Goal: Task Accomplishment & Management: Manage account settings

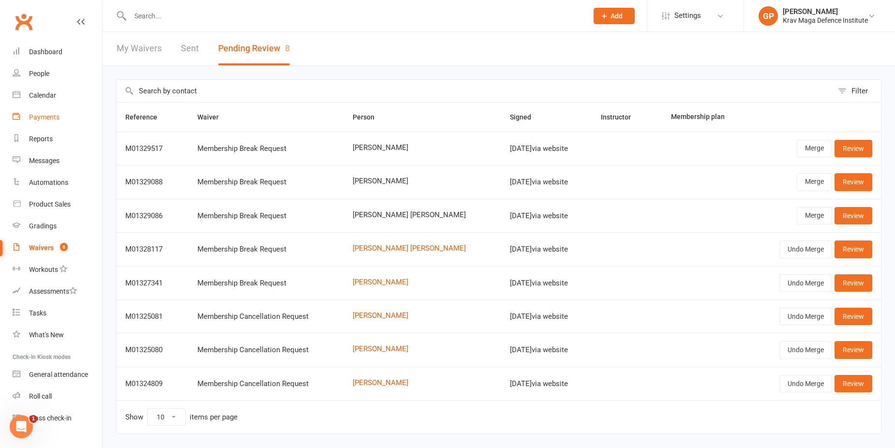
click at [45, 117] on div "Payments" at bounding box center [44, 117] width 30 height 8
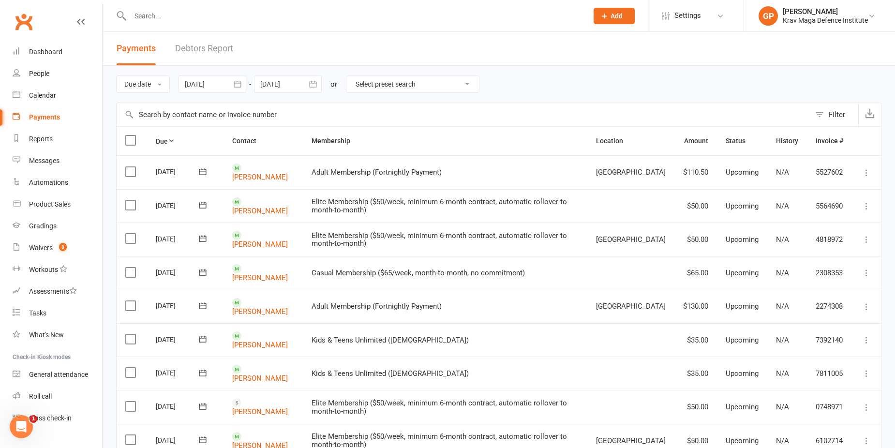
click at [214, 53] on link "Debtors Report" at bounding box center [204, 48] width 58 height 33
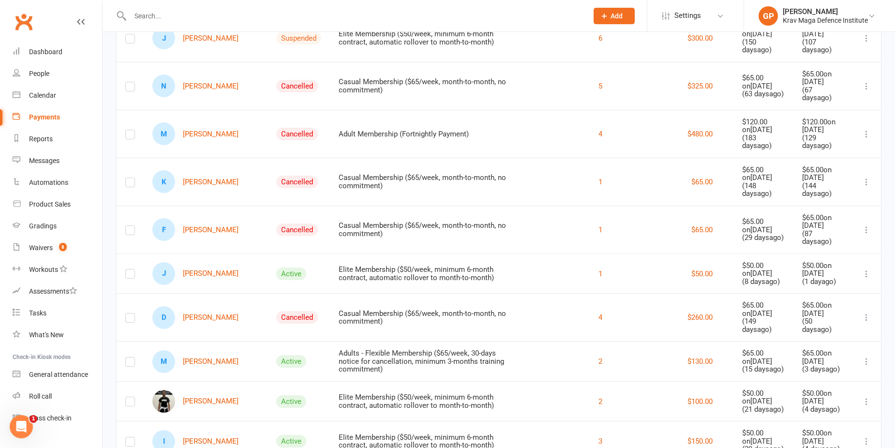
scroll to position [193, 0]
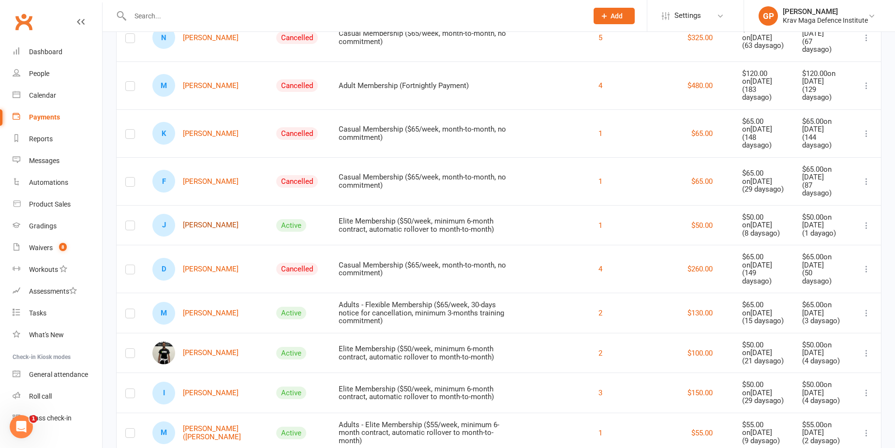
click at [198, 214] on link "J Jason Eagle" at bounding box center [195, 225] width 86 height 23
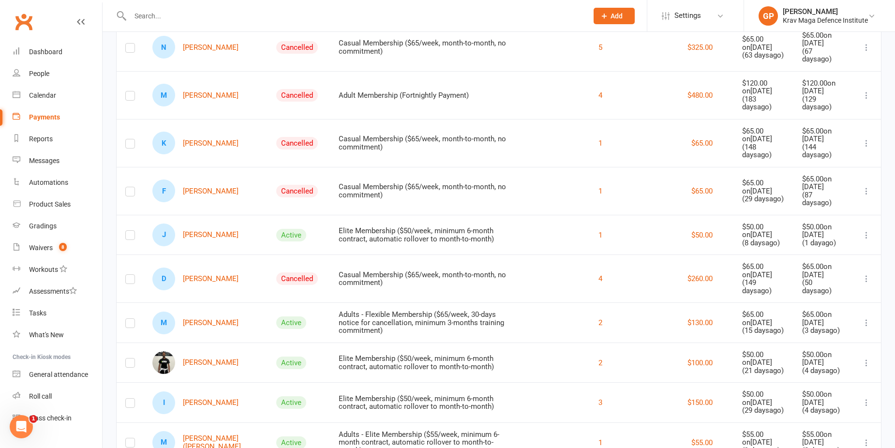
scroll to position [193, 0]
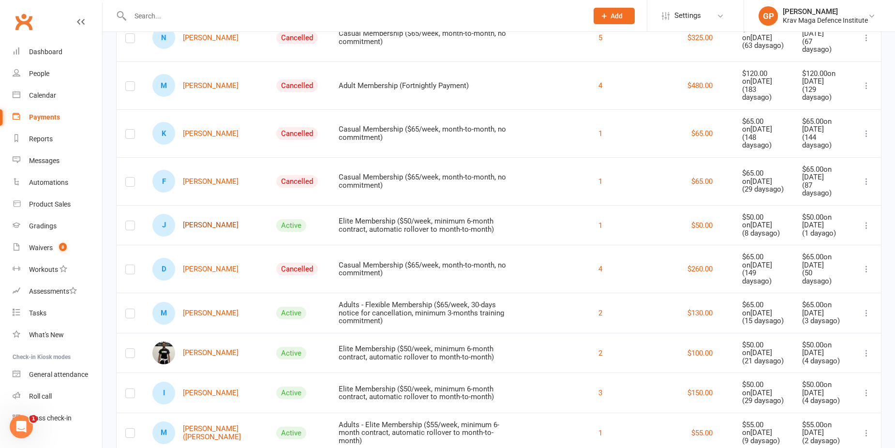
click at [197, 214] on link "J Jason Eagle" at bounding box center [195, 225] width 86 height 23
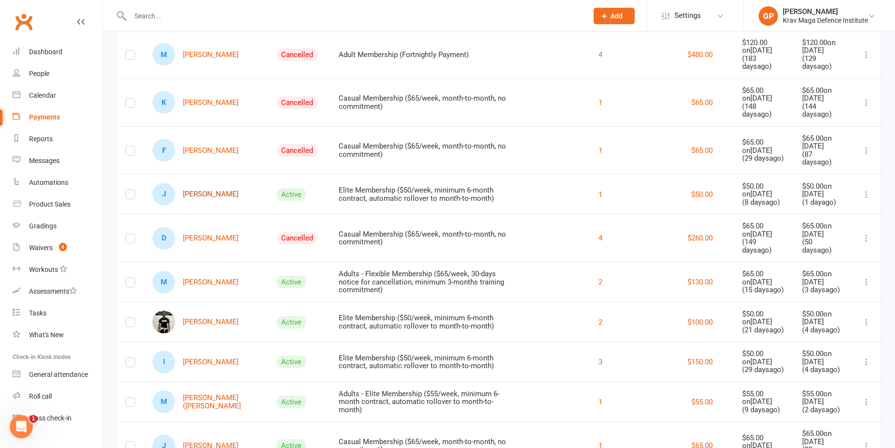
scroll to position [242, 0]
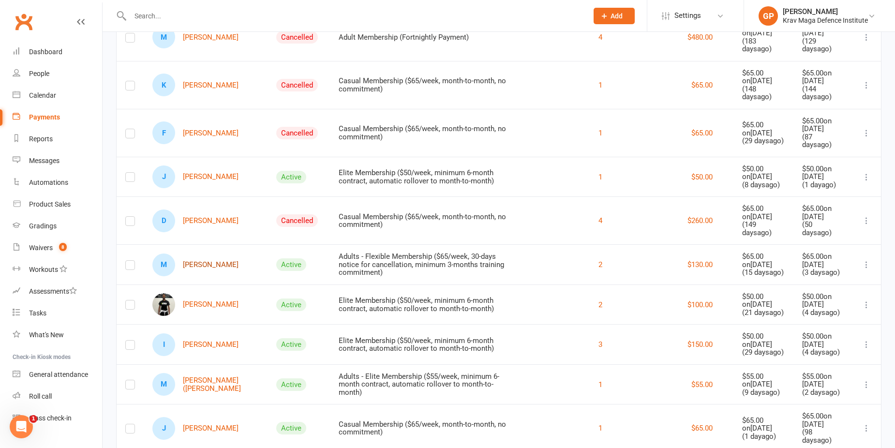
click at [212, 253] on link "M Mahfous Karimu" at bounding box center [195, 264] width 86 height 23
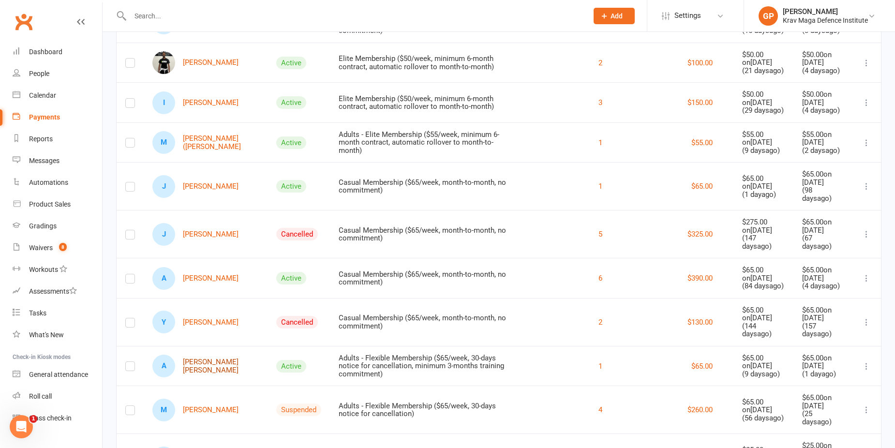
scroll to position [532, 0]
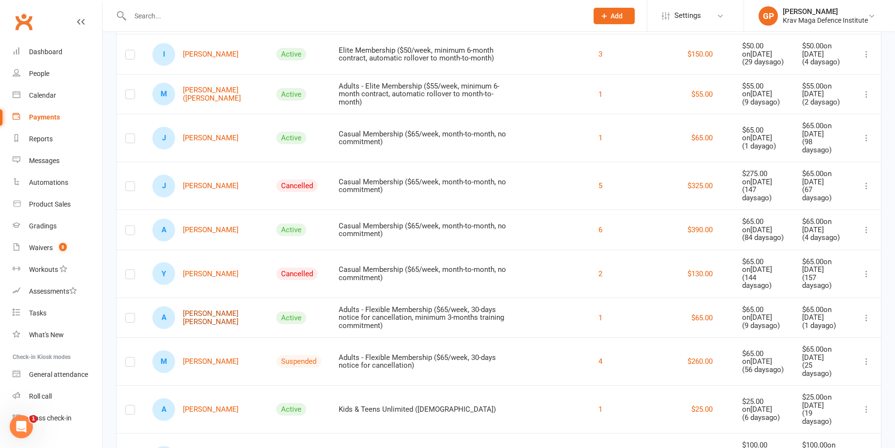
click at [201, 306] on link "A Alicia La Cour Sorensen Rosado" at bounding box center [205, 317] width 106 height 23
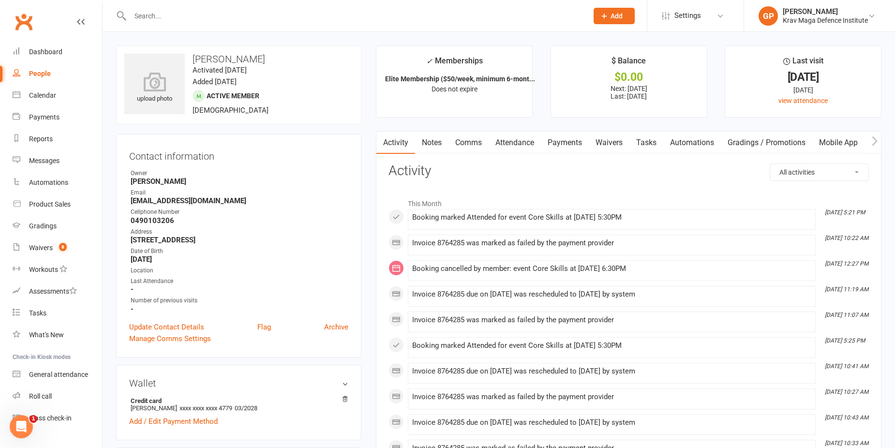
click at [461, 139] on link "Comms" at bounding box center [468, 143] width 40 height 22
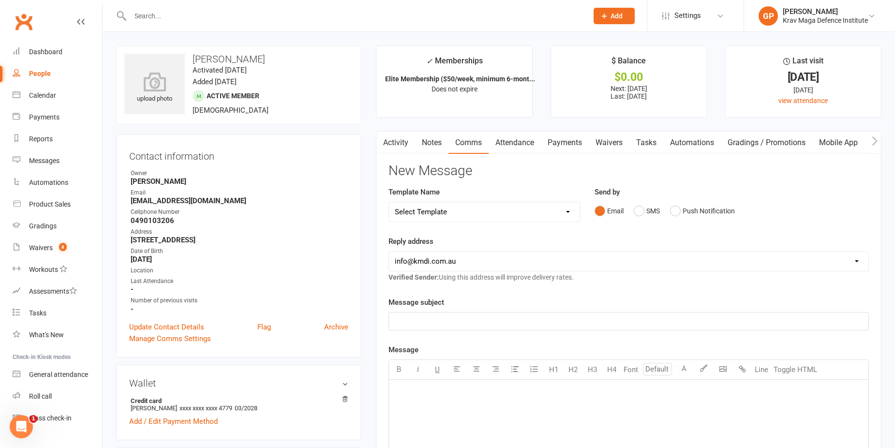
click at [477, 206] on select "Select Template [Email] Confirm Cancellation [SMS] Suspension confirmation [SMS…" at bounding box center [484, 211] width 191 height 19
select select "3"
click at [389, 202] on select "Select Template [Email] Confirm Cancellation [SMS] Suspension confirmation [SMS…" at bounding box center [484, 211] width 191 height 19
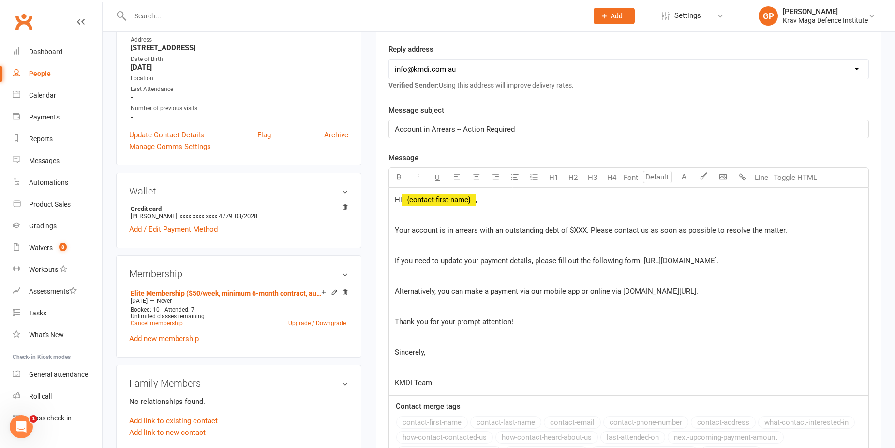
scroll to position [193, 0]
click at [576, 232] on span "Your account is in arrears with an outstanding debt of $XXX. Please contact us …" at bounding box center [591, 228] width 392 height 9
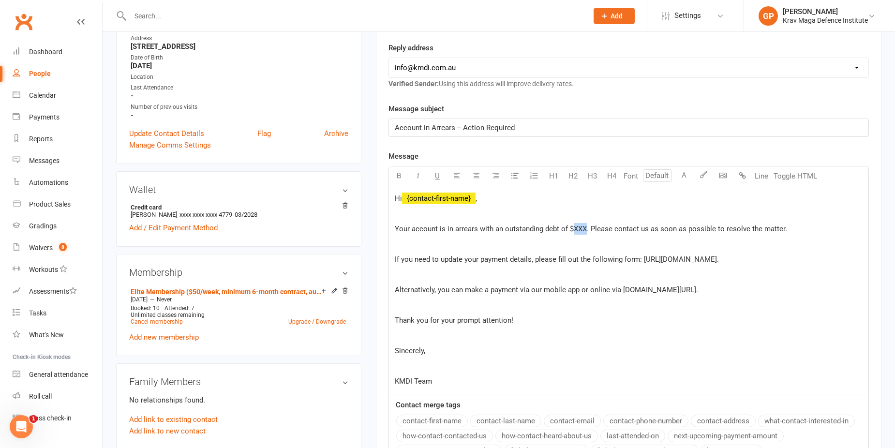
click at [576, 232] on span "Your account is in arrears with an outstanding debt of $XXX. Please contact us …" at bounding box center [591, 228] width 392 height 9
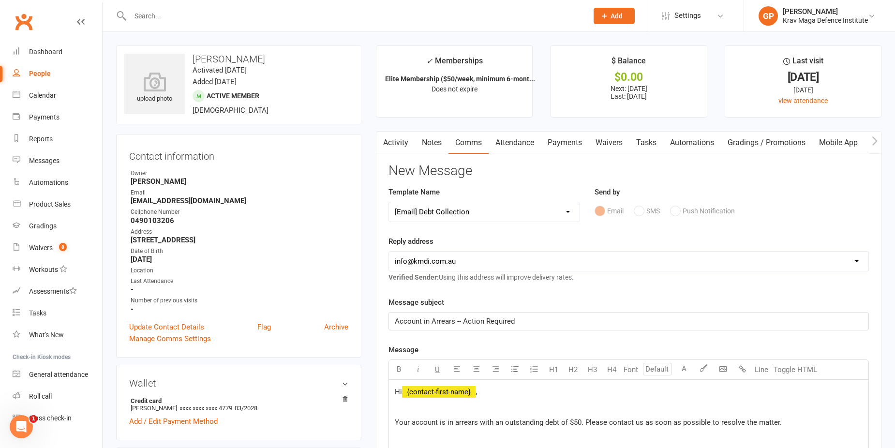
click at [558, 133] on link "Payments" at bounding box center [565, 143] width 48 height 22
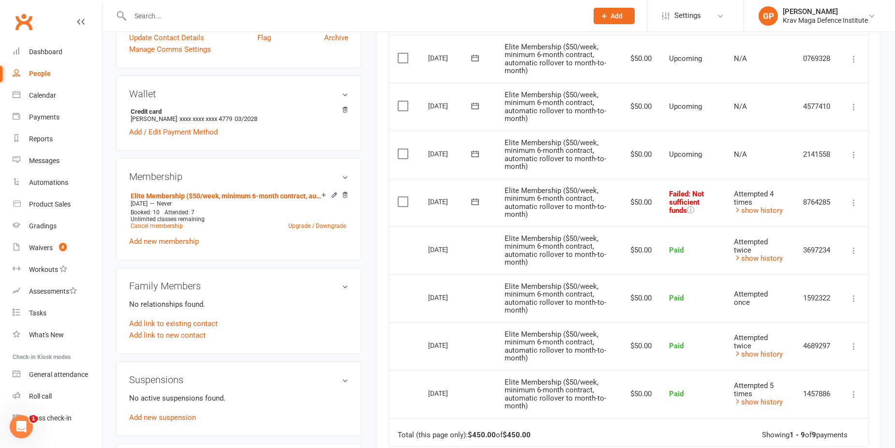
scroll to position [290, 0]
click at [766, 208] on link "show history" at bounding box center [758, 209] width 49 height 9
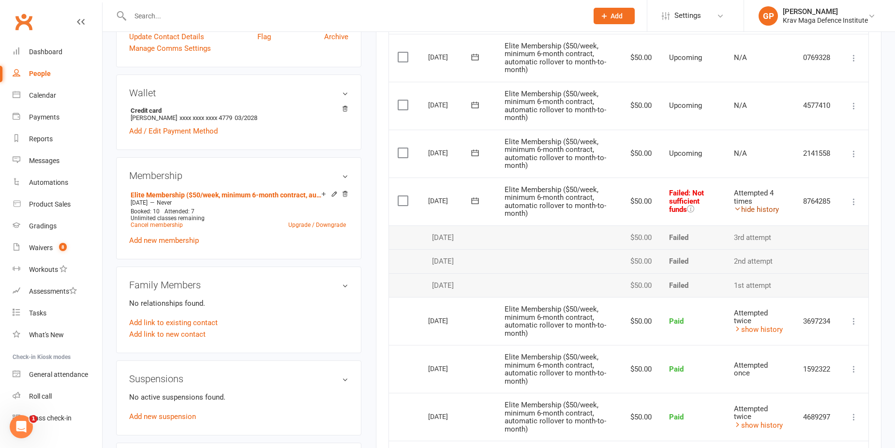
click at [766, 208] on link "hide history" at bounding box center [756, 209] width 45 height 9
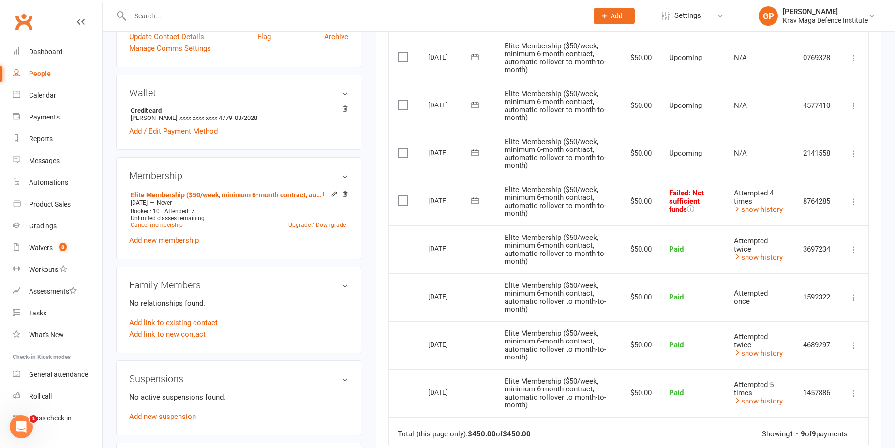
click at [854, 199] on icon at bounding box center [854, 202] width 10 height 10
click at [803, 293] on link "Retry now" at bounding box center [811, 297] width 96 height 19
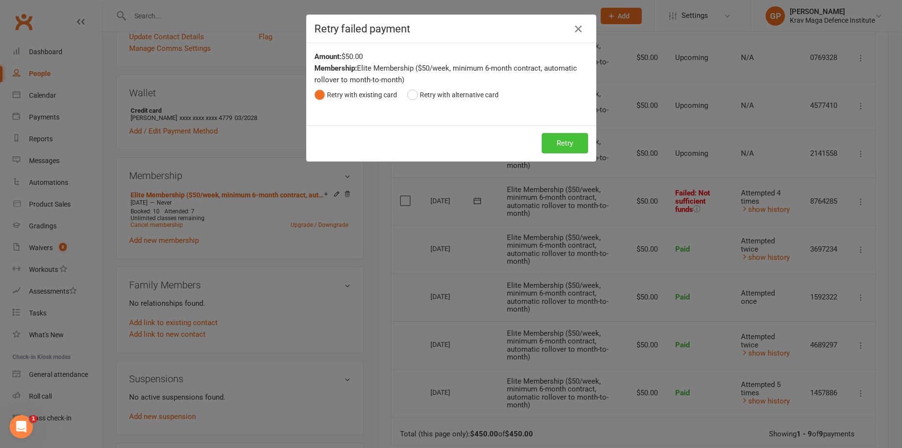
click at [554, 145] on button "Retry" at bounding box center [565, 143] width 46 height 20
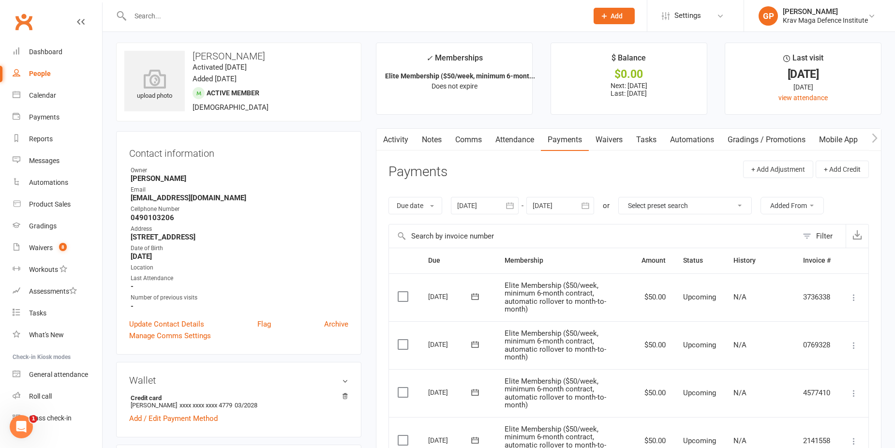
scroll to position [0, 0]
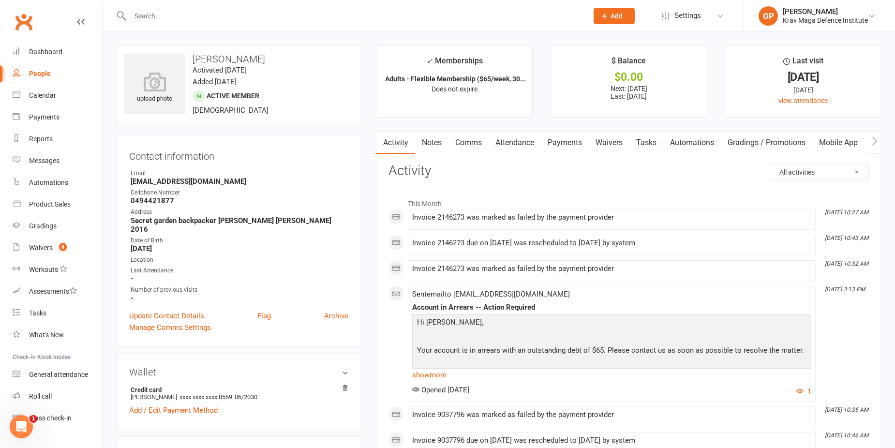
click at [559, 140] on link "Payments" at bounding box center [565, 143] width 48 height 22
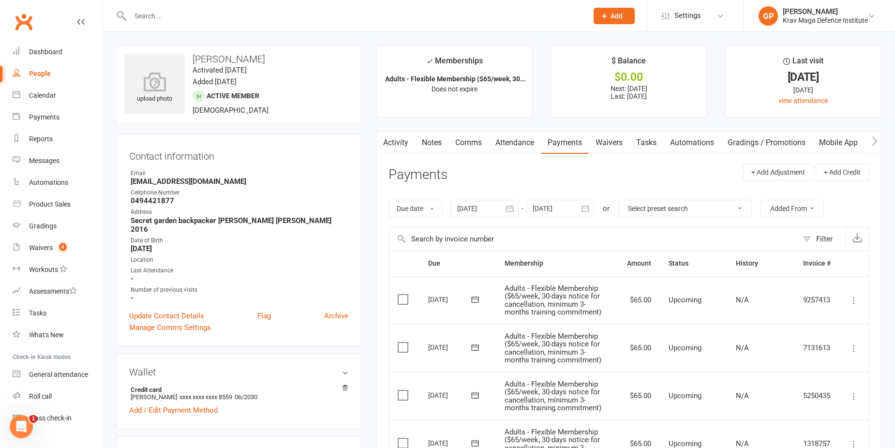
click at [465, 137] on link "Comms" at bounding box center [468, 143] width 40 height 22
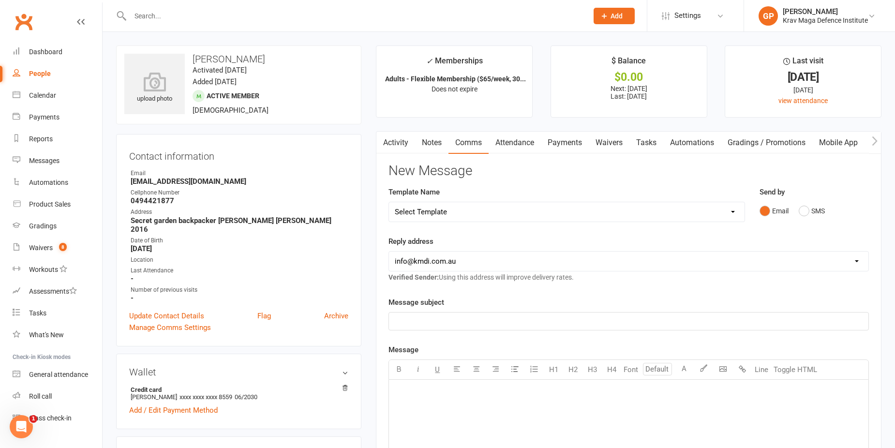
click at [438, 137] on link "Notes" at bounding box center [431, 143] width 33 height 22
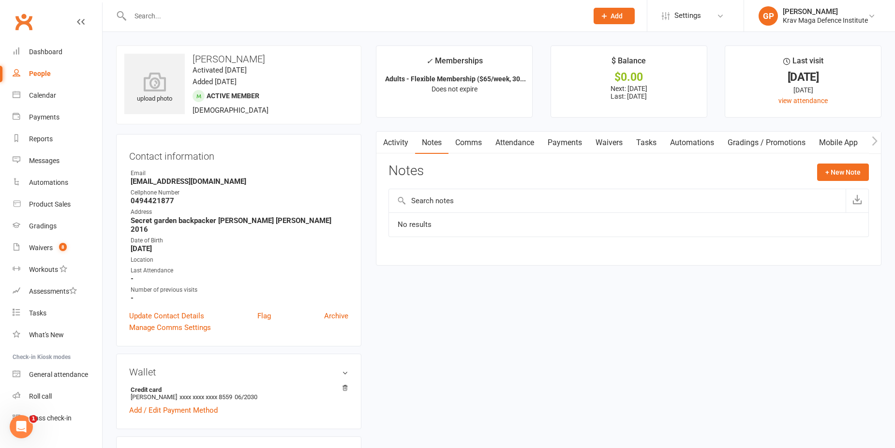
click at [466, 140] on link "Comms" at bounding box center [468, 143] width 40 height 22
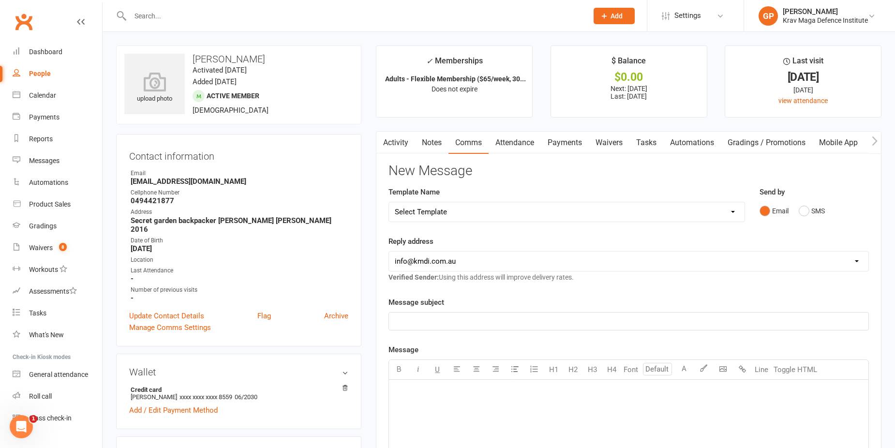
click at [517, 140] on link "Attendance" at bounding box center [514, 143] width 52 height 22
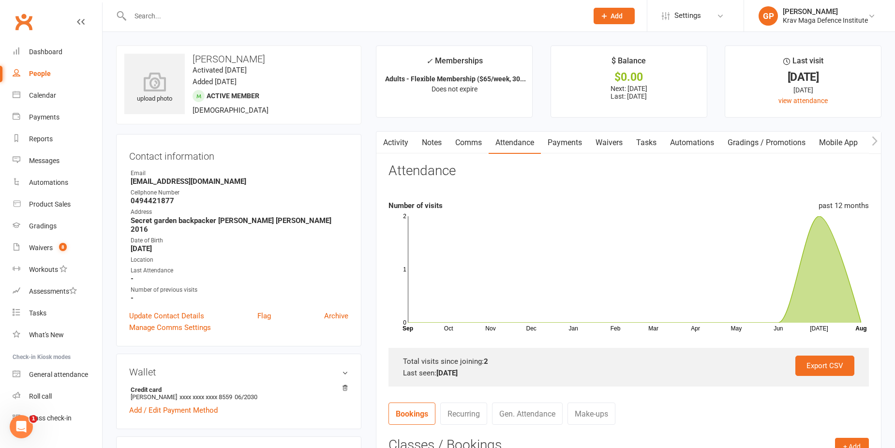
click at [459, 142] on link "Comms" at bounding box center [468, 143] width 40 height 22
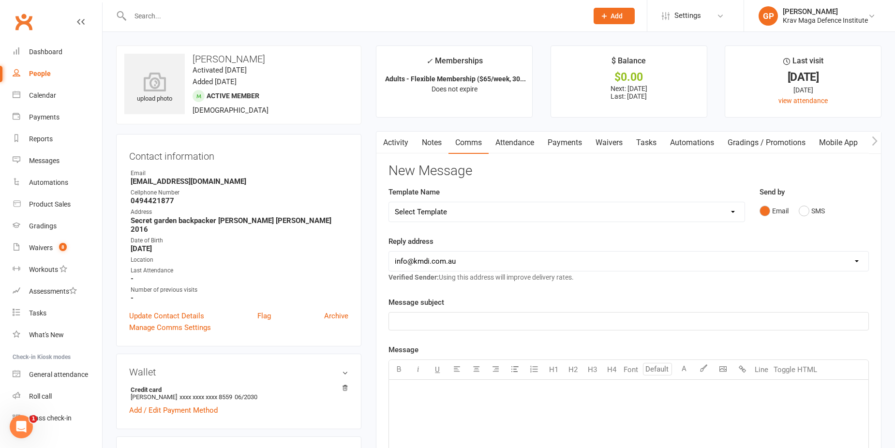
click at [451, 219] on select "Select Template [Email] Confirm Cancellation [SMS] Suspension confirmation [SMS…" at bounding box center [566, 211] width 355 height 19
select select "3"
click at [389, 202] on select "Select Template [Email] Confirm Cancellation [SMS] Suspension confirmation [SMS…" at bounding box center [566, 211] width 355 height 19
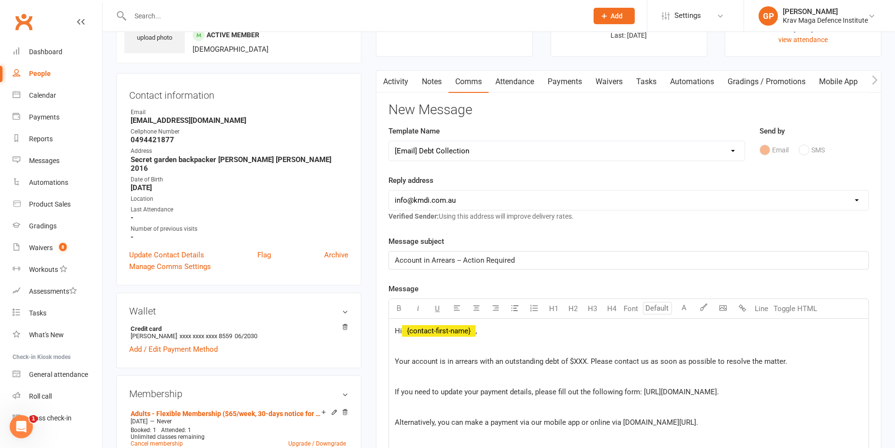
scroll to position [145, 0]
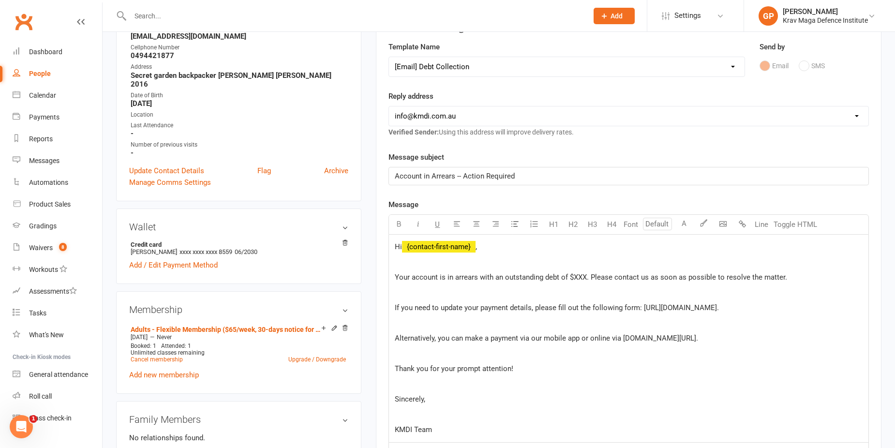
click at [577, 278] on span "Your account is in arrears with an outstanding debt of $XXX. Please contact us …" at bounding box center [591, 277] width 392 height 9
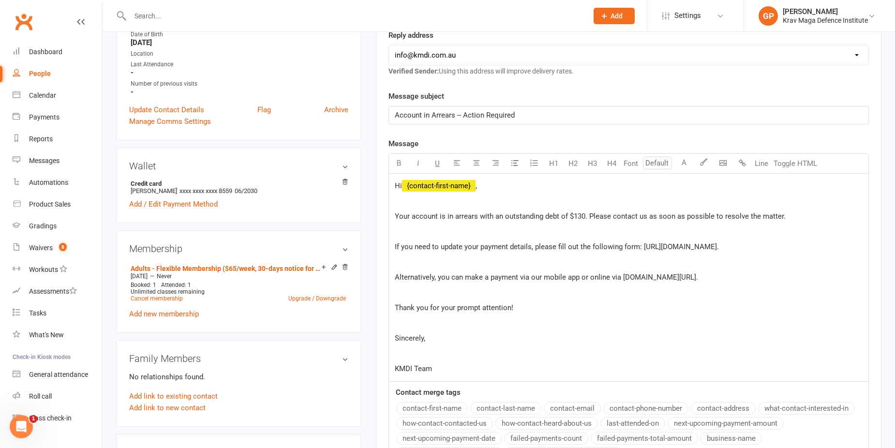
scroll to position [387, 0]
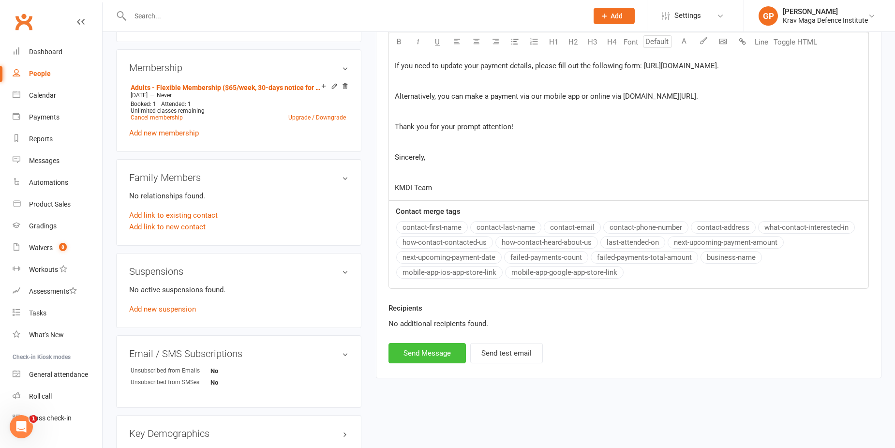
click at [408, 354] on button "Send Message" at bounding box center [426, 353] width 77 height 20
select select
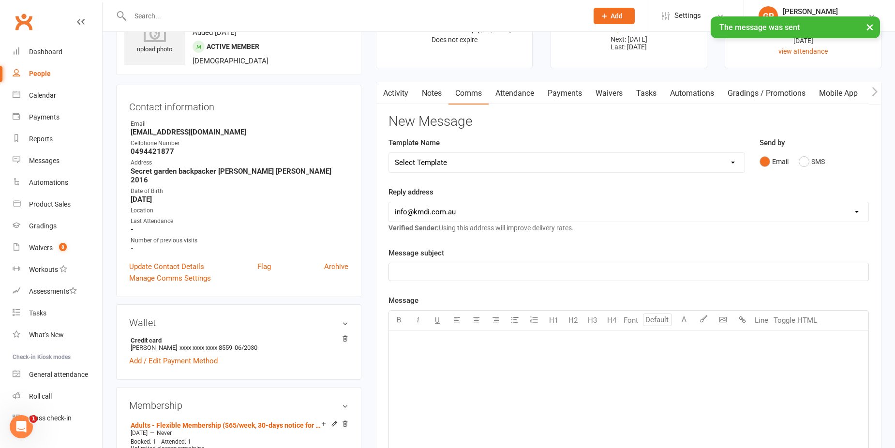
scroll to position [48, 0]
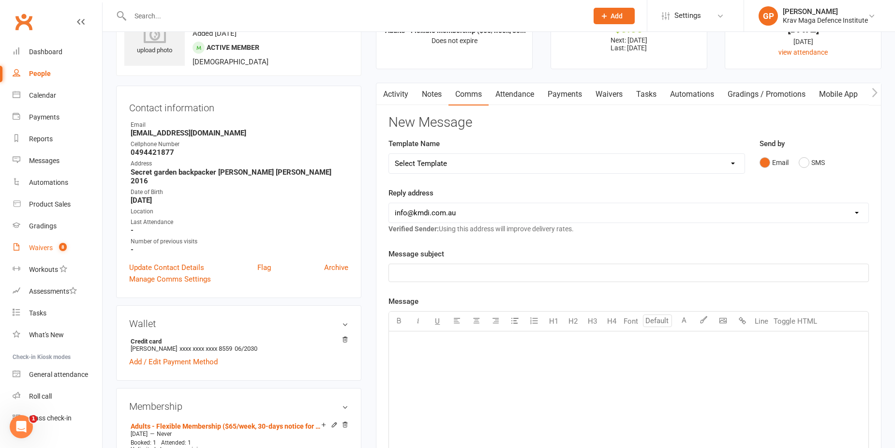
click at [32, 245] on div "Waivers" at bounding box center [41, 248] width 24 height 8
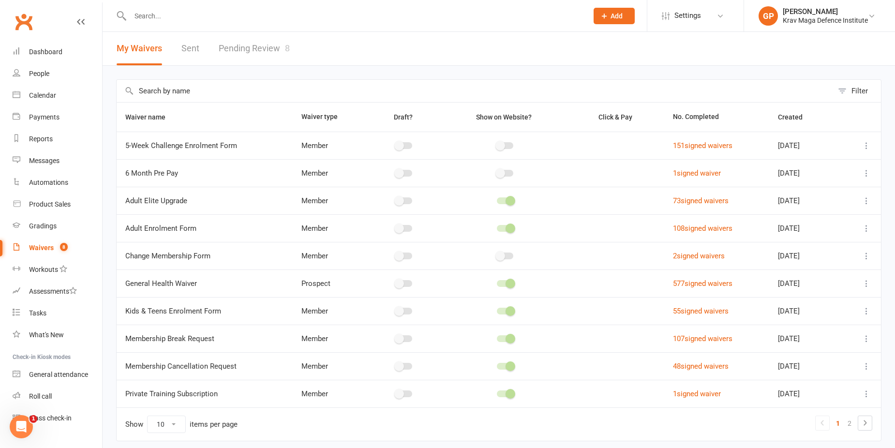
click at [267, 46] on link "Pending Review 8" at bounding box center [254, 48] width 71 height 33
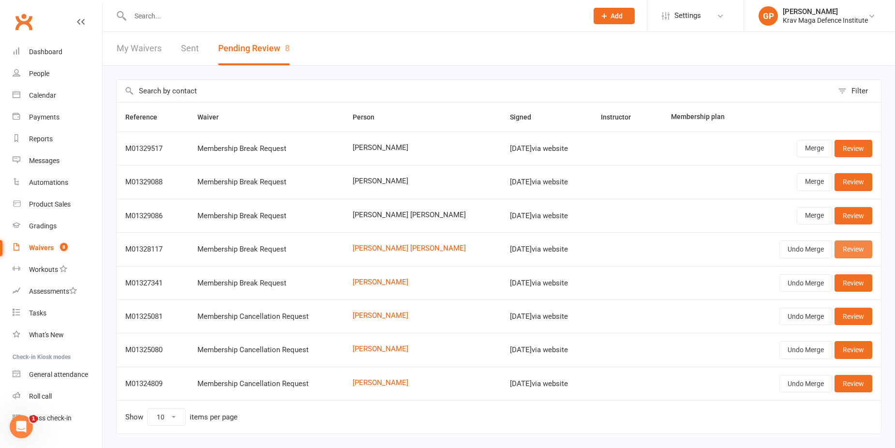
click at [860, 245] on link "Review" at bounding box center [853, 248] width 38 height 17
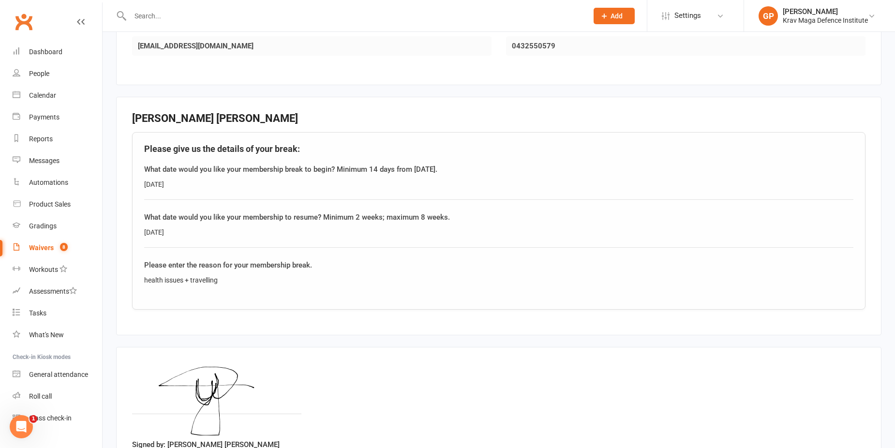
scroll to position [316, 0]
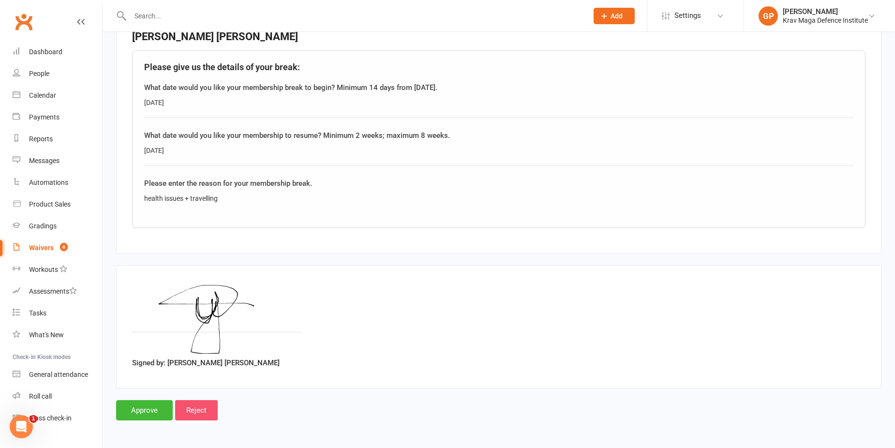
click at [207, 408] on input "Reject" at bounding box center [196, 410] width 43 height 20
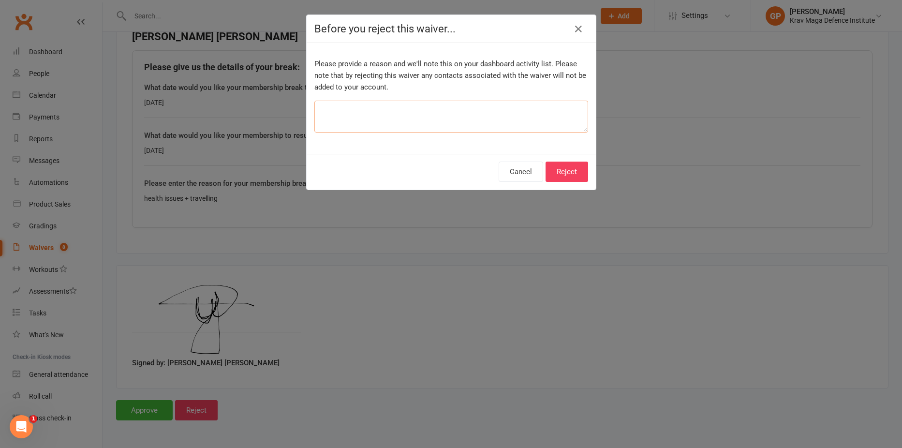
click at [364, 111] on textarea at bounding box center [451, 117] width 274 height 32
type textarea "wrong dates"
click at [549, 178] on button "Reject" at bounding box center [566, 172] width 43 height 20
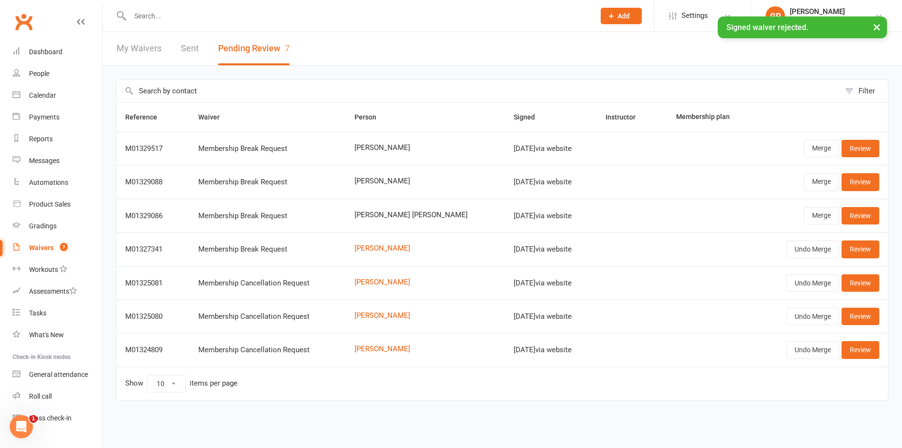
click at [57, 247] on count-badge "7" at bounding box center [61, 248] width 13 height 8
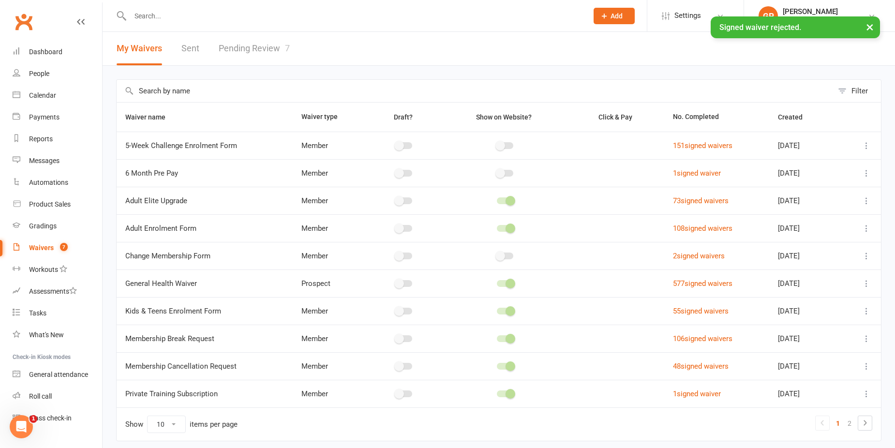
click at [267, 44] on link "Pending Review 7" at bounding box center [254, 48] width 71 height 33
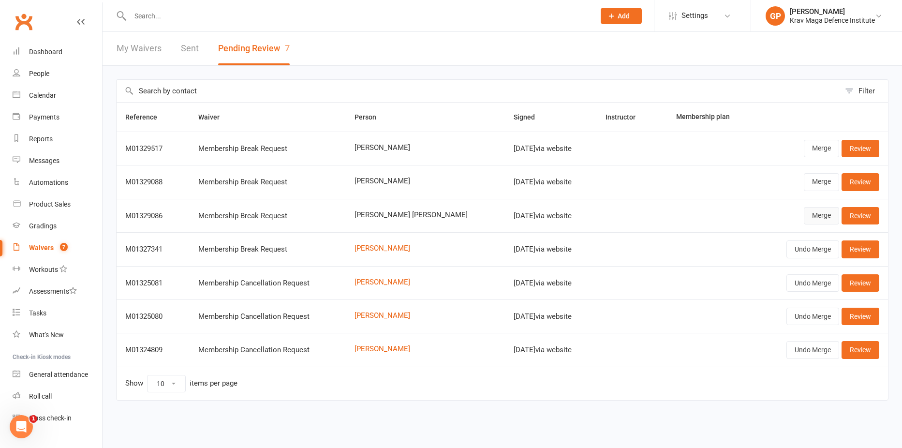
click at [817, 215] on link "Merge" at bounding box center [821, 215] width 35 height 17
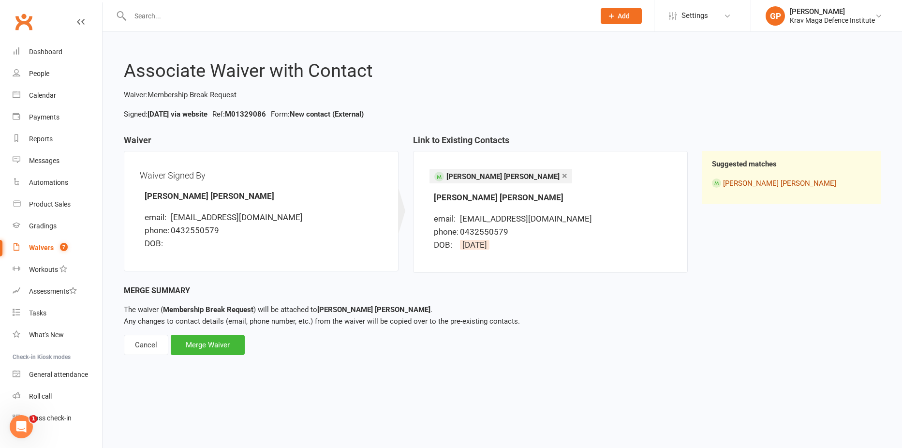
click at [753, 186] on link "Yago Borba" at bounding box center [779, 183] width 113 height 9
click at [210, 340] on div "Merge Waiver" at bounding box center [208, 345] width 74 height 20
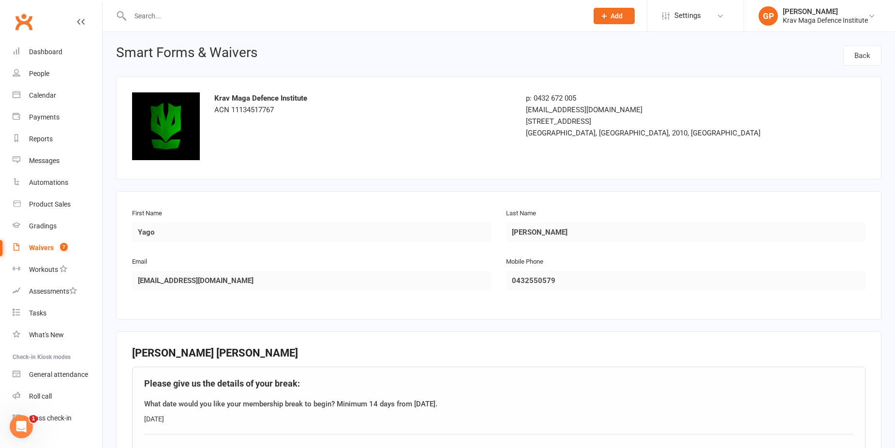
click at [36, 245] on div "Waivers" at bounding box center [41, 248] width 25 height 8
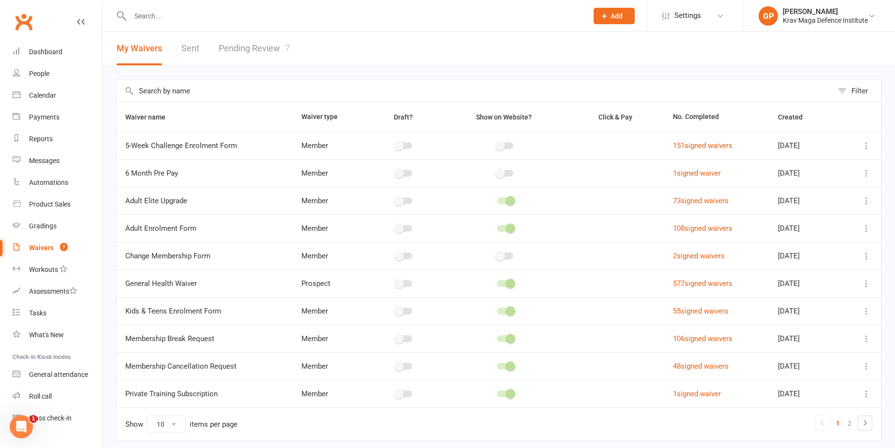
click at [264, 51] on link "Pending Review 7" at bounding box center [254, 48] width 71 height 33
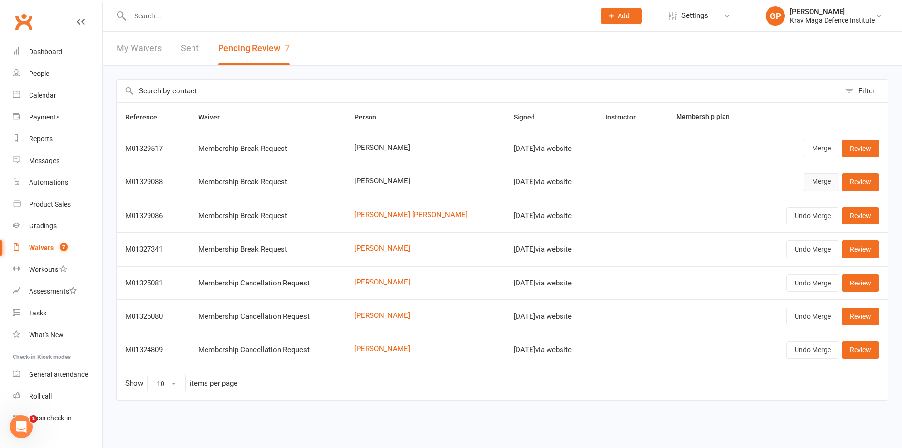
click at [819, 181] on link "Merge" at bounding box center [821, 181] width 35 height 17
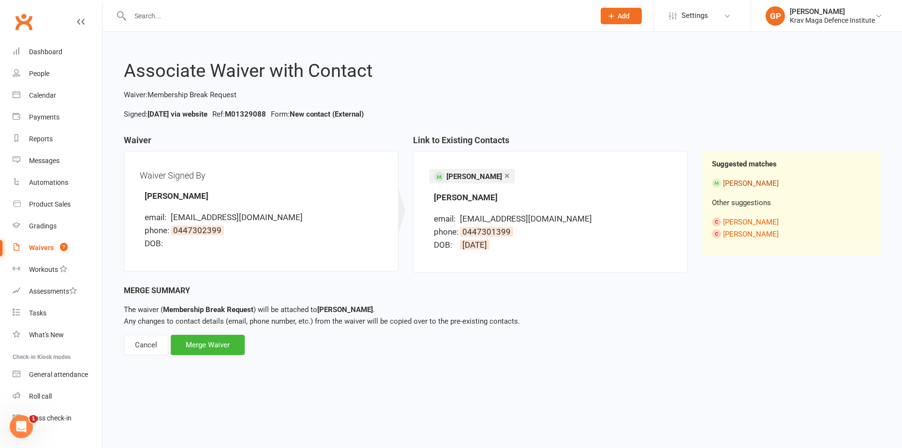
click at [748, 180] on link "Raphael Campardou" at bounding box center [751, 183] width 56 height 9
click at [190, 336] on div "Merge Waiver" at bounding box center [208, 345] width 74 height 20
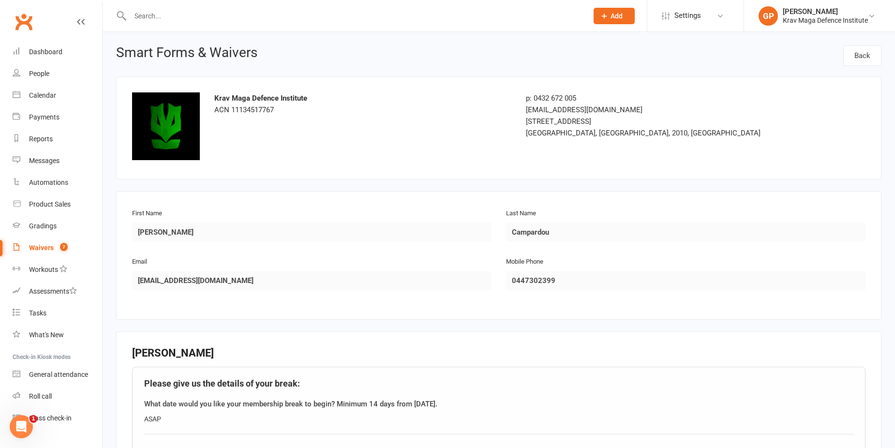
click at [30, 250] on div "Waivers" at bounding box center [41, 248] width 25 height 8
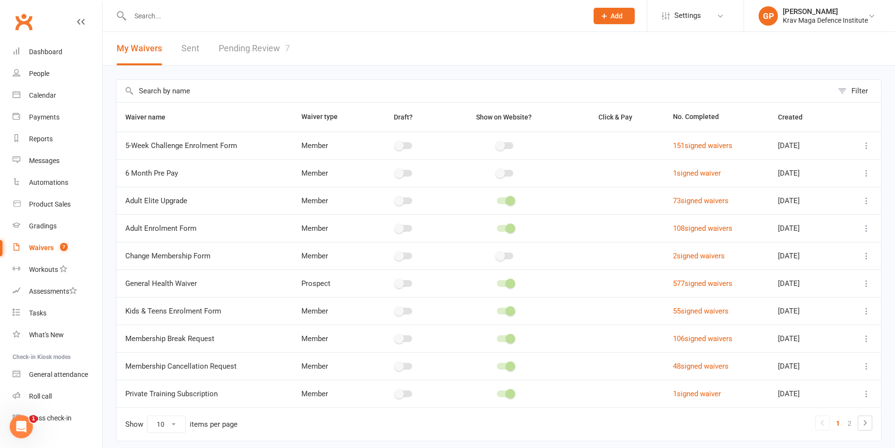
click at [235, 41] on link "Pending Review 7" at bounding box center [254, 48] width 71 height 33
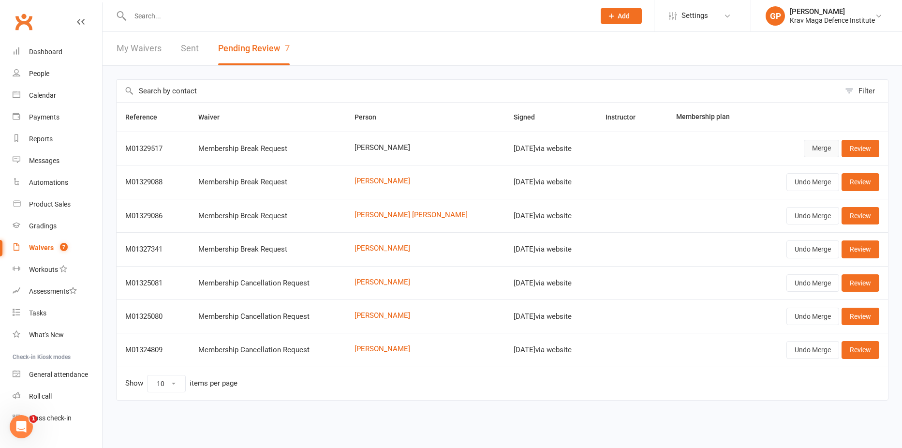
click at [817, 147] on link "Merge" at bounding box center [821, 148] width 35 height 17
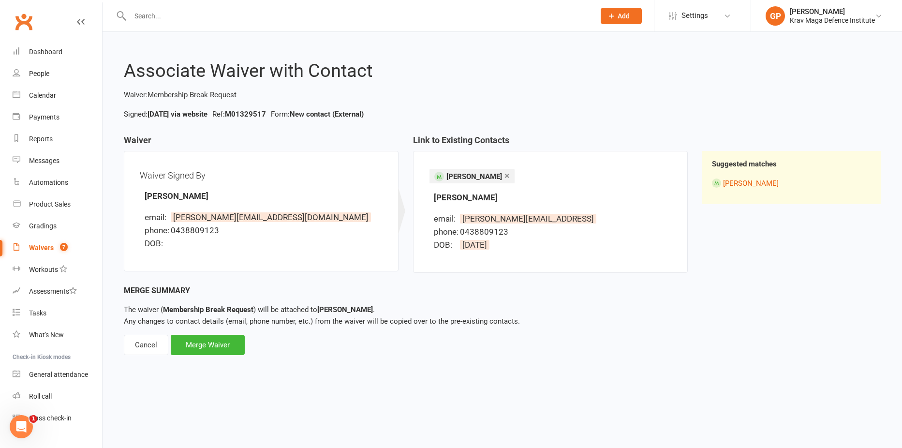
click at [788, 179] on li "[PERSON_NAME]" at bounding box center [791, 183] width 159 height 12
click at [768, 185] on link "[PERSON_NAME]" at bounding box center [751, 183] width 56 height 9
click at [210, 329] on div "Merge Summary The waiver ( Membership Break Request ) will be attached to Irene…" at bounding box center [502, 319] width 757 height 71
click at [210, 351] on div "Merge Waiver" at bounding box center [208, 345] width 74 height 20
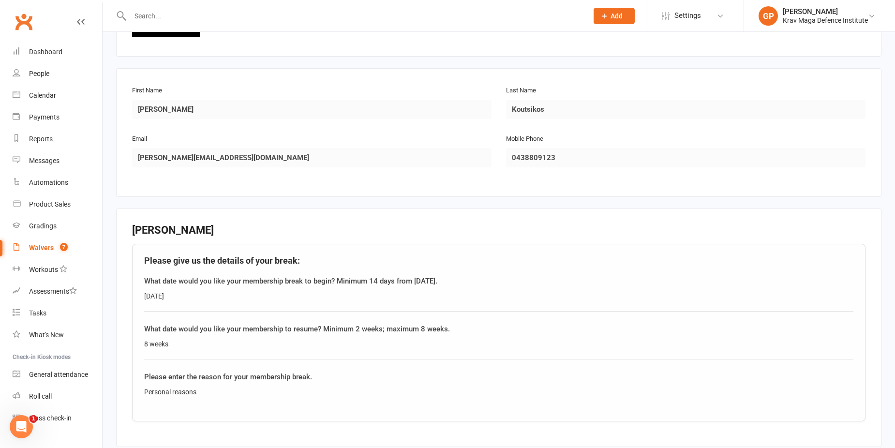
scroll to position [316, 0]
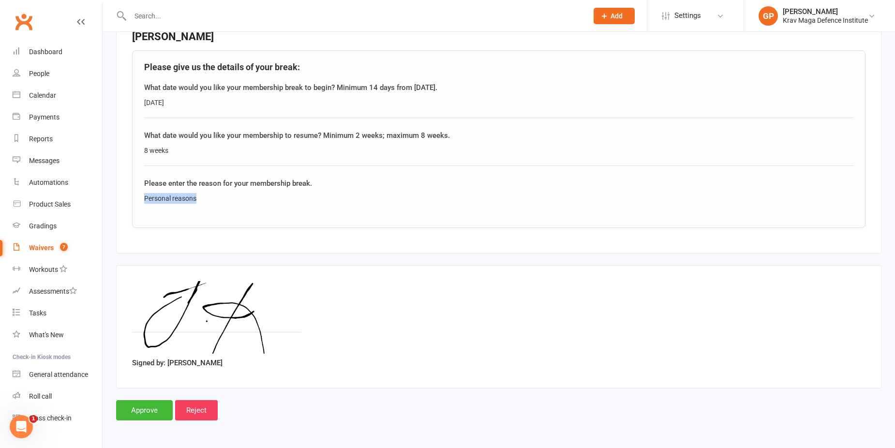
drag, startPoint x: 213, startPoint y: 193, endPoint x: 131, endPoint y: 190, distance: 81.8
click at [131, 190] on fieldset "Irene Koutsikos Please give us the details of your break: What date would you l…" at bounding box center [498, 134] width 765 height 238
click at [332, 226] on div "Please give us the details of your break: What date would you like your members…" at bounding box center [498, 138] width 733 height 177
click at [165, 196] on div "Personal reasons" at bounding box center [498, 198] width 709 height 11
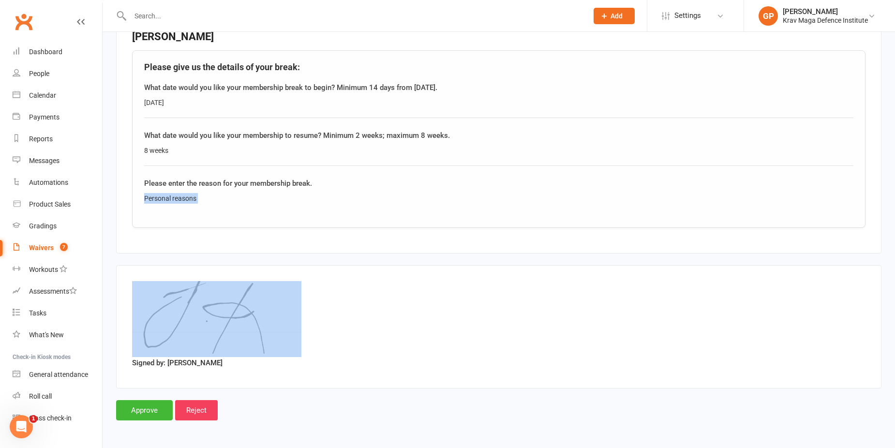
click at [165, 196] on div "Personal reasons" at bounding box center [498, 198] width 709 height 11
copy div "Personal reasons"
click at [135, 408] on input "Approve" at bounding box center [144, 410] width 57 height 20
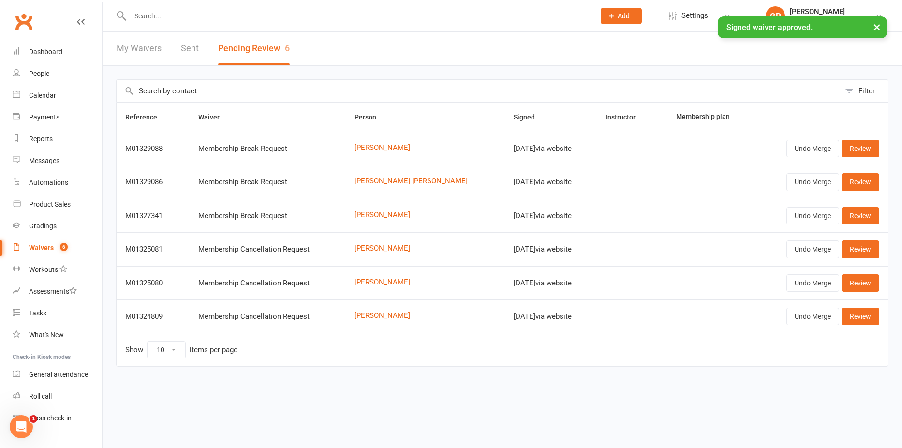
click at [178, 16] on div "× Signed waiver approved." at bounding box center [444, 16] width 889 height 0
click at [196, 14] on input "text" at bounding box center [357, 16] width 461 height 14
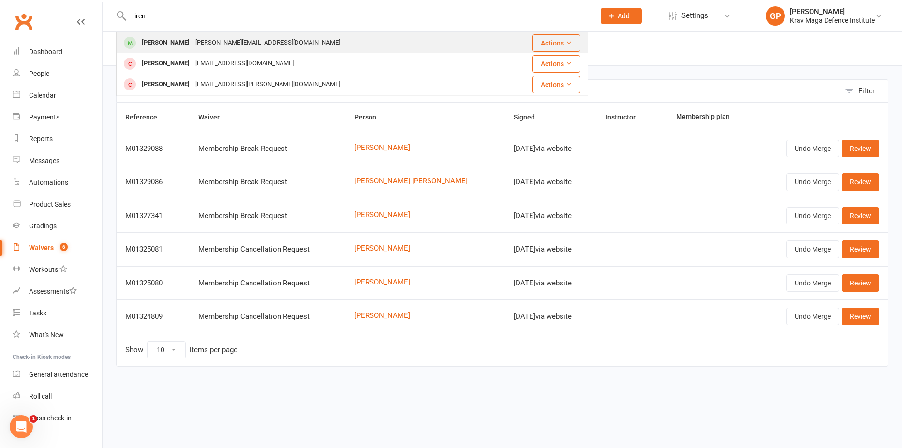
type input "iren"
click at [209, 41] on div "I.koutsikos@hotmail.com" at bounding box center [267, 43] width 150 height 14
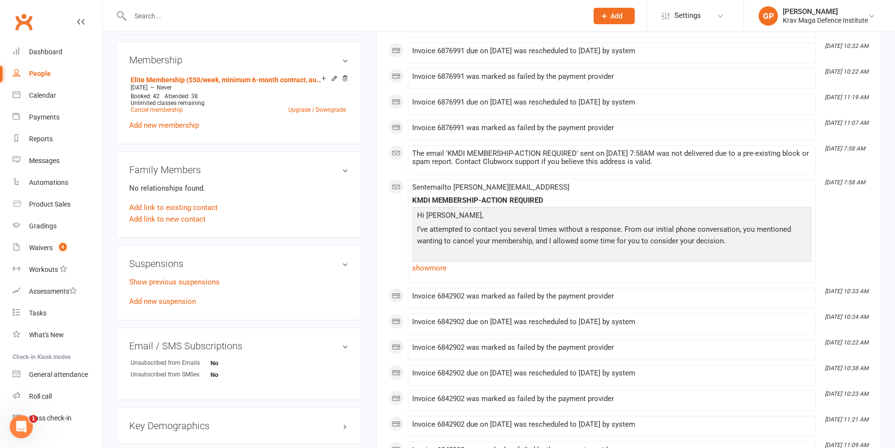
scroll to position [387, 0]
click at [171, 294] on div "Show previous suspensions Add new suspension" at bounding box center [238, 290] width 219 height 31
click at [171, 299] on link "Add new suspension" at bounding box center [162, 300] width 67 height 9
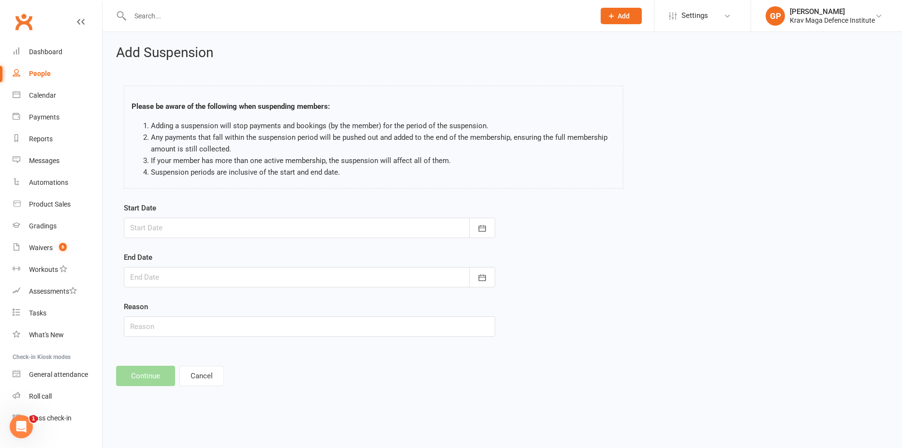
click at [213, 230] on div at bounding box center [309, 228] width 371 height 20
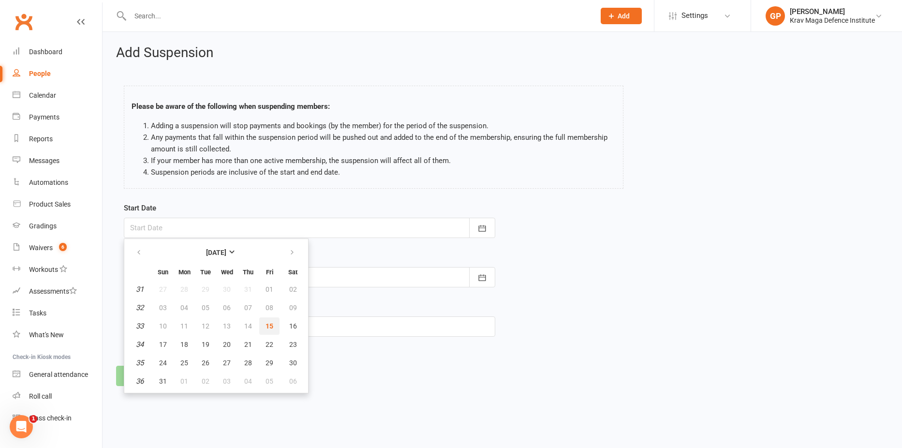
click at [269, 323] on span "15" at bounding box center [269, 326] width 8 height 8
type input "15 Aug 2025"
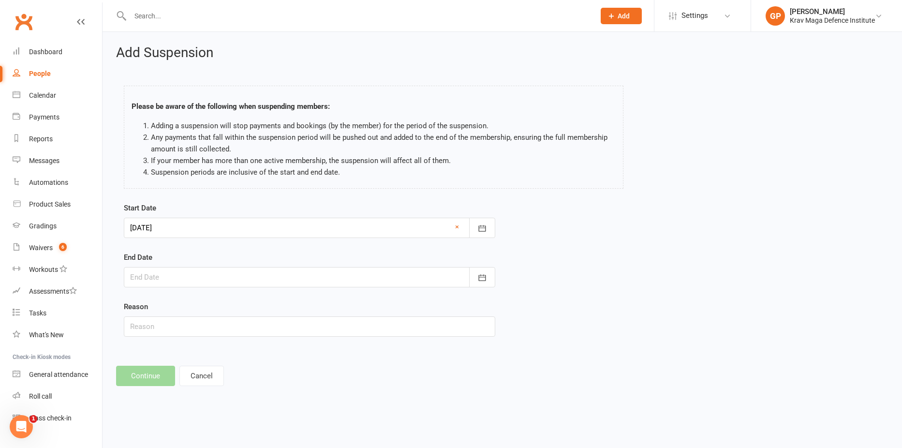
click at [212, 282] on div at bounding box center [309, 277] width 371 height 20
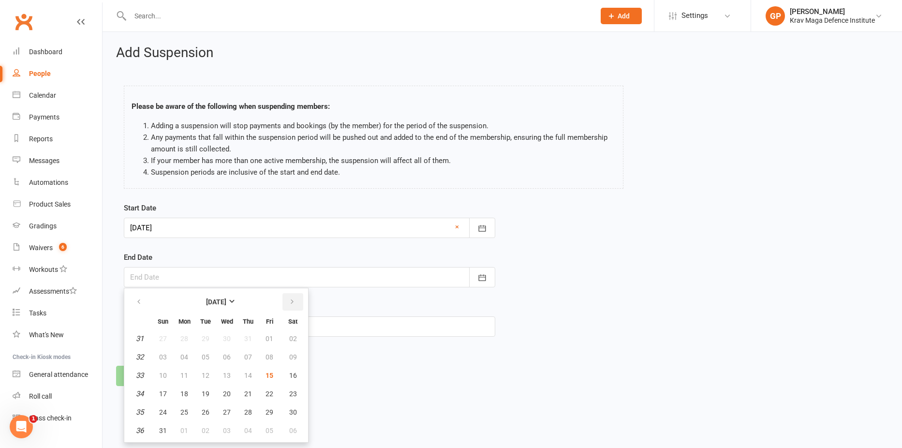
click at [292, 300] on icon "button" at bounding box center [292, 302] width 7 height 8
click at [169, 370] on button "12" at bounding box center [163, 375] width 20 height 17
type input "12 Oct 2025"
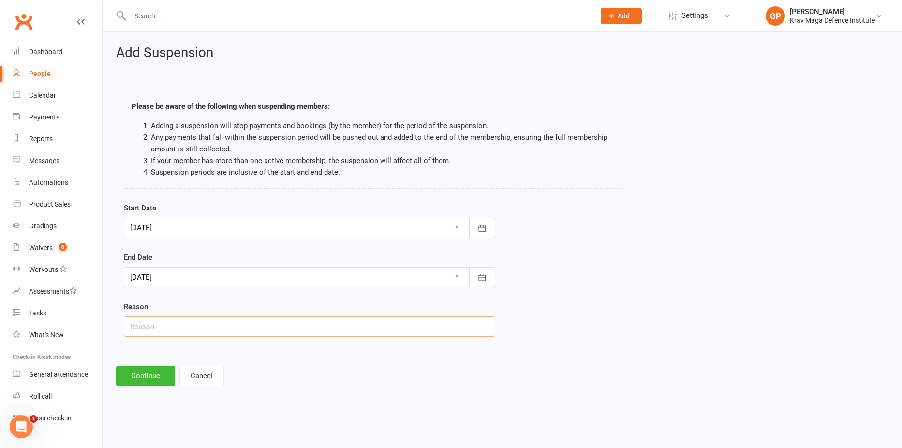
click at [174, 334] on input "text" at bounding box center [309, 326] width 371 height 20
paste input "Personal reasons"
type input "Personal reasons"
click at [142, 376] on button "Continue" at bounding box center [145, 376] width 59 height 20
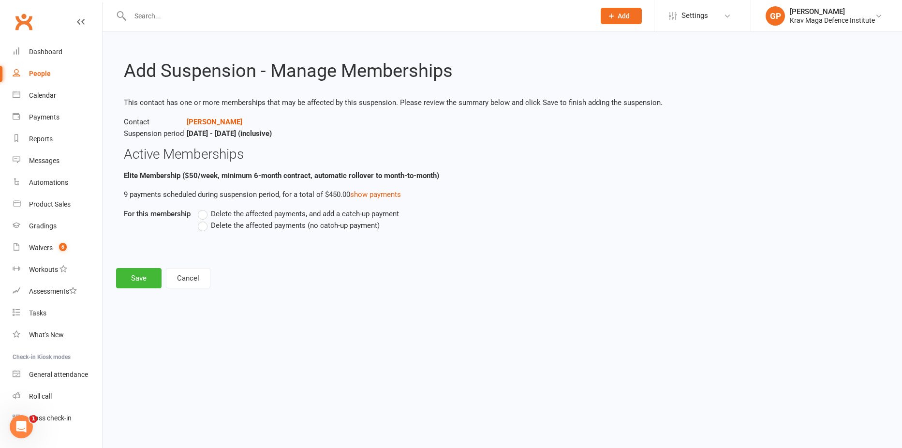
click at [203, 230] on label "Delete the affected payments (no catch-up payment)" at bounding box center [289, 226] width 182 height 12
click at [203, 220] on input "Delete the affected payments (no catch-up payment)" at bounding box center [201, 220] width 6 height 0
click at [164, 269] on footer "Save Cancel" at bounding box center [502, 278] width 772 height 20
click at [147, 271] on button "Save" at bounding box center [138, 278] width 45 height 20
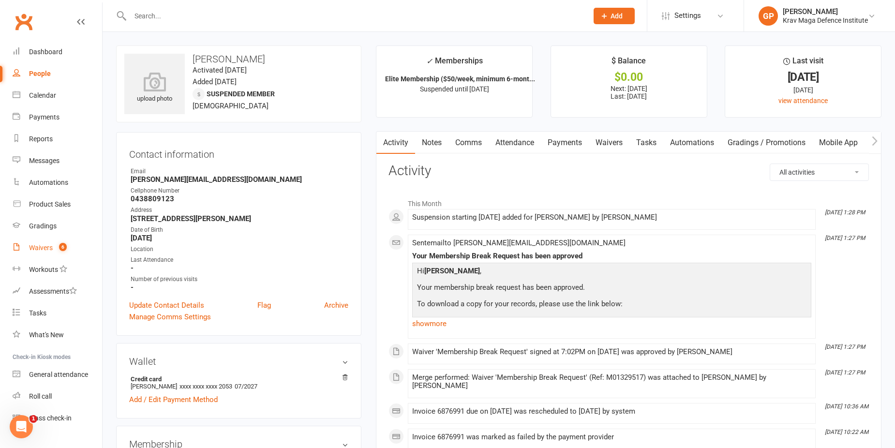
click at [56, 253] on link "Waivers 6" at bounding box center [57, 248] width 89 height 22
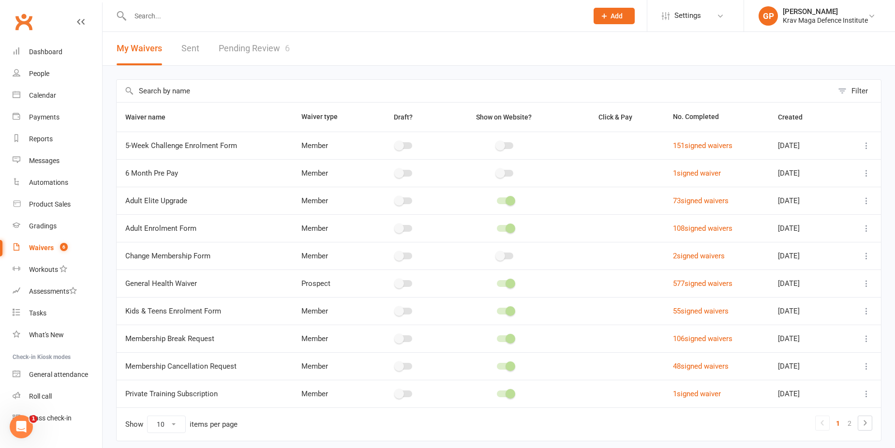
click at [269, 41] on link "Pending Review 6" at bounding box center [254, 48] width 71 height 33
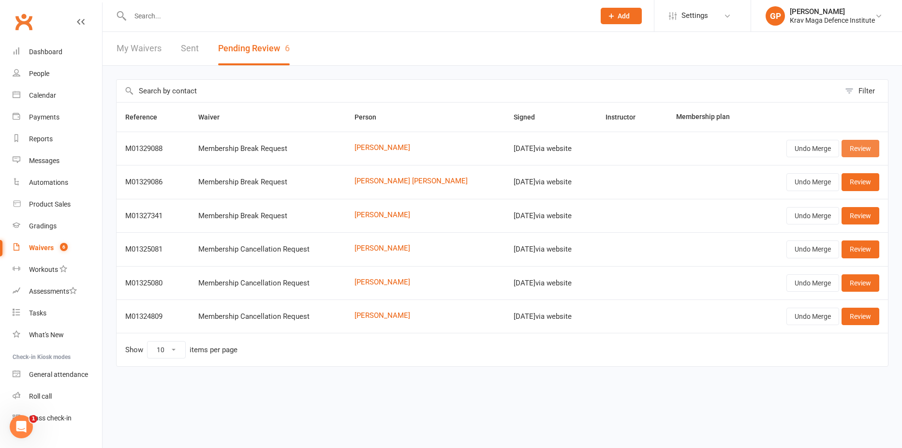
click at [859, 152] on link "Review" at bounding box center [860, 148] width 38 height 17
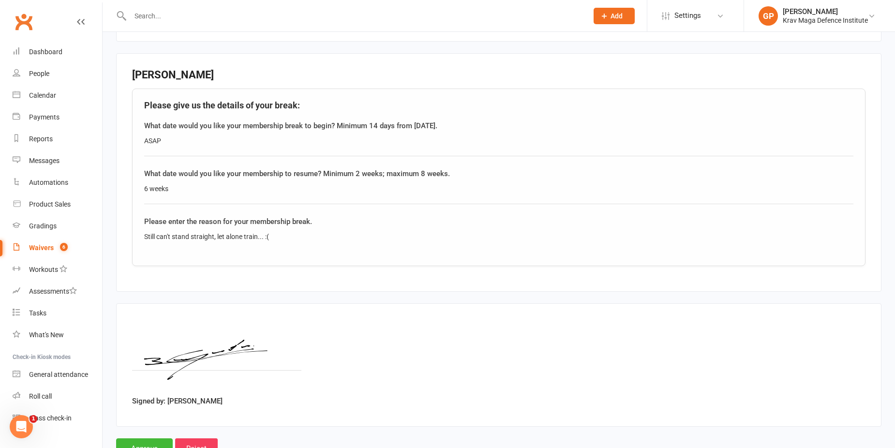
scroll to position [316, 0]
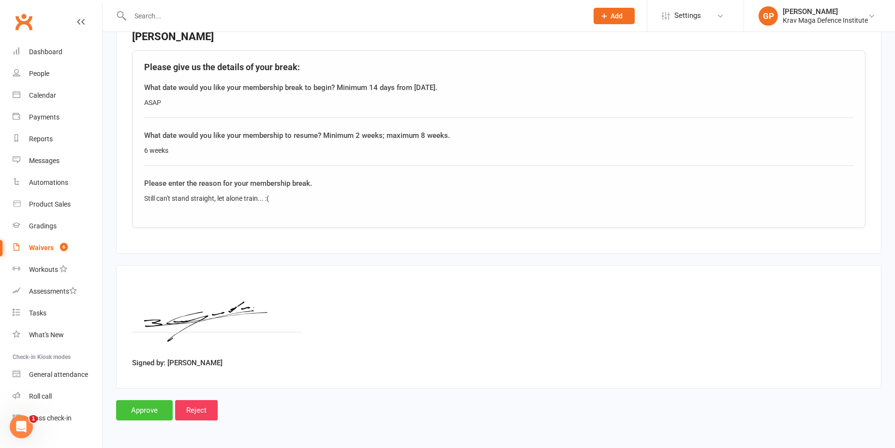
click at [133, 408] on input "Approve" at bounding box center [144, 410] width 57 height 20
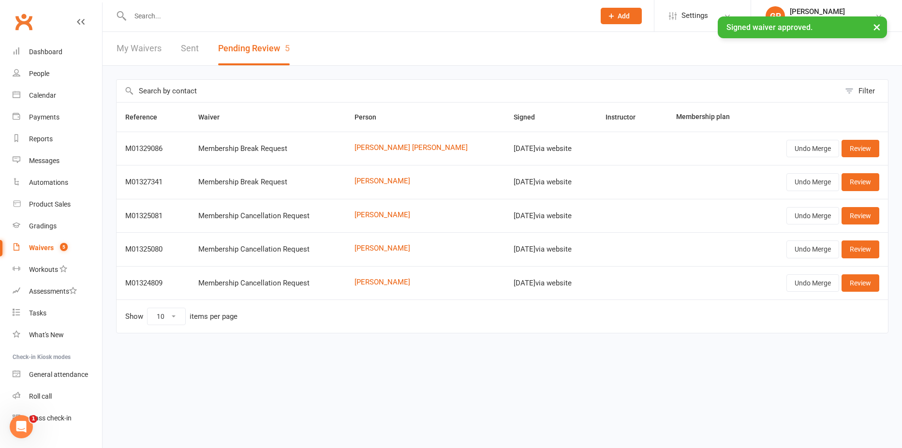
click at [177, 14] on input "text" at bounding box center [357, 16] width 461 height 14
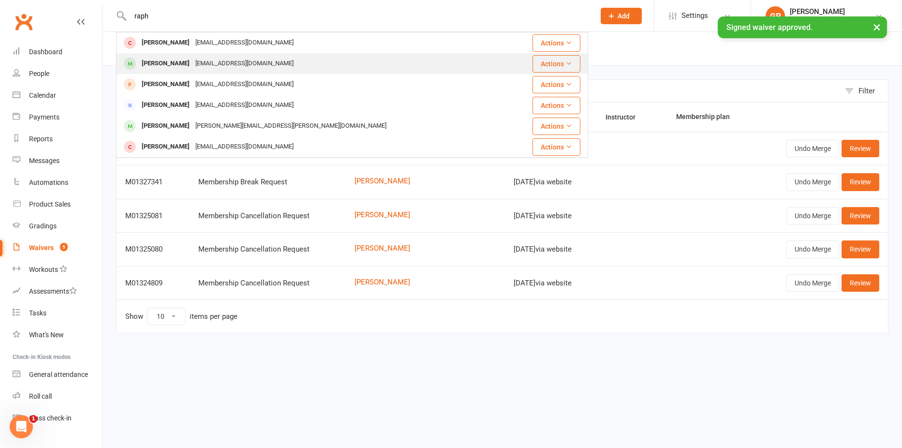
type input "raph"
click at [177, 66] on div "[PERSON_NAME]" at bounding box center [166, 64] width 54 height 14
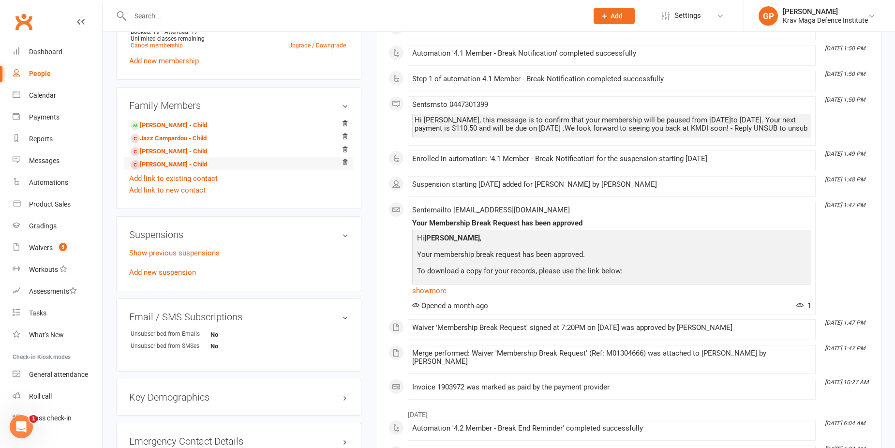
scroll to position [484, 0]
click at [170, 273] on link "Add new suspension" at bounding box center [162, 271] width 67 height 9
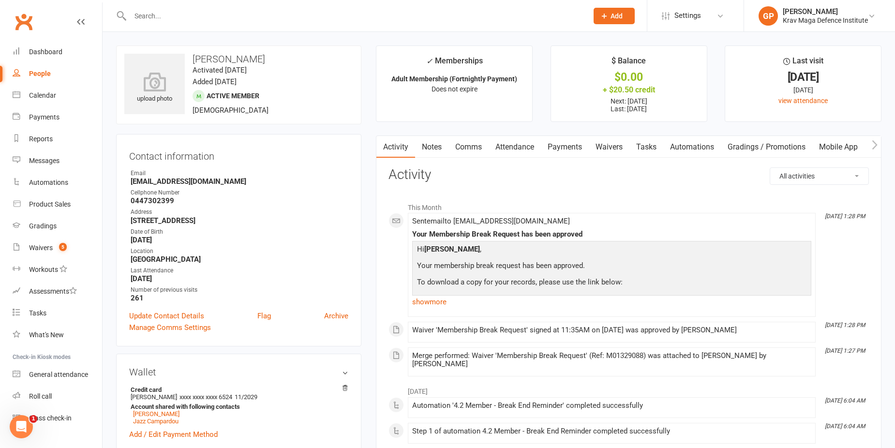
click at [569, 146] on link "Payments" at bounding box center [565, 147] width 48 height 22
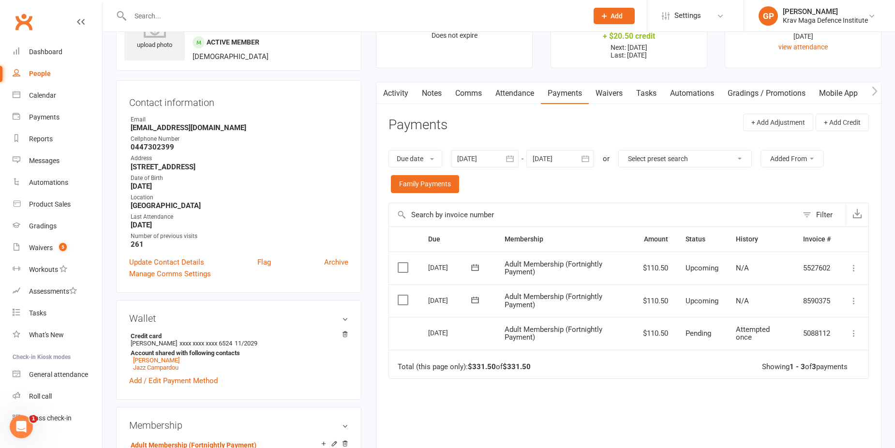
scroll to position [48, 0]
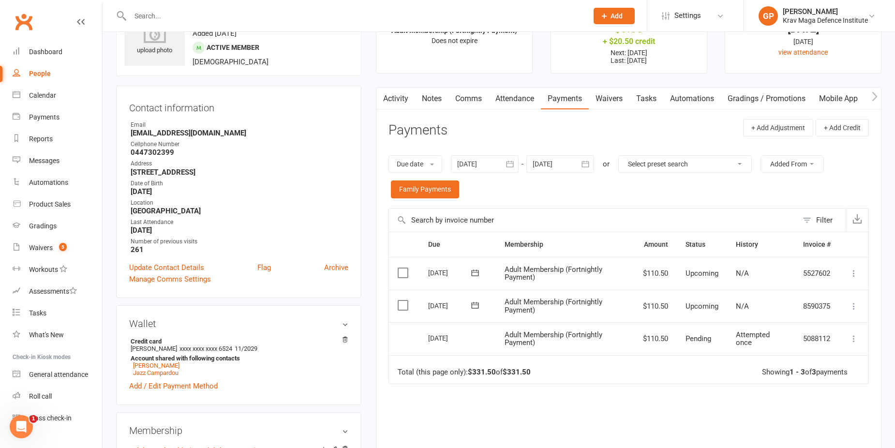
click at [626, 100] on link "Waivers" at bounding box center [609, 99] width 41 height 22
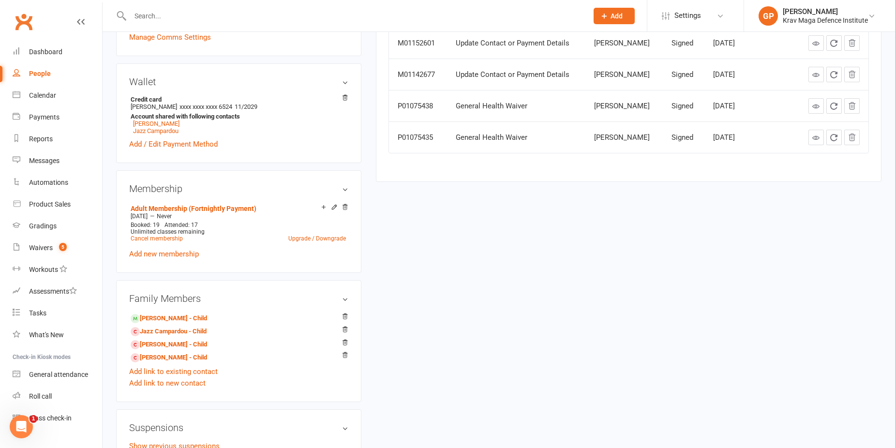
scroll to position [387, 0]
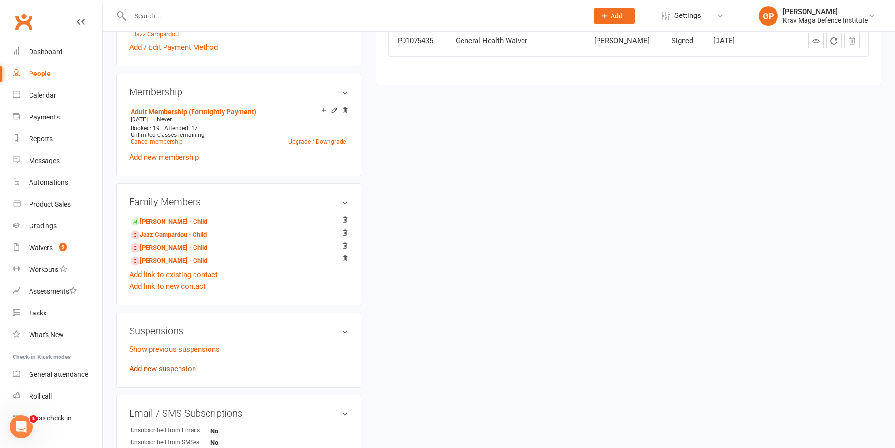
click at [171, 366] on link "Add new suspension" at bounding box center [162, 368] width 67 height 9
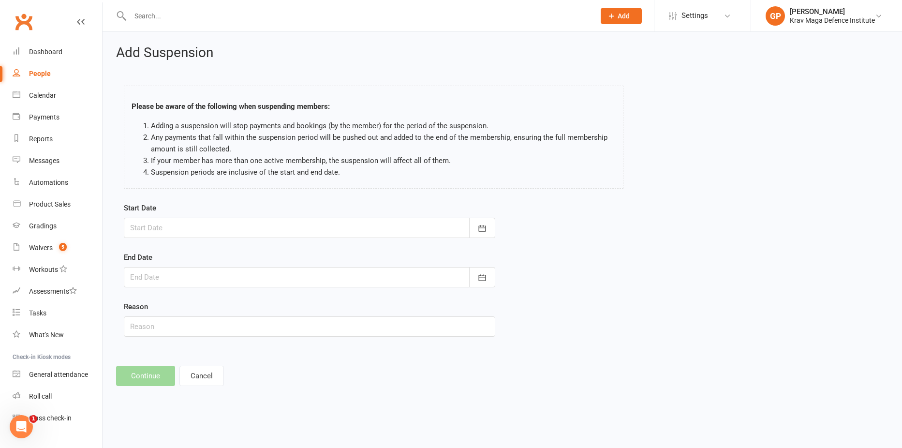
click at [199, 223] on div at bounding box center [309, 228] width 371 height 20
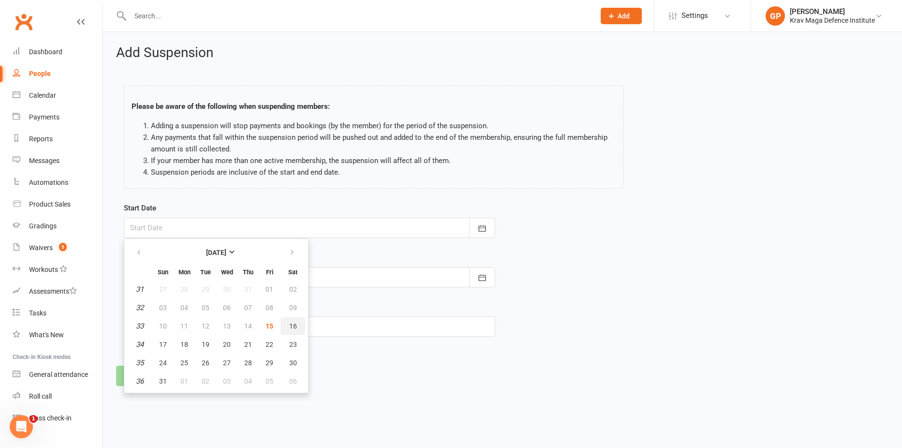
click at [290, 323] on span "16" at bounding box center [293, 326] width 8 height 8
type input "16 Aug 2025"
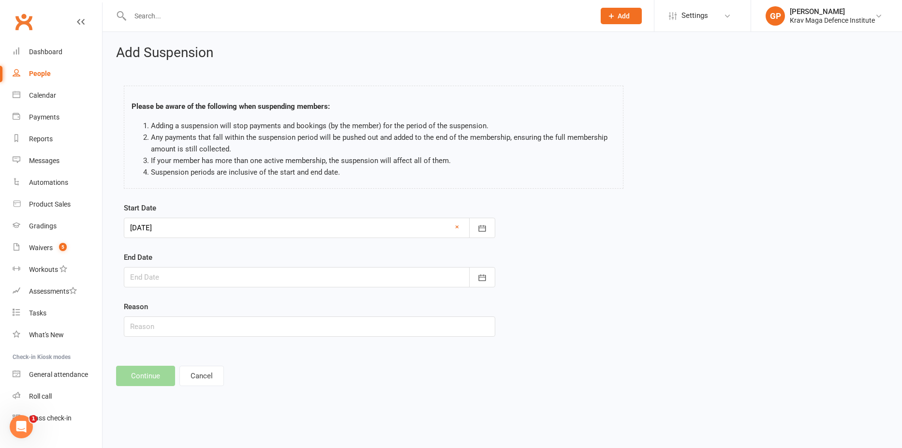
click at [168, 267] on div at bounding box center [309, 277] width 371 height 20
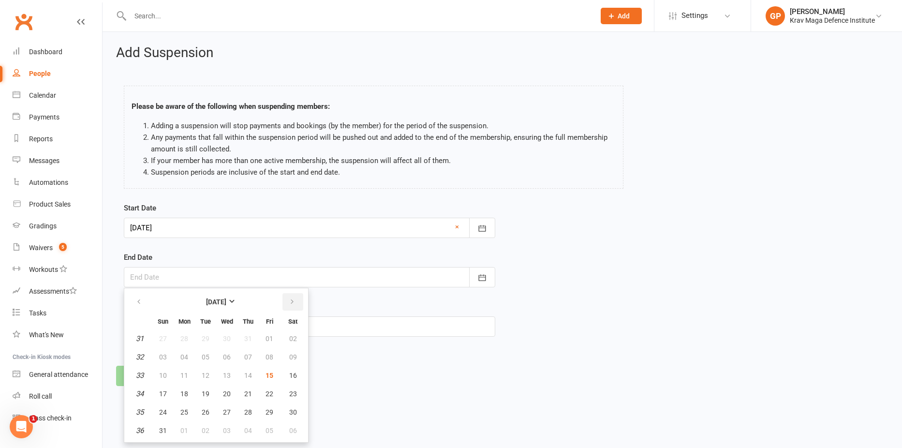
click at [292, 299] on icon "button" at bounding box center [292, 302] width 7 height 8
click at [294, 377] on span "20" at bounding box center [293, 375] width 8 height 8
type input "20 Sep 2025"
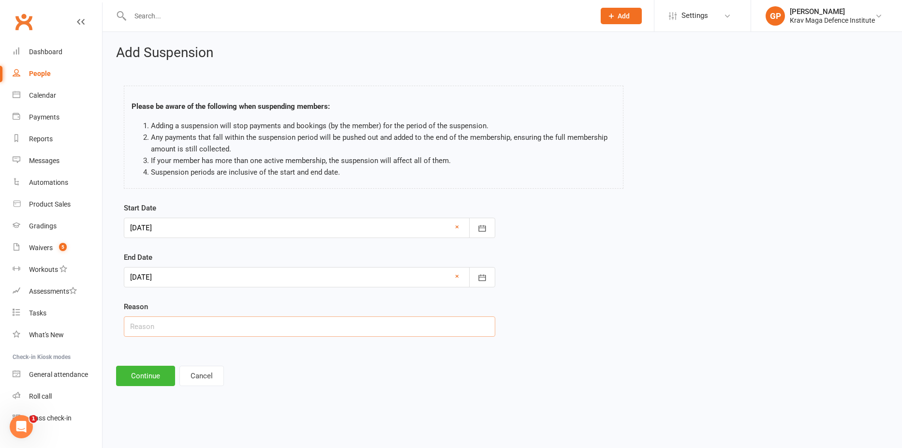
click at [170, 324] on input "text" at bounding box center [309, 326] width 371 height 20
click at [142, 328] on input "text" at bounding box center [309, 326] width 371 height 20
type input "still injured"
click at [128, 382] on button "Continue" at bounding box center [145, 376] width 59 height 20
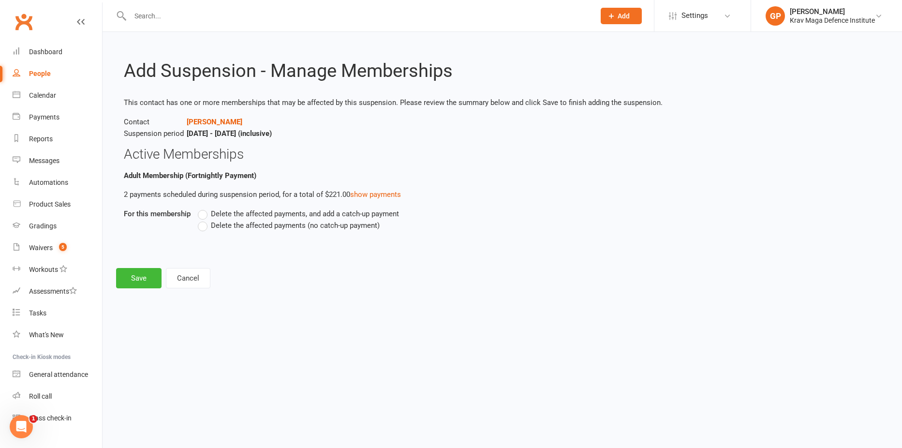
click at [204, 225] on label "Delete the affected payments (no catch-up payment)" at bounding box center [289, 226] width 182 height 12
click at [204, 220] on input "Delete the affected payments (no catch-up payment)" at bounding box center [201, 220] width 6 height 0
click at [135, 279] on button "Save" at bounding box center [138, 278] width 45 height 20
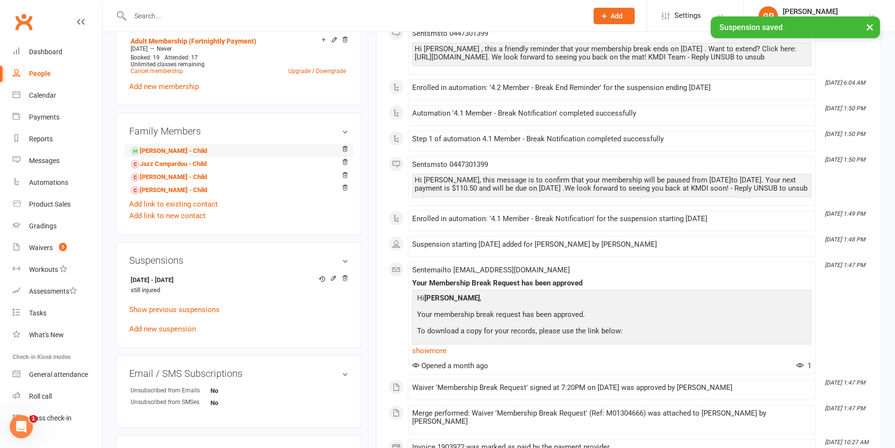
scroll to position [484, 0]
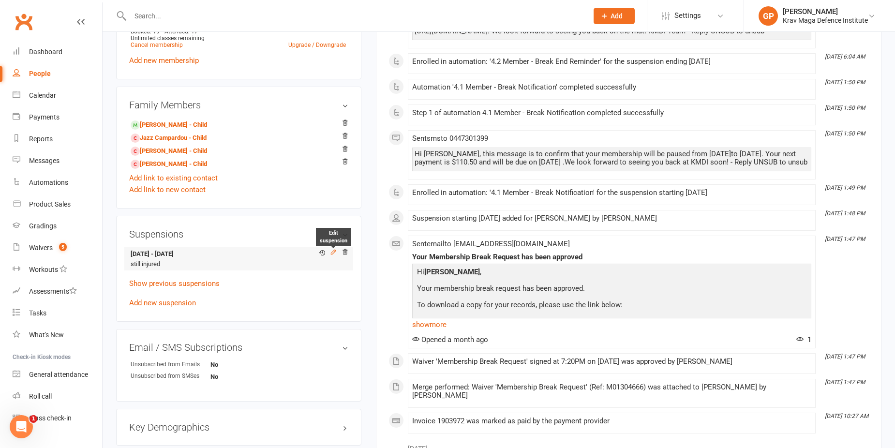
click at [335, 252] on icon at bounding box center [333, 252] width 7 height 7
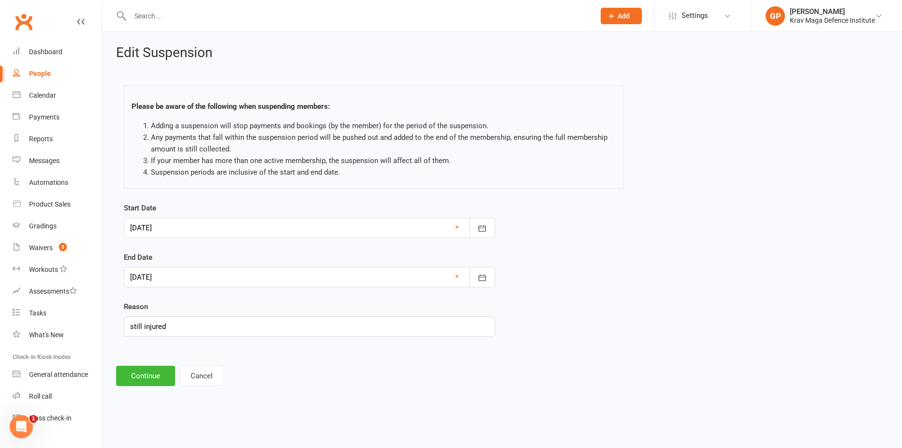
click at [216, 278] on div at bounding box center [309, 277] width 371 height 20
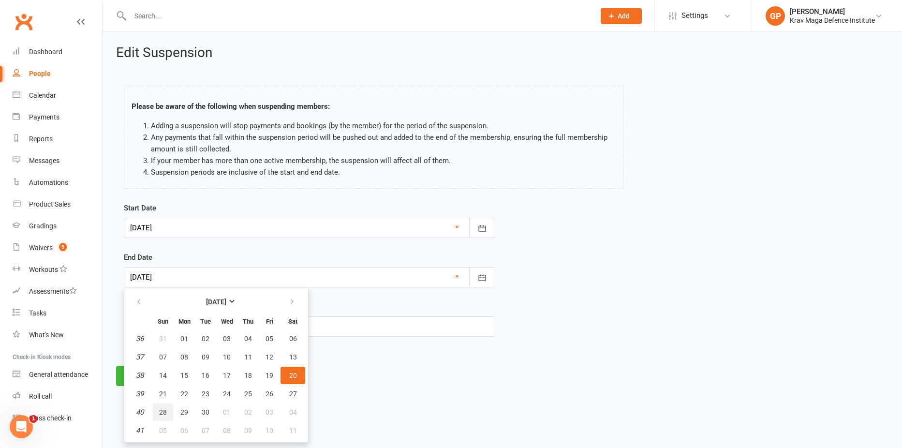
click at [164, 410] on span "28" at bounding box center [163, 412] width 8 height 8
type input "28 Sep 2025"
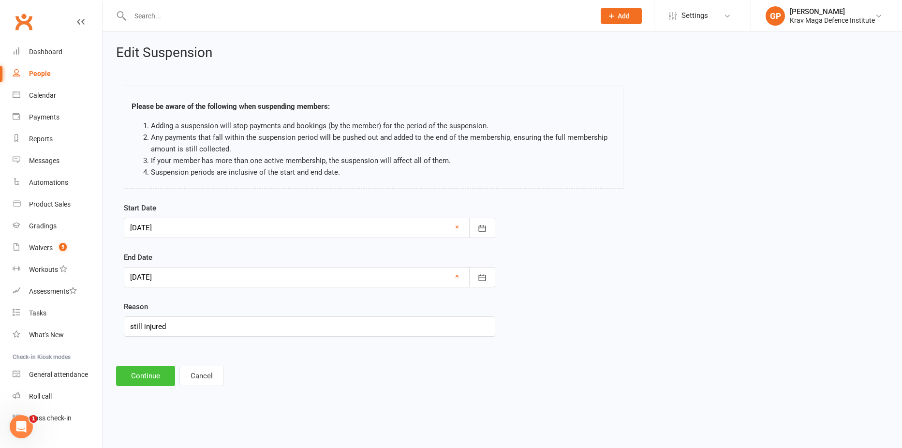
click at [147, 370] on button "Continue" at bounding box center [145, 376] width 59 height 20
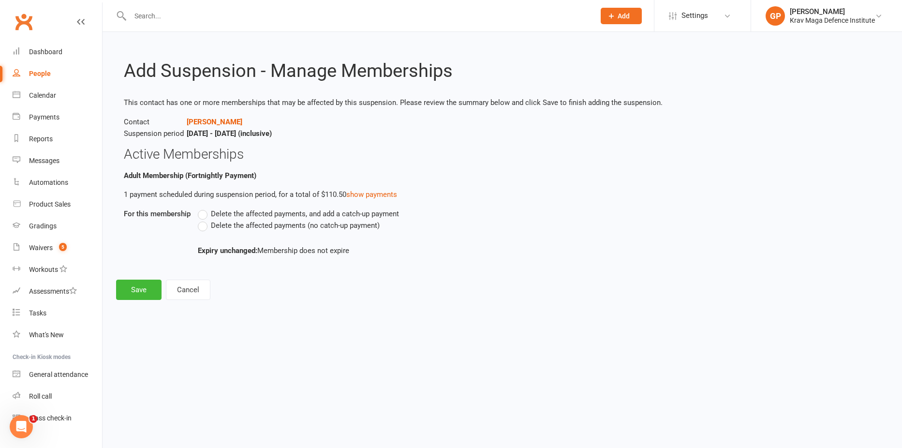
click at [201, 227] on label "Delete the affected payments (no catch-up payment)" at bounding box center [289, 226] width 182 height 12
click at [201, 220] on input "Delete the affected payments (no catch-up payment)" at bounding box center [201, 220] width 6 height 0
click at [132, 291] on button "Save" at bounding box center [138, 290] width 45 height 20
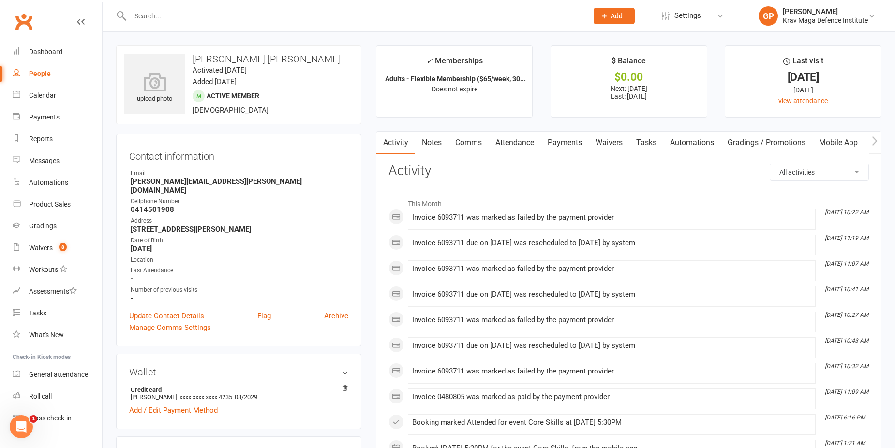
click at [554, 145] on link "Payments" at bounding box center [565, 143] width 48 height 22
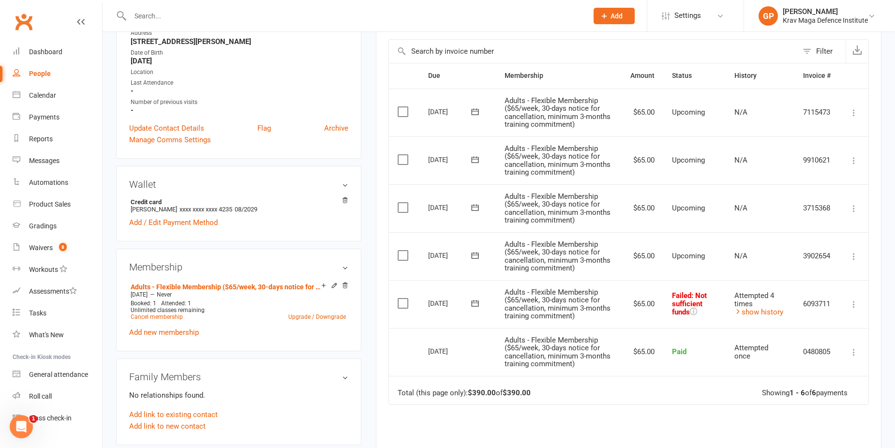
scroll to position [193, 0]
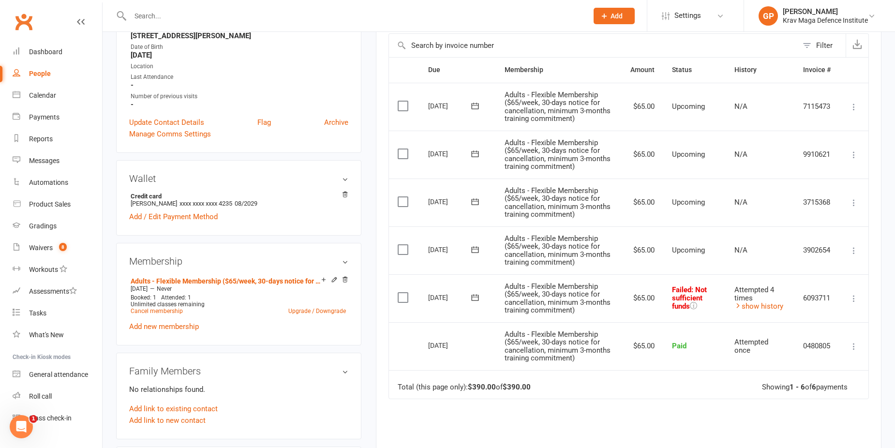
click at [850, 295] on icon at bounding box center [854, 299] width 10 height 10
click at [765, 267] on td "N/A" at bounding box center [759, 250] width 69 height 48
click at [753, 303] on link "show history" at bounding box center [758, 306] width 49 height 9
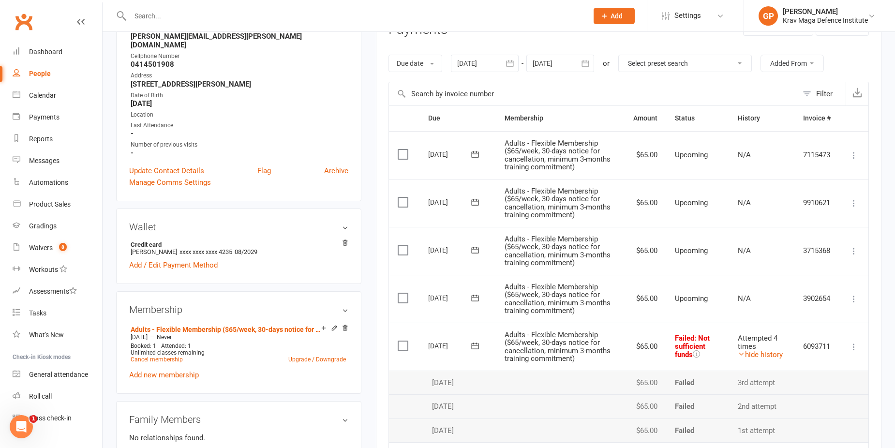
scroll to position [0, 0]
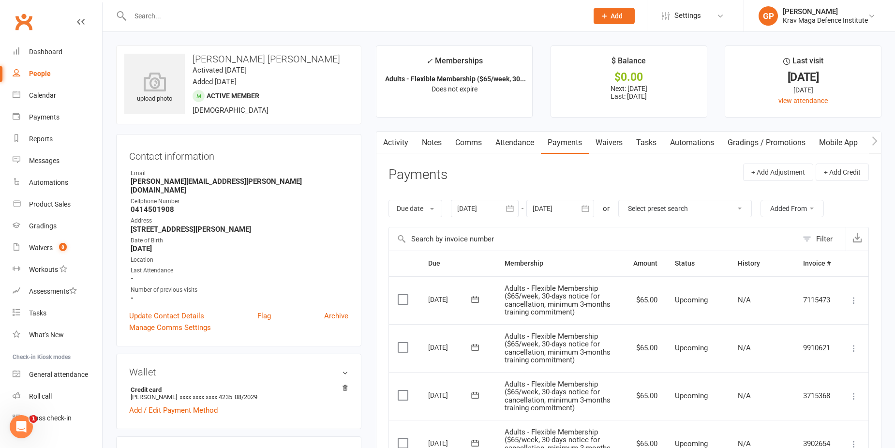
click at [471, 141] on link "Comms" at bounding box center [468, 143] width 40 height 22
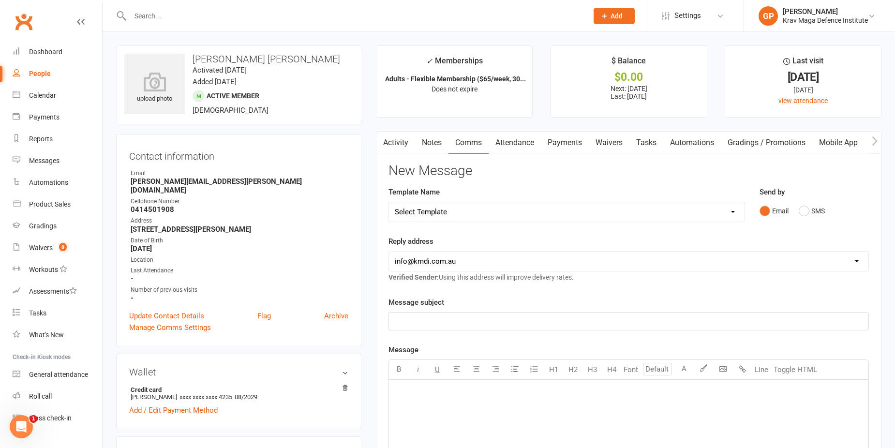
click at [484, 214] on select "Select Template [Email] Confirm Cancellation [SMS] Suspension confirmation [SMS…" at bounding box center [566, 211] width 355 height 19
select select "3"
click at [389, 202] on select "Select Template [Email] Confirm Cancellation [SMS] Suspension confirmation [SMS…" at bounding box center [566, 211] width 355 height 19
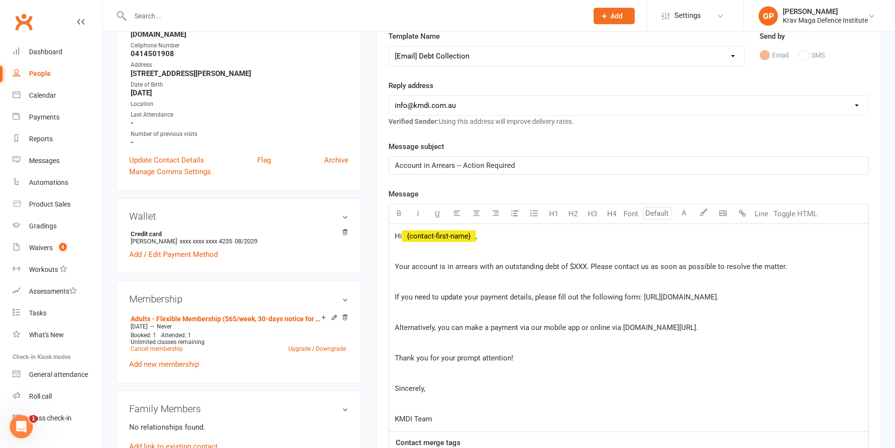
scroll to position [193, 0]
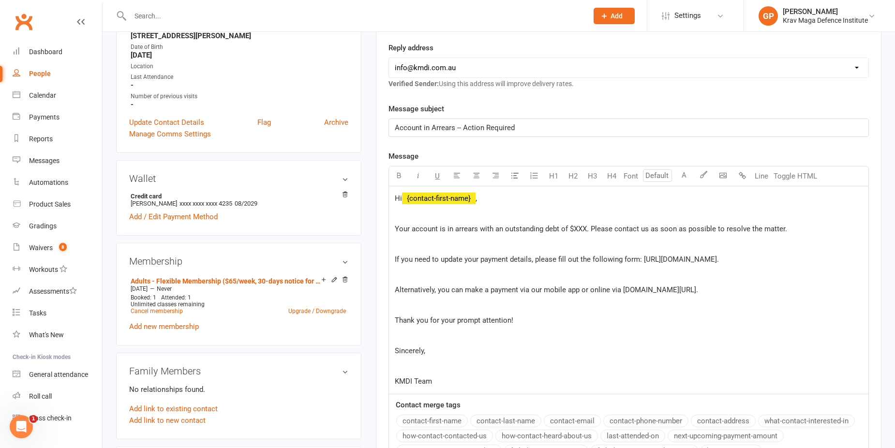
click at [580, 229] on span "Your account is in arrears with an outstanding debt of $XXX. Please contact us …" at bounding box center [591, 228] width 392 height 9
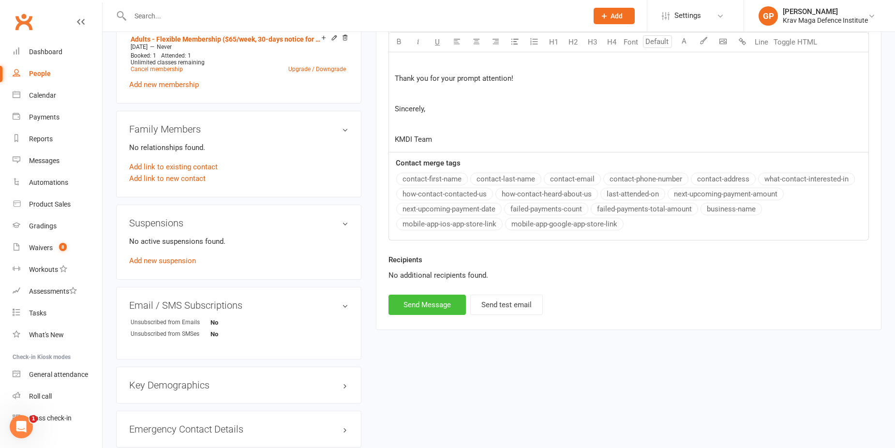
click at [425, 305] on button "Send Message" at bounding box center [426, 304] width 77 height 20
select select
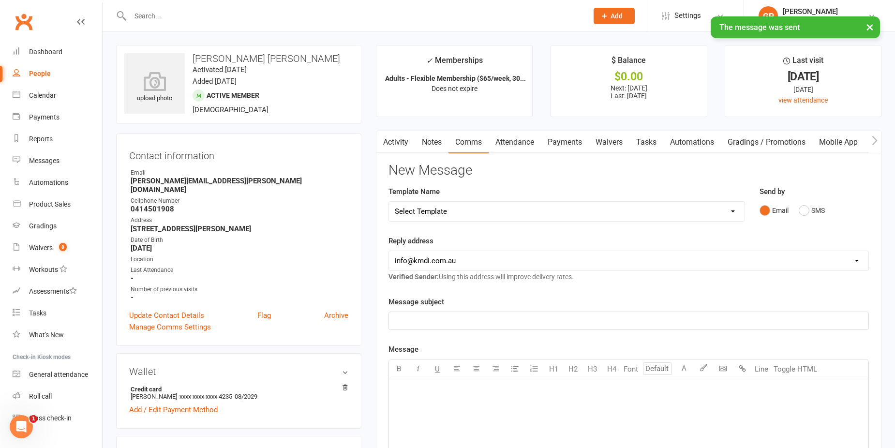
scroll to position [0, 0]
click at [396, 139] on link "Activity" at bounding box center [395, 143] width 39 height 22
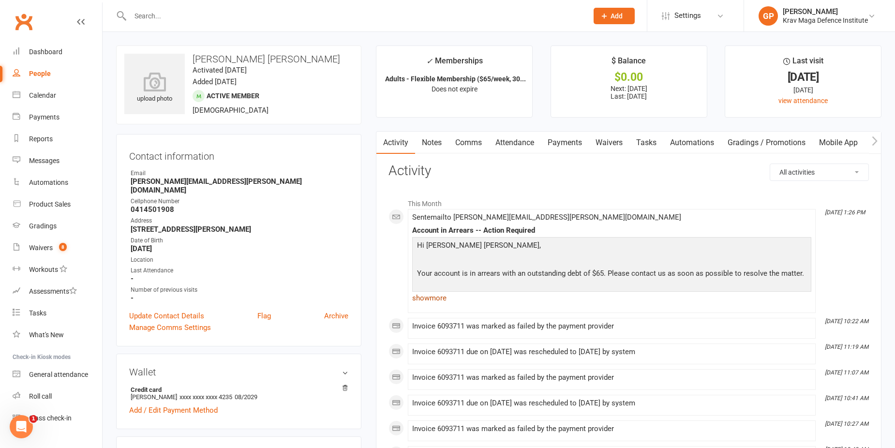
click at [431, 297] on link "show more" at bounding box center [611, 298] width 399 height 14
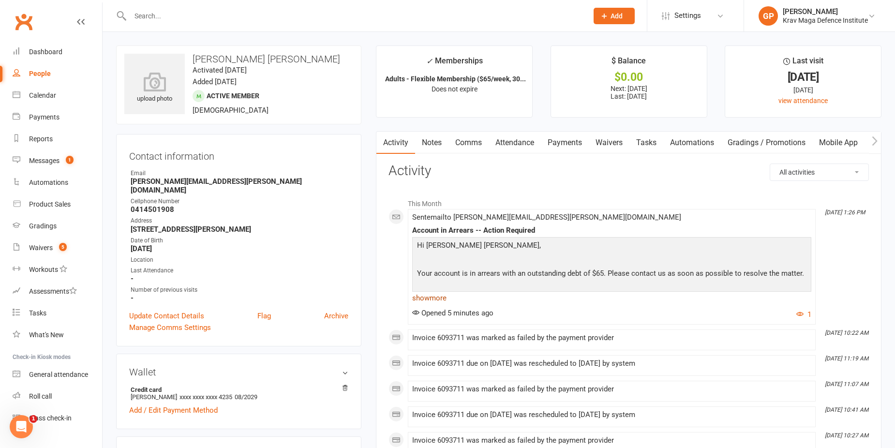
click at [441, 294] on link "show more" at bounding box center [611, 298] width 399 height 14
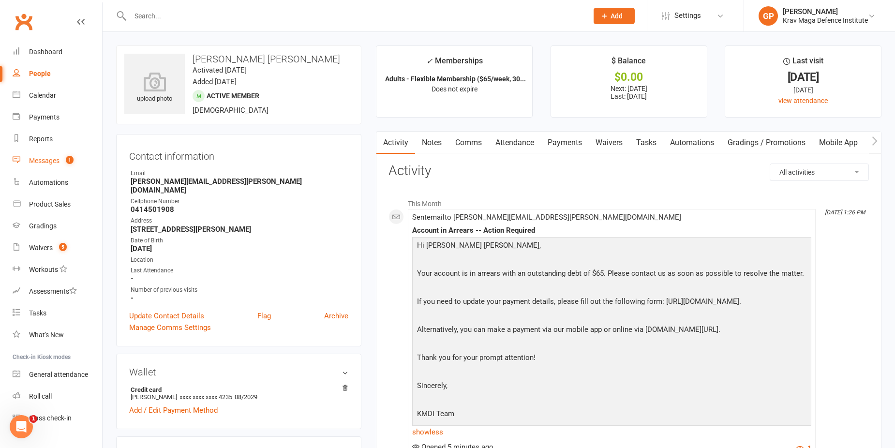
click at [62, 156] on link "Messages 1" at bounding box center [57, 161] width 89 height 22
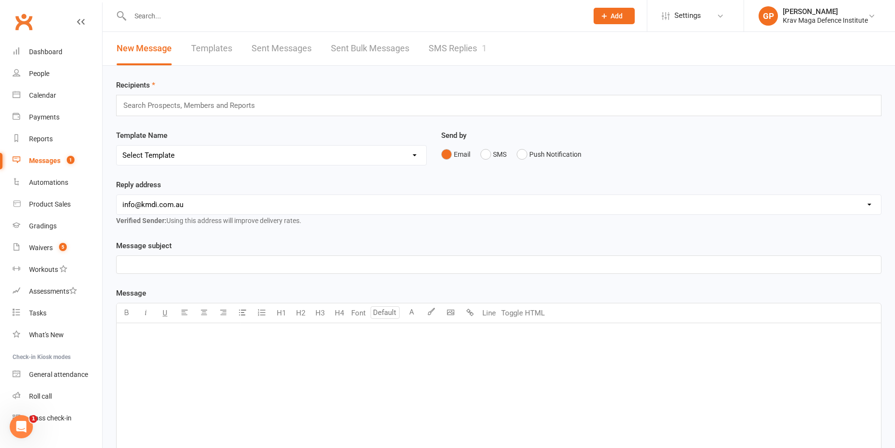
click at [468, 49] on link "SMS Replies 1" at bounding box center [457, 48] width 58 height 33
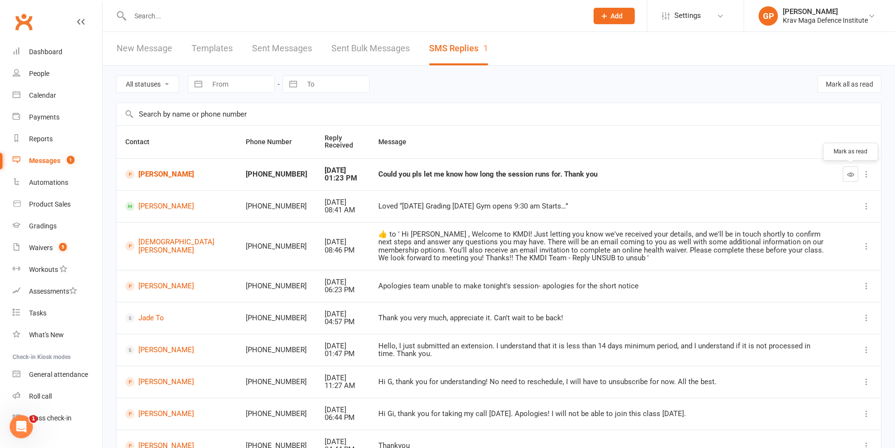
click at [849, 171] on icon "button" at bounding box center [850, 174] width 7 height 7
drag, startPoint x: 319, startPoint y: 174, endPoint x: 555, endPoint y: 190, distance: 237.0
click at [555, 190] on tbody "[PERSON_NAME] +61404052047 [DATE] 01:23 PM Could you pls let me know how long t…" at bounding box center [499, 325] width 764 height 335
click at [451, 144] on th "Message" at bounding box center [609, 142] width 483 height 32
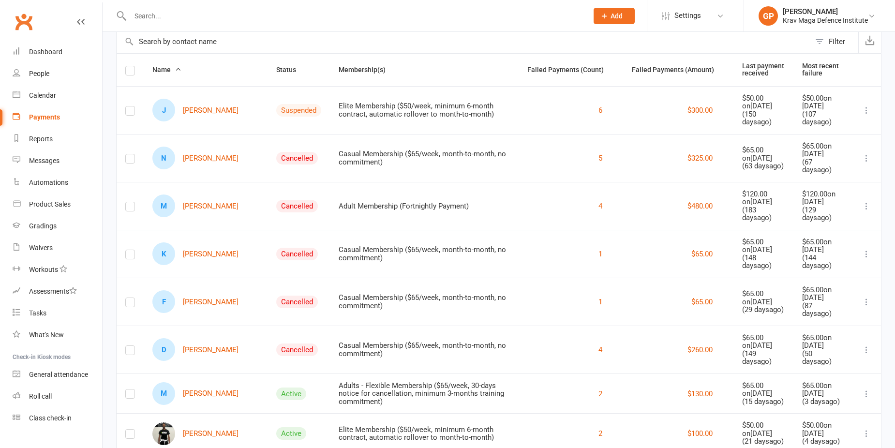
scroll to position [48, 0]
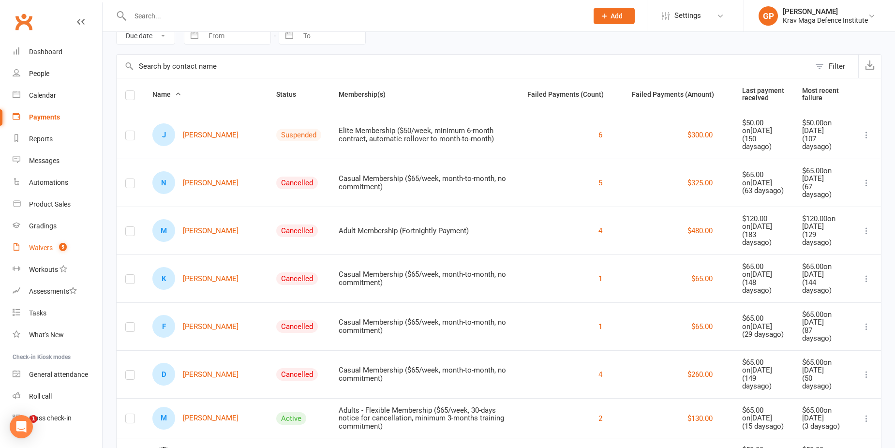
click at [54, 241] on link "Waivers 5" at bounding box center [57, 248] width 89 height 22
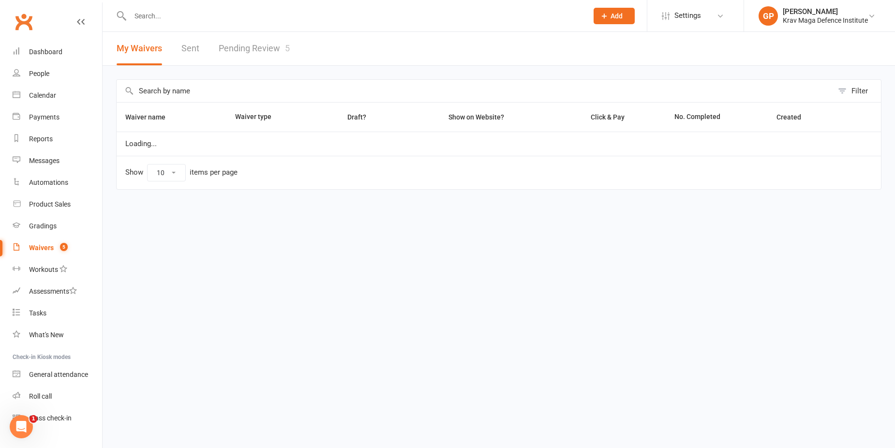
click at [246, 52] on link "Pending Review 5" at bounding box center [254, 48] width 71 height 33
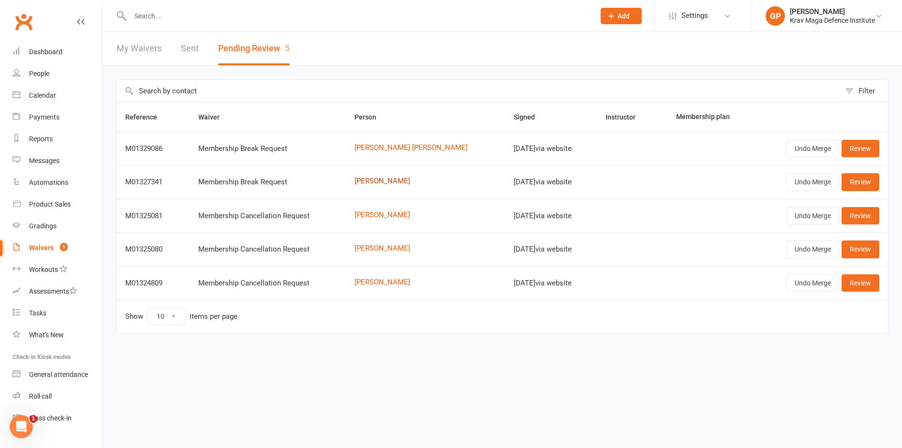
click at [384, 184] on link "[PERSON_NAME]" at bounding box center [424, 181] width 141 height 8
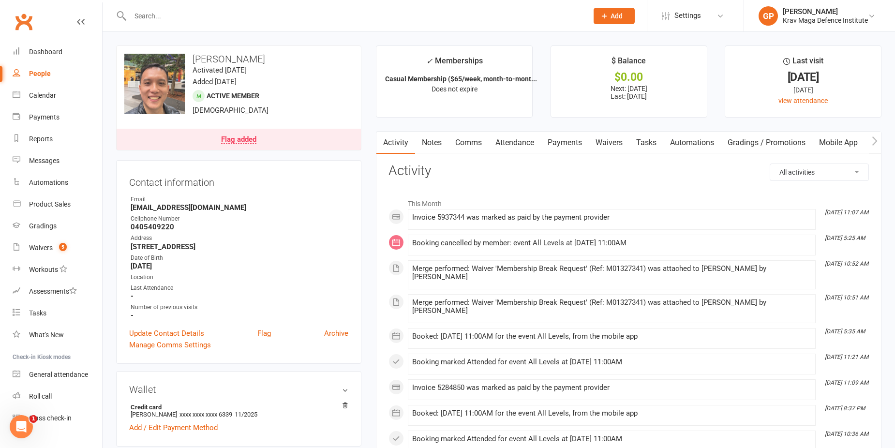
click at [571, 141] on link "Payments" at bounding box center [565, 143] width 48 height 22
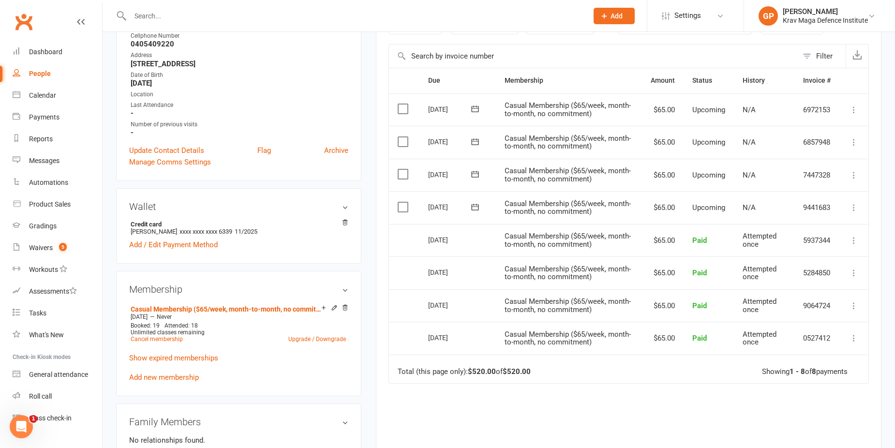
scroll to position [180, 0]
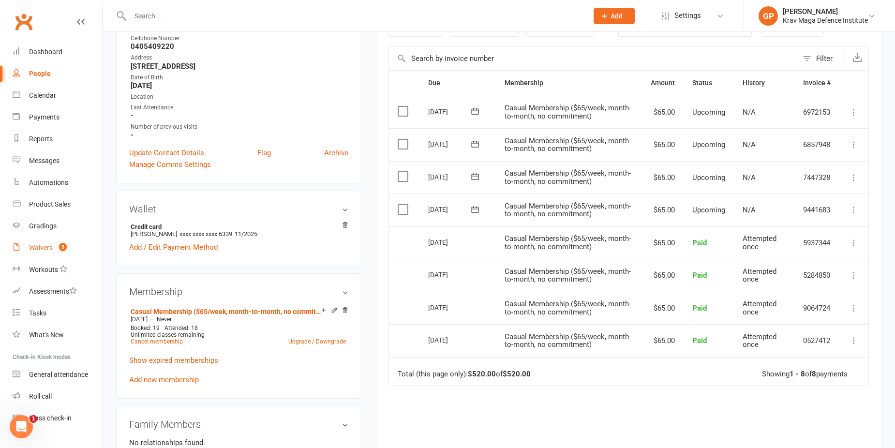
click at [56, 244] on count-badge "5" at bounding box center [60, 248] width 13 height 8
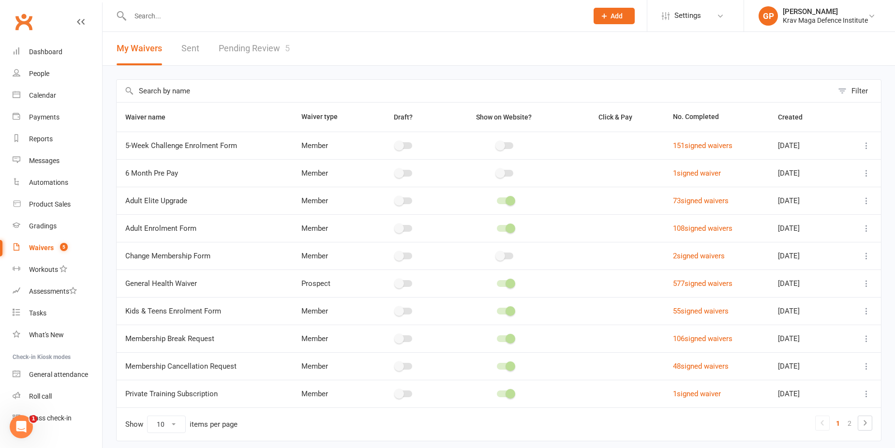
click at [252, 53] on link "Pending Review 5" at bounding box center [254, 48] width 71 height 33
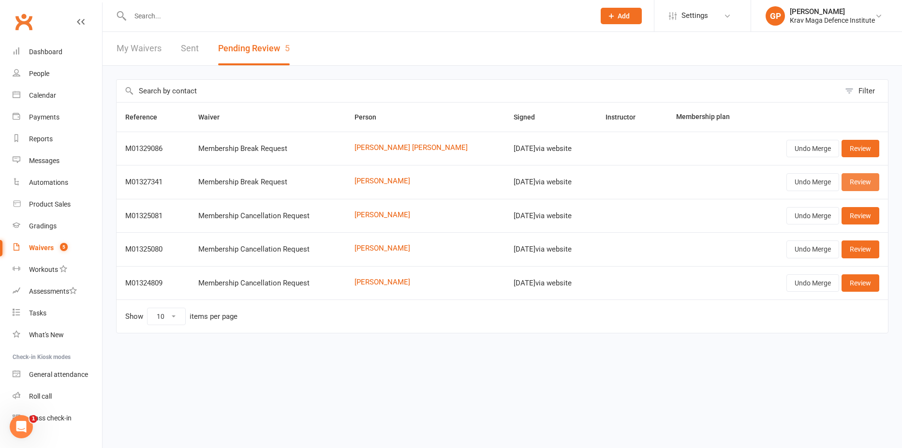
click at [853, 186] on link "Review" at bounding box center [860, 181] width 38 height 17
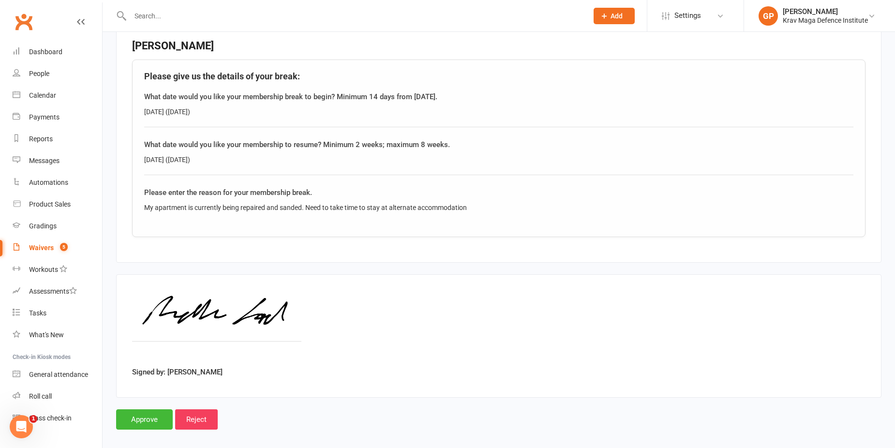
scroll to position [316, 0]
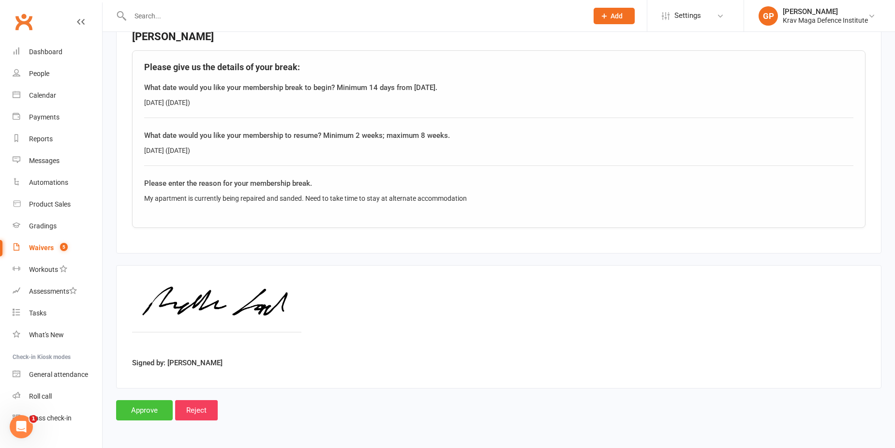
click at [144, 406] on input "Approve" at bounding box center [144, 410] width 57 height 20
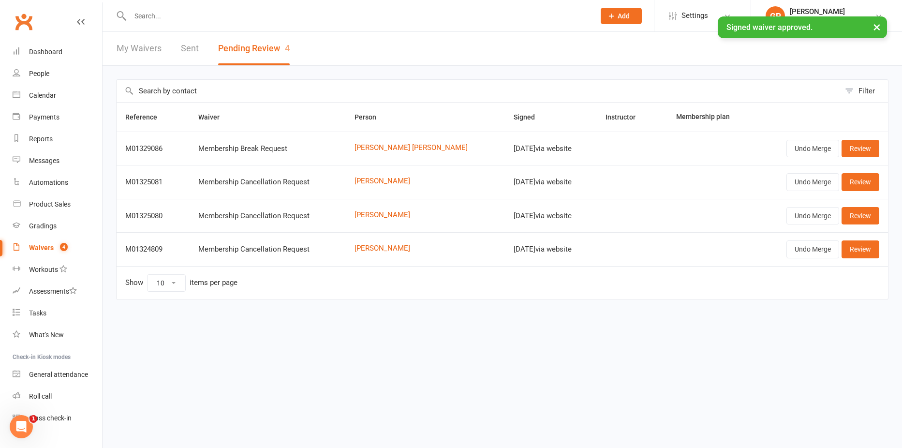
click at [152, 11] on input "text" at bounding box center [357, 16] width 461 height 14
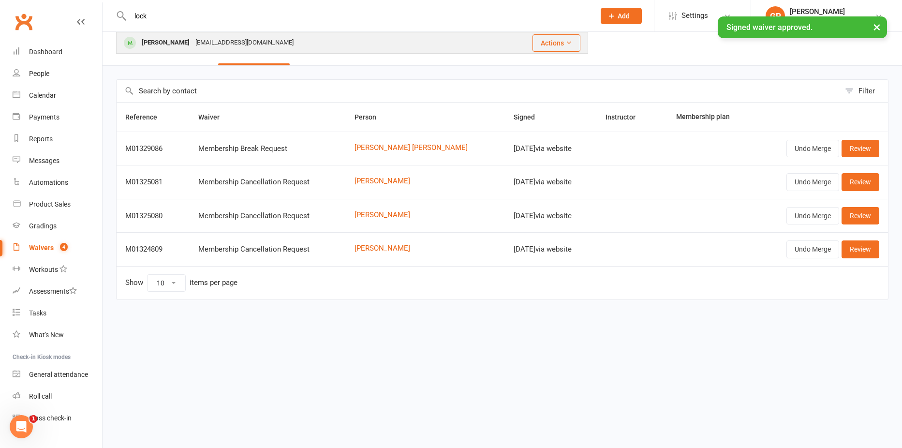
type input "lock"
click at [195, 46] on div "[EMAIL_ADDRESS][DOMAIN_NAME]" at bounding box center [244, 43] width 104 height 14
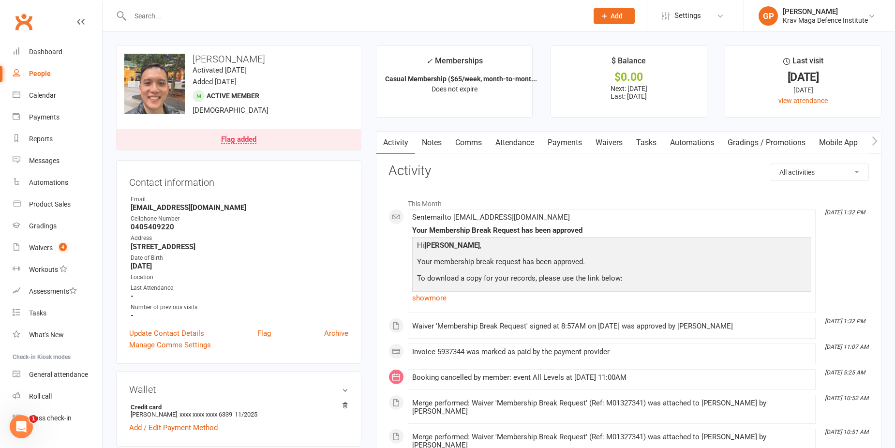
click at [561, 143] on link "Payments" at bounding box center [565, 143] width 48 height 22
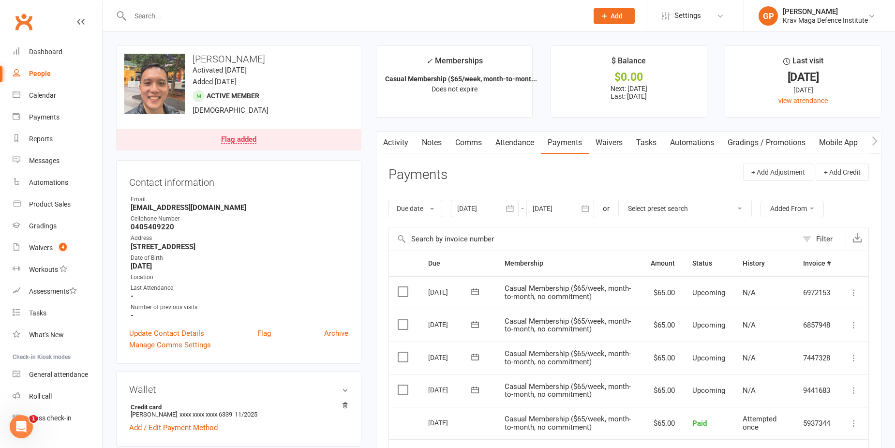
click at [624, 145] on link "Waivers" at bounding box center [609, 143] width 41 height 22
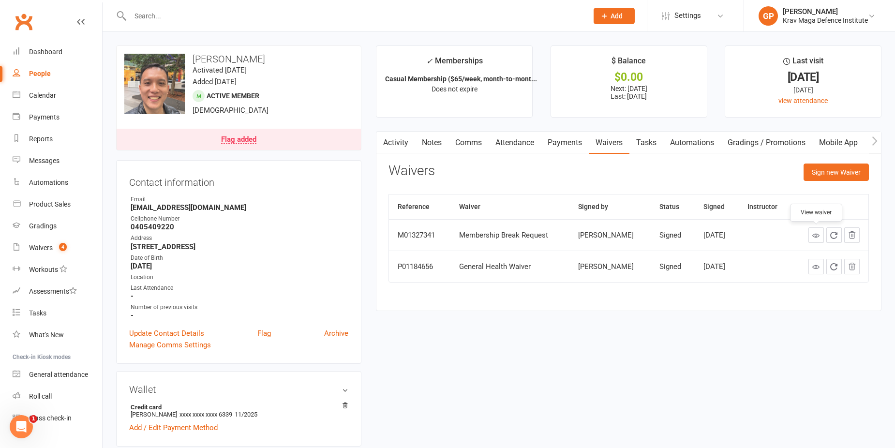
click at [814, 237] on icon at bounding box center [815, 235] width 7 height 7
click at [549, 148] on link "Payments" at bounding box center [565, 143] width 48 height 22
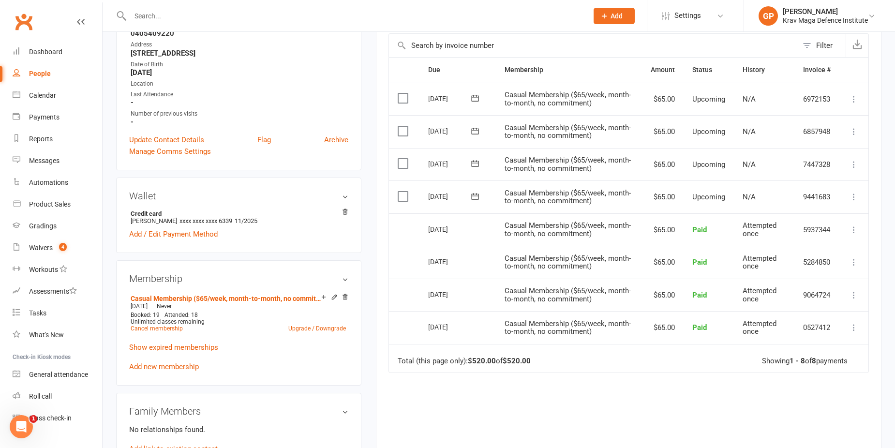
scroll to position [339, 0]
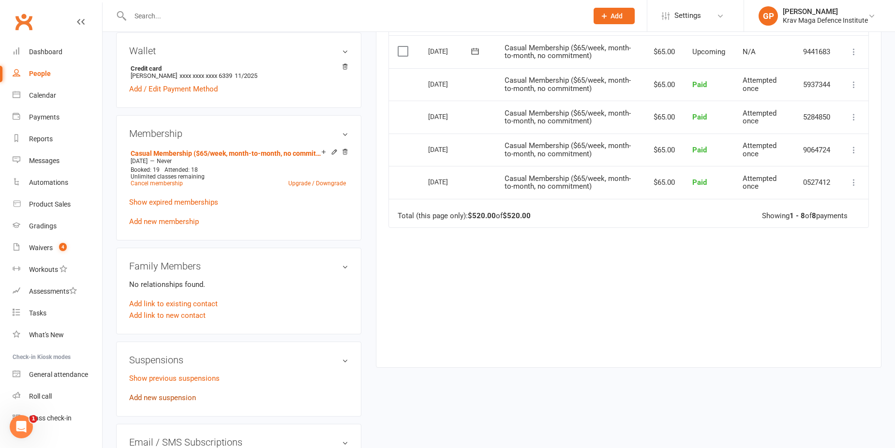
click at [167, 397] on link "Add new suspension" at bounding box center [162, 397] width 67 height 9
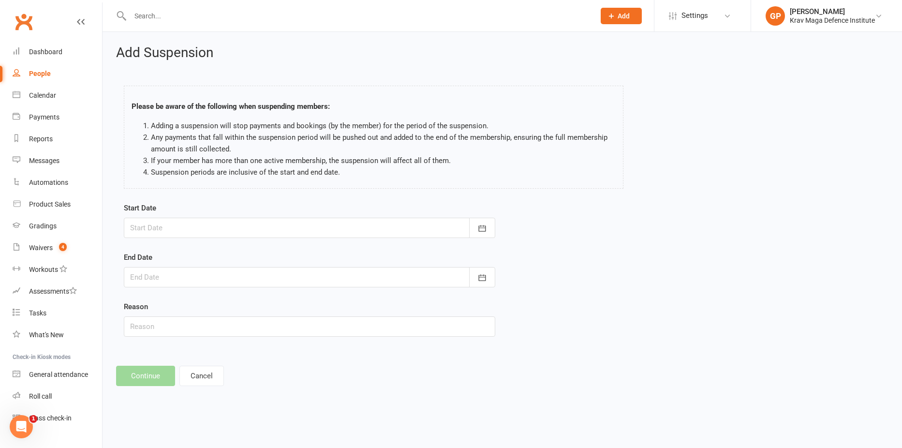
click at [208, 233] on div at bounding box center [309, 228] width 371 height 20
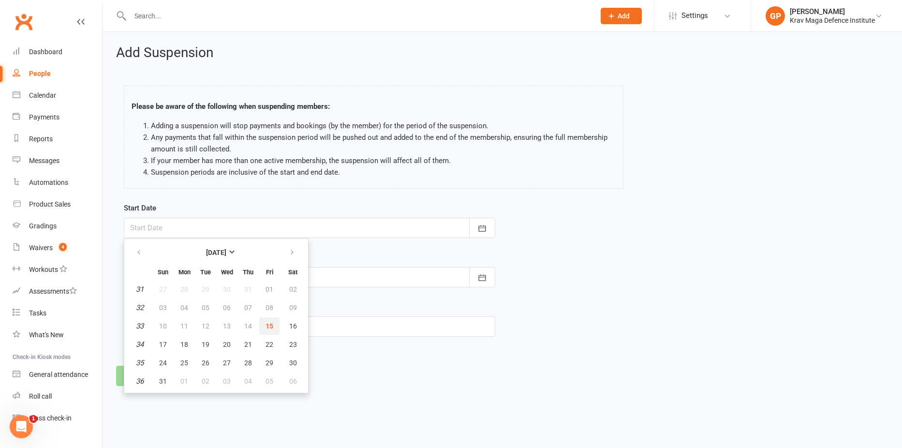
click at [266, 328] on span "15" at bounding box center [269, 326] width 8 height 8
type input "15 Aug 2025"
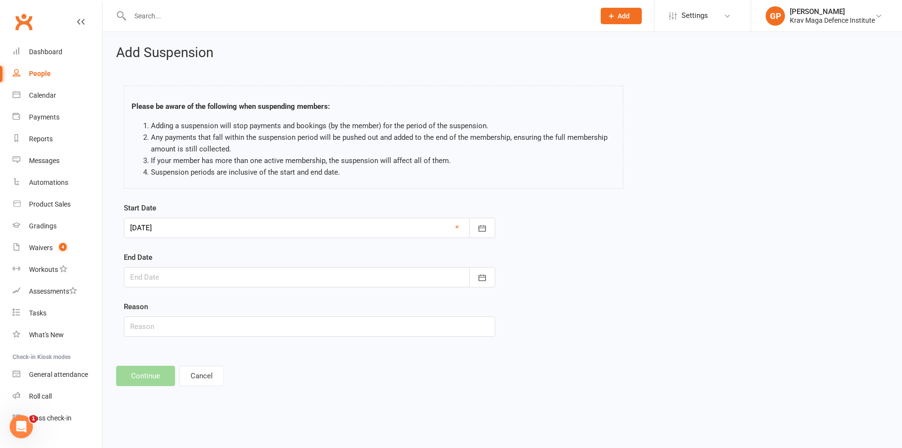
click at [166, 280] on div at bounding box center [309, 277] width 371 height 20
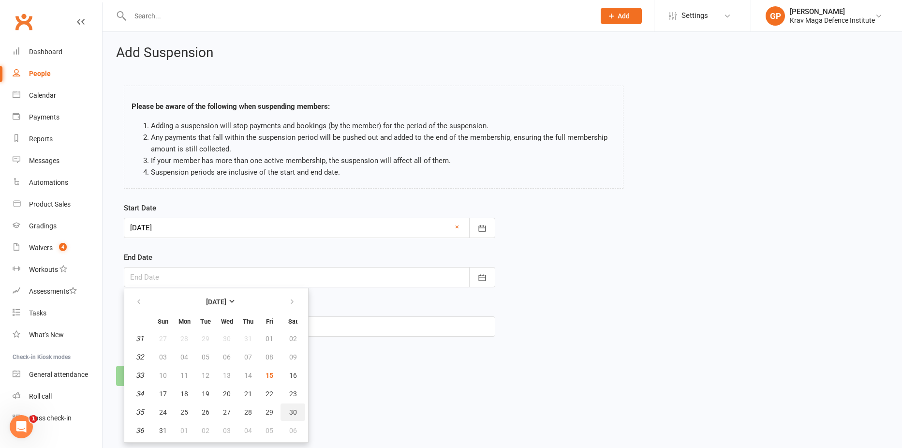
click at [294, 410] on span "30" at bounding box center [293, 412] width 8 height 8
type input "30 Aug 2025"
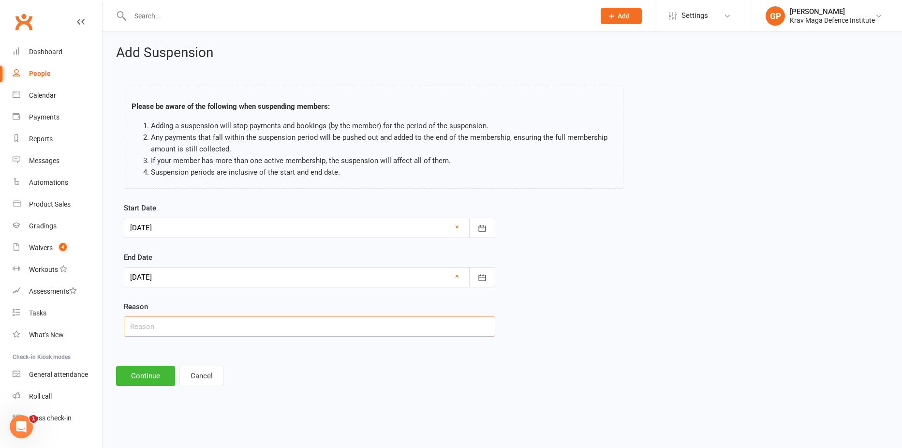
click at [149, 328] on input "text" at bounding box center [309, 326] width 371 height 20
paste input "My apartment is currently being repaired and sanded"
click at [143, 325] on input "My apartment is currently being repaired and sanded" at bounding box center [309, 326] width 371 height 20
type input "Apartment is currently being repaired and sanded"
click at [154, 373] on button "Continue" at bounding box center [145, 376] width 59 height 20
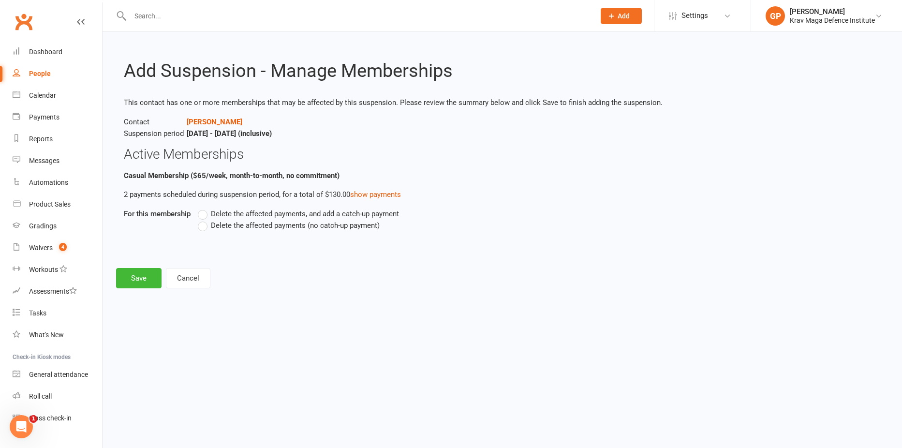
click at [204, 227] on label "Delete the affected payments (no catch-up payment)" at bounding box center [289, 226] width 182 height 12
click at [204, 220] on input "Delete the affected payments (no catch-up payment)" at bounding box center [201, 220] width 6 height 0
click at [147, 273] on button "Save" at bounding box center [138, 278] width 45 height 20
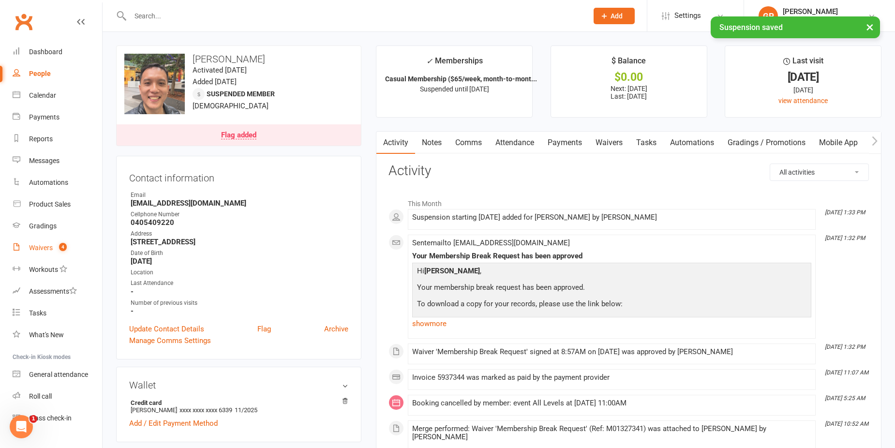
click at [48, 250] on div "Waivers" at bounding box center [41, 248] width 24 height 8
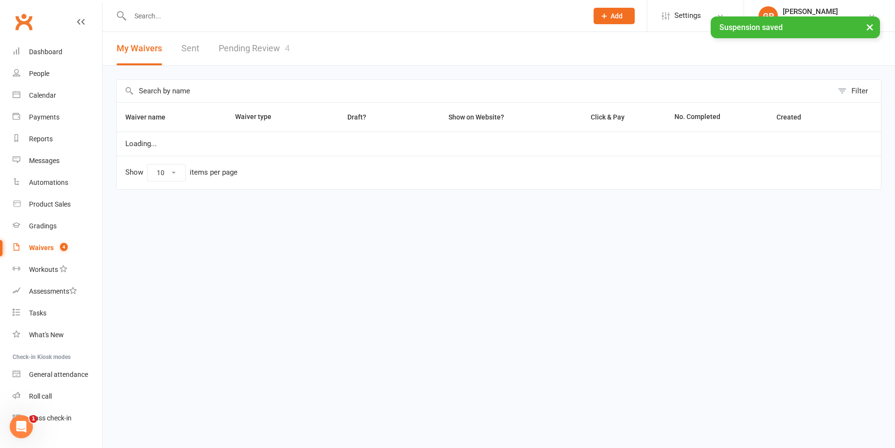
click at [262, 16] on div "× Suspension saved" at bounding box center [441, 16] width 882 height 0
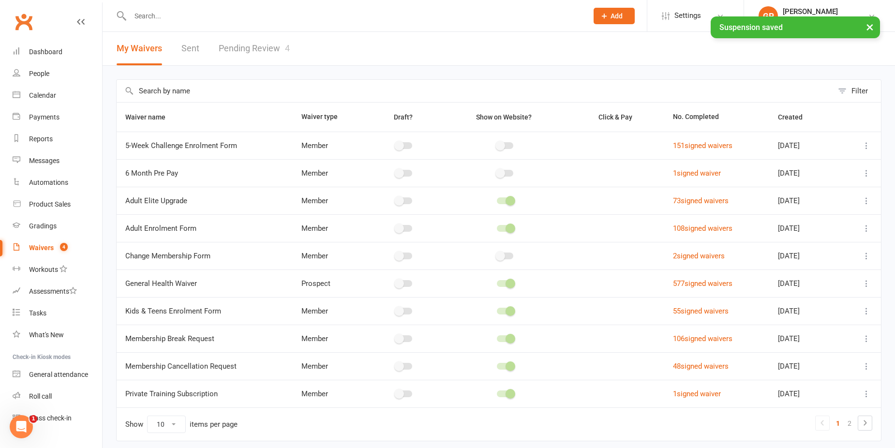
click at [248, 16] on div "× Suspension saved" at bounding box center [441, 16] width 882 height 0
click at [246, 56] on link "Pending Review 4" at bounding box center [254, 48] width 71 height 33
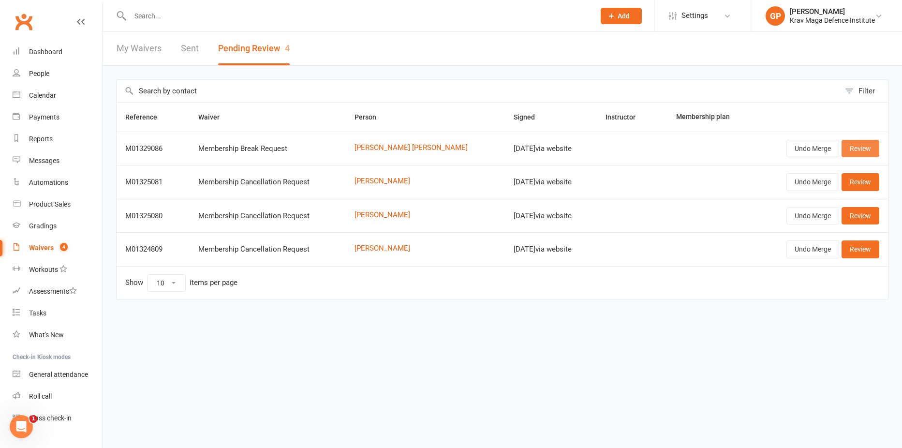
click at [861, 147] on link "Review" at bounding box center [860, 148] width 38 height 17
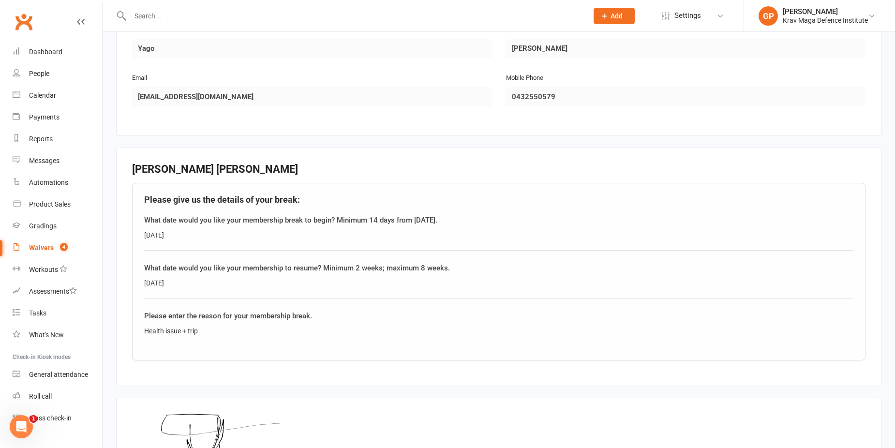
scroll to position [193, 0]
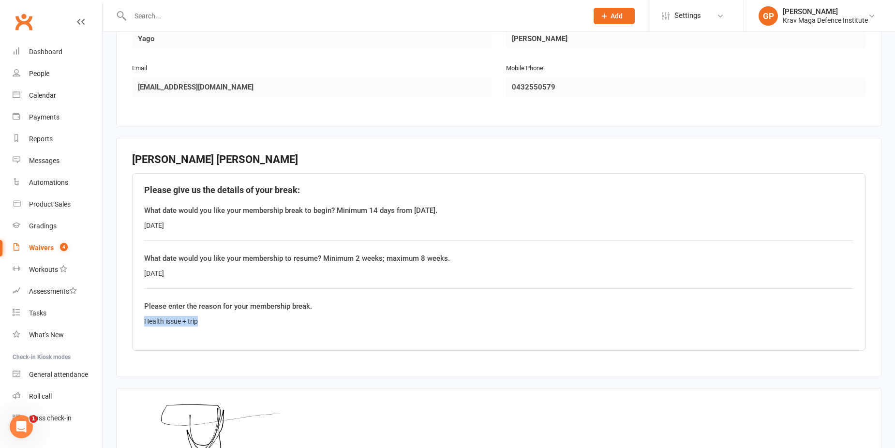
drag, startPoint x: 209, startPoint y: 320, endPoint x: 127, endPoint y: 321, distance: 81.7
click at [127, 321] on fieldset "Yago Borba Please give us the details of your break: What date would you like y…" at bounding box center [498, 257] width 765 height 238
copy div "Health issue + trip"
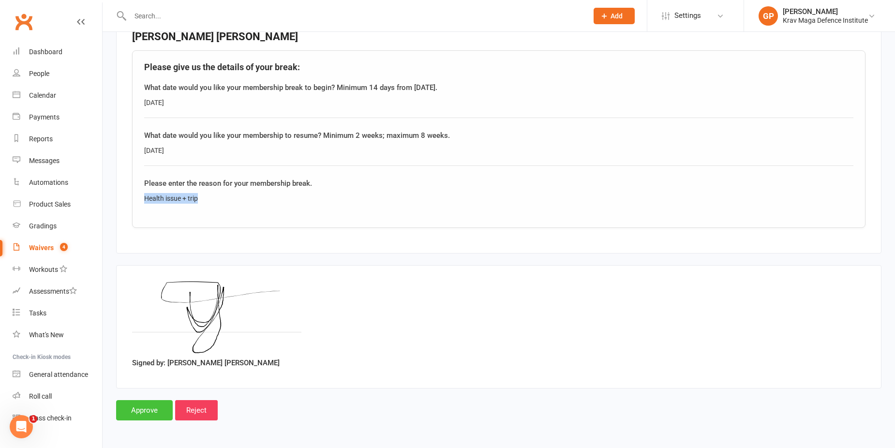
click at [138, 418] on input "Approve" at bounding box center [144, 410] width 57 height 20
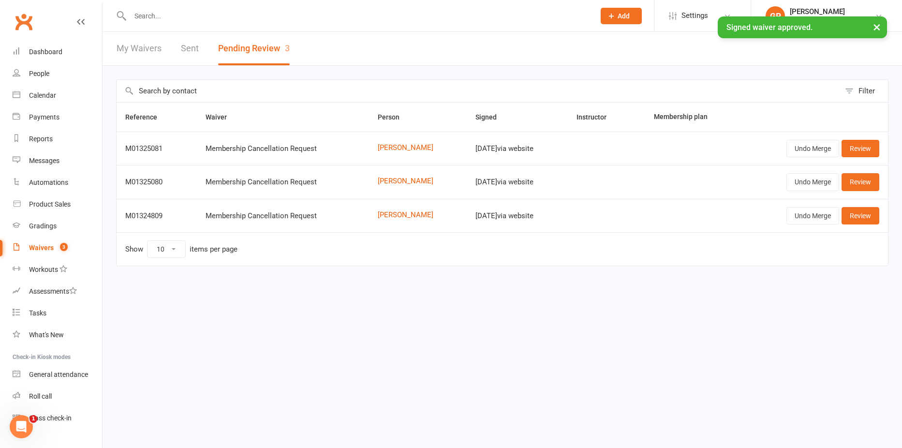
click at [179, 15] on input "text" at bounding box center [357, 16] width 461 height 14
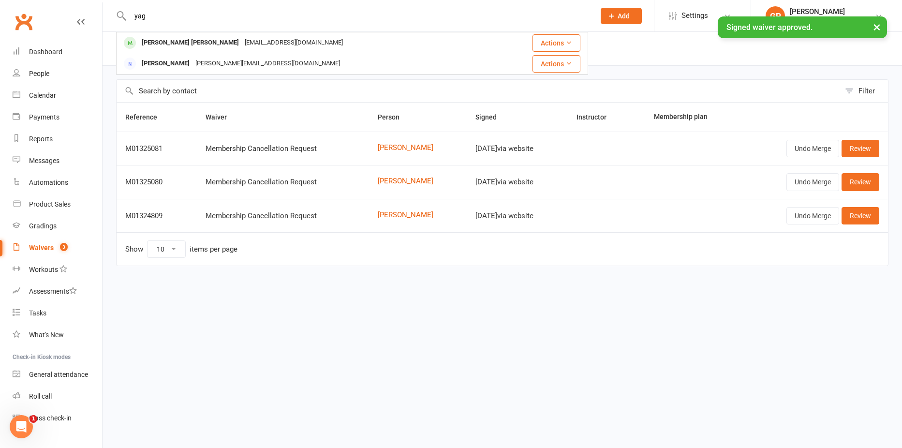
type input "yag"
click at [177, 16] on div "× Signed waiver approved." at bounding box center [444, 16] width 889 height 0
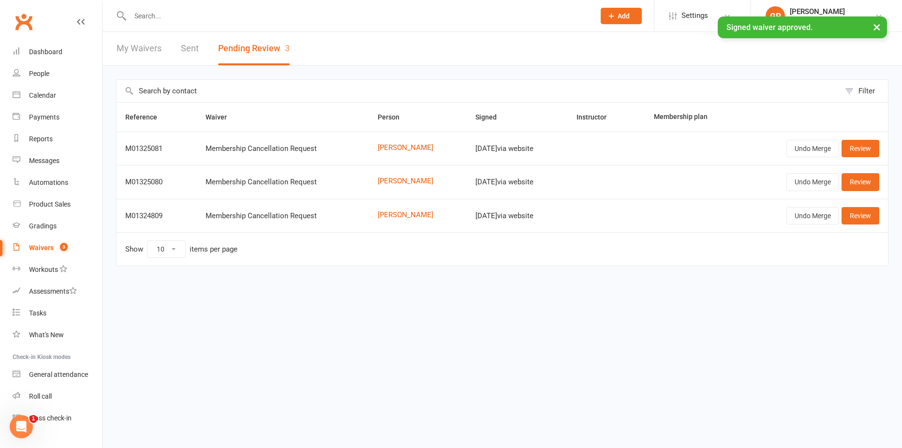
click at [168, 16] on div "× Signed waiver approved." at bounding box center [444, 16] width 889 height 0
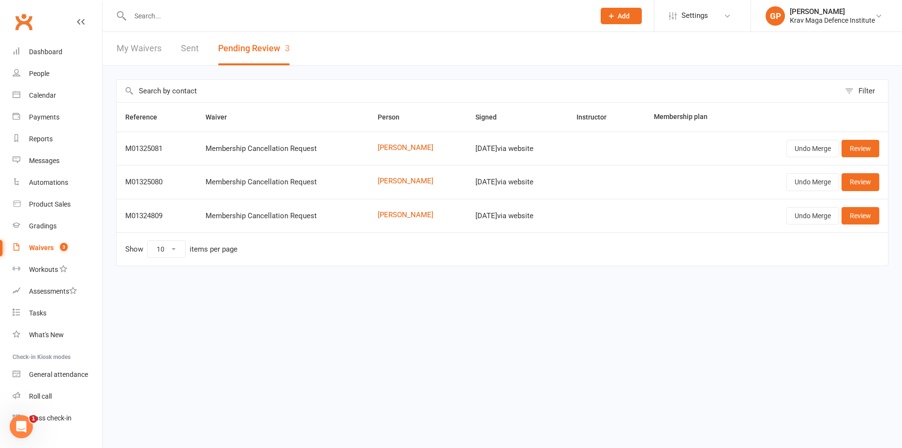
click at [161, 15] on input "text" at bounding box center [357, 16] width 461 height 14
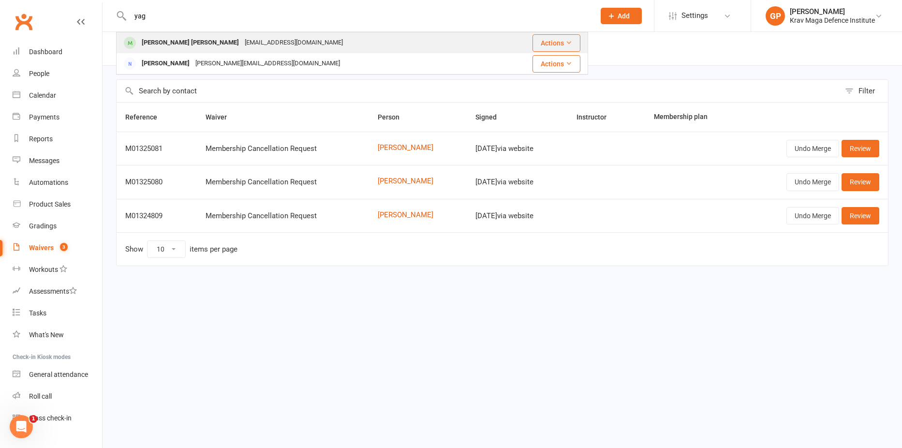
type input "yag"
click at [242, 36] on div "[EMAIL_ADDRESS][DOMAIN_NAME]" at bounding box center [294, 43] width 104 height 14
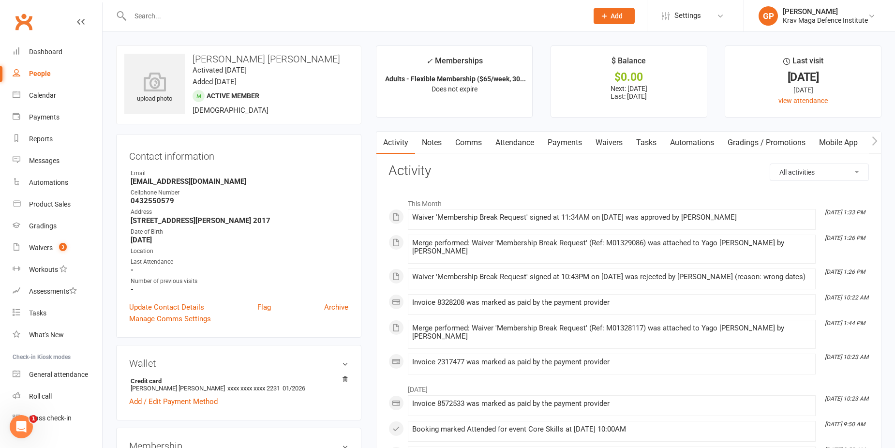
click at [603, 141] on link "Waivers" at bounding box center [609, 143] width 41 height 22
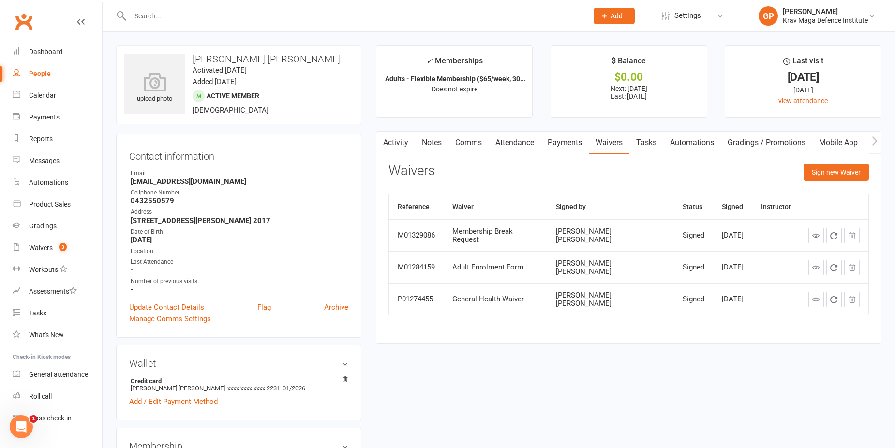
click at [813, 235] on icon at bounding box center [815, 235] width 7 height 7
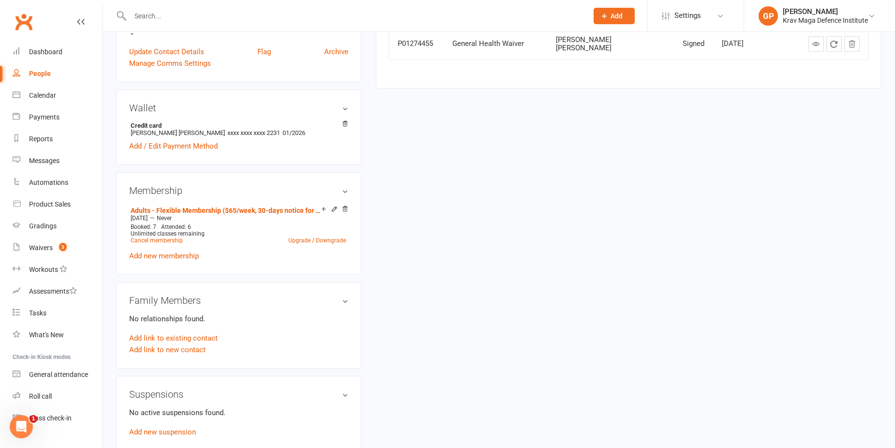
scroll to position [339, 0]
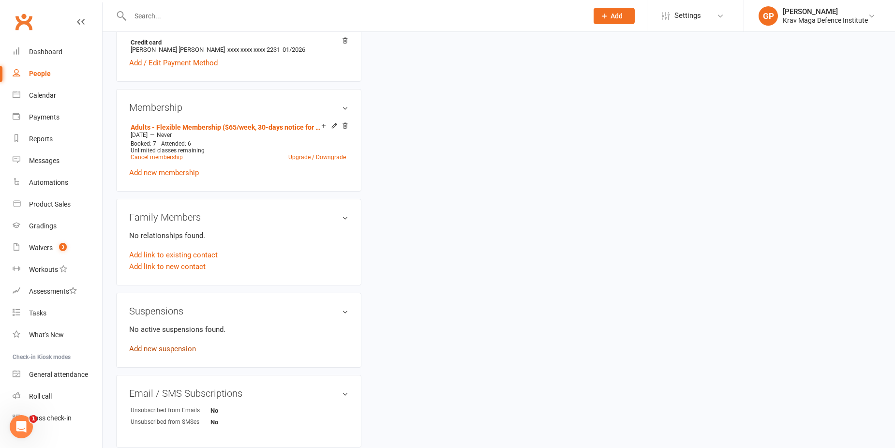
click at [177, 346] on link "Add new suspension" at bounding box center [162, 348] width 67 height 9
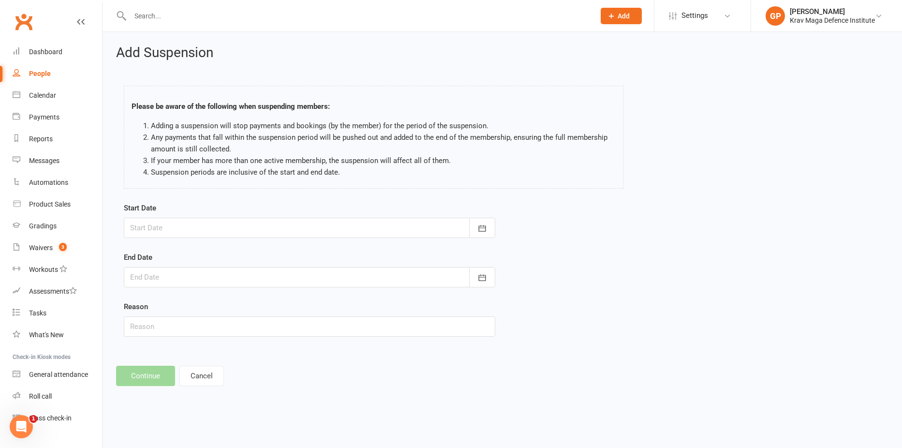
click at [168, 226] on div at bounding box center [309, 228] width 371 height 20
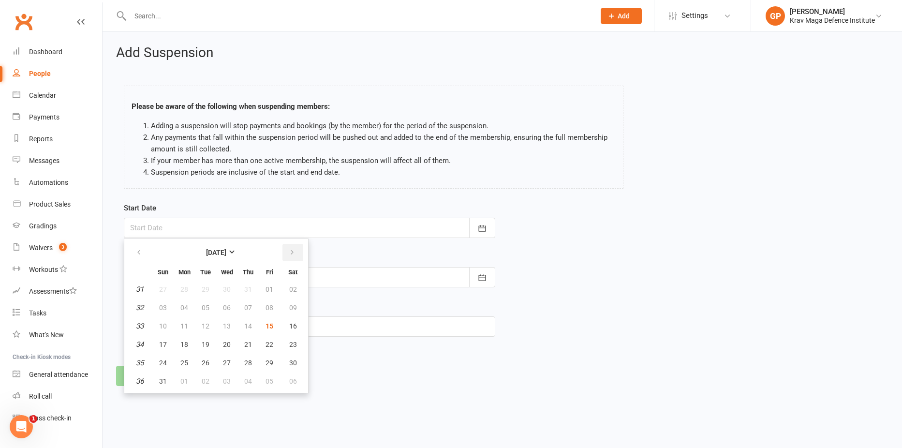
click at [294, 250] on icon "button" at bounding box center [292, 253] width 7 height 8
click at [165, 365] on span "28" at bounding box center [163, 363] width 8 height 8
type input "28 Sep 2025"
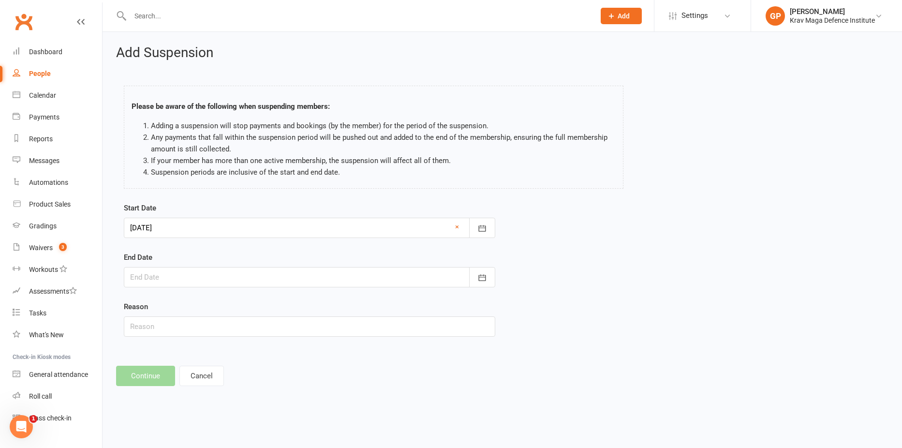
click at [159, 283] on div at bounding box center [309, 277] width 371 height 20
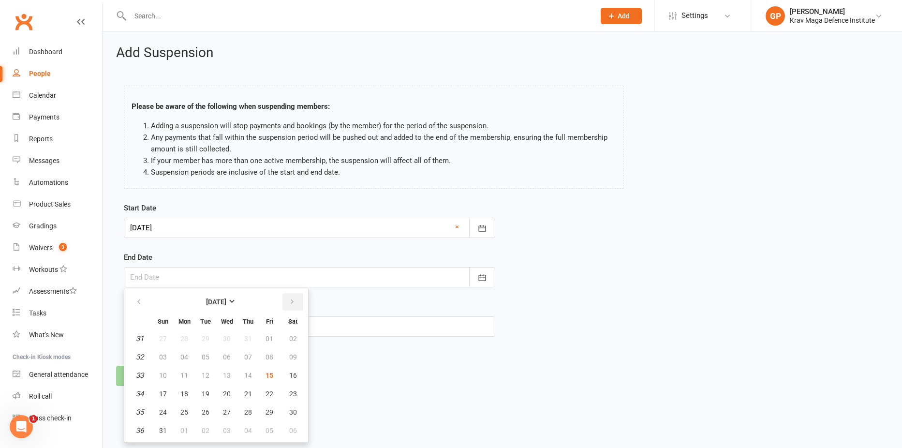
click at [292, 307] on button "button" at bounding box center [292, 301] width 21 height 17
click at [269, 408] on span "28" at bounding box center [269, 412] width 8 height 8
type input "28 Nov 2025"
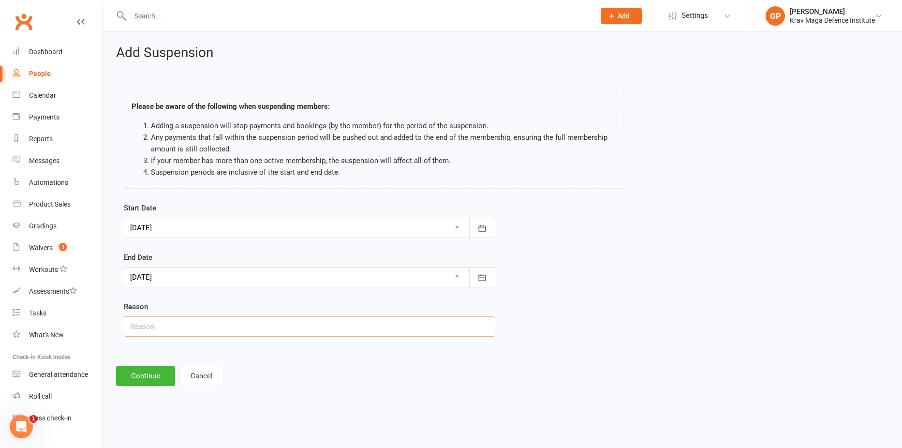
click at [139, 324] on input "text" at bounding box center [309, 326] width 371 height 20
paste input "Health issue + trip"
type input "Health issue + trip"
click at [152, 380] on button "Continue" at bounding box center [145, 376] width 59 height 20
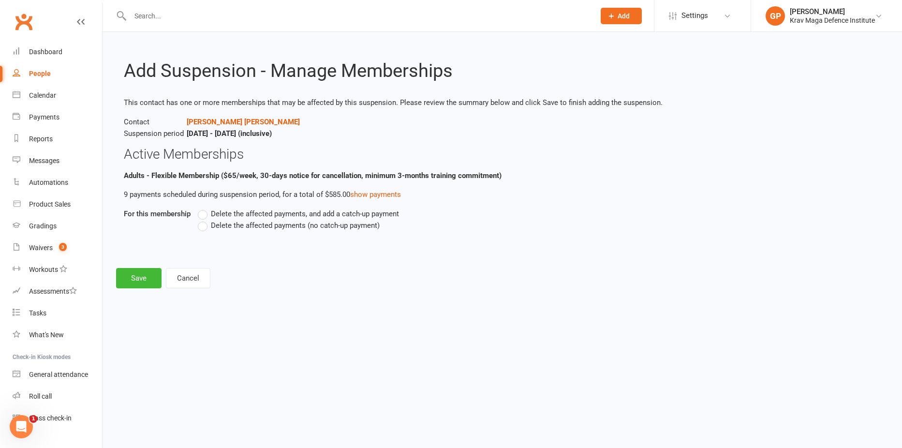
click at [201, 231] on div "Delete the affected payments, and add a catch-up payment Delete the affected pa…" at bounding box center [443, 226] width 504 height 37
click at [204, 225] on label "Delete the affected payments (no catch-up payment)" at bounding box center [289, 226] width 182 height 12
click at [204, 220] on input "Delete the affected payments (no catch-up payment)" at bounding box center [201, 220] width 6 height 0
click at [137, 282] on button "Save" at bounding box center [138, 278] width 45 height 20
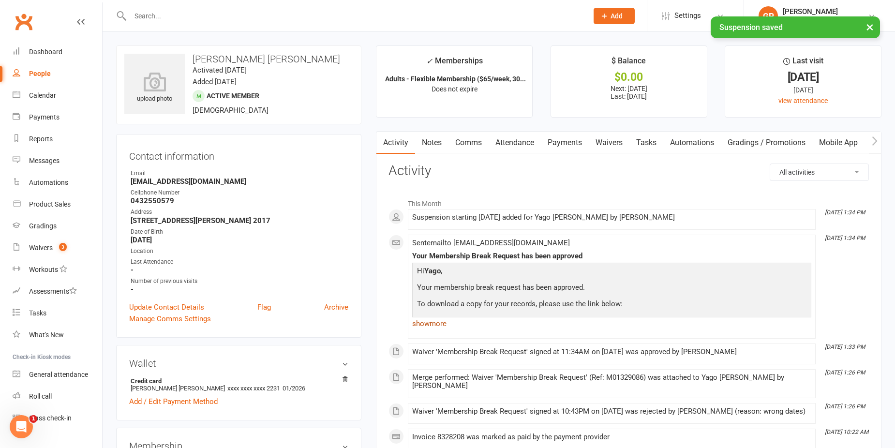
click at [433, 325] on link "show more" at bounding box center [611, 324] width 399 height 14
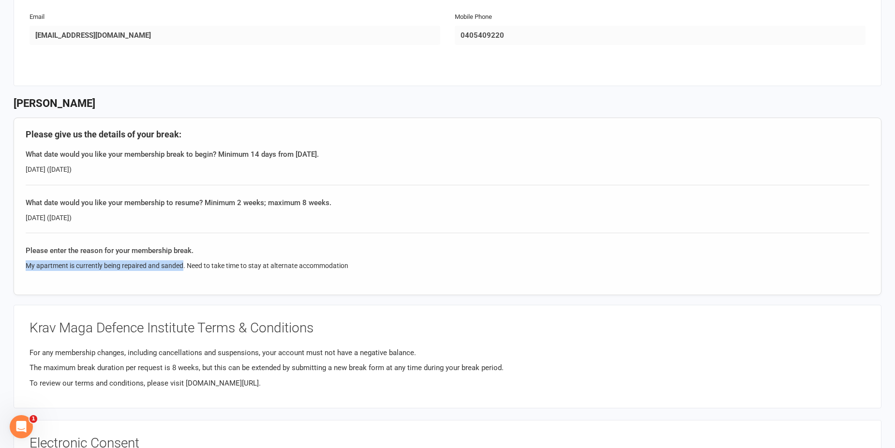
drag, startPoint x: 183, startPoint y: 264, endPoint x: 24, endPoint y: 265, distance: 159.1
click at [24, 265] on div "Please give us the details of your break: What date would you like your members…" at bounding box center [448, 206] width 868 height 177
copy div "My apartment is currently being repaired and sanded"
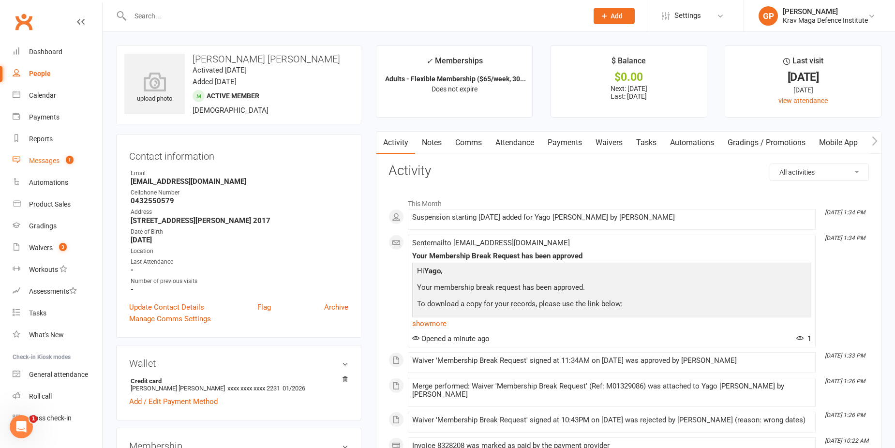
click at [54, 159] on div "Messages" at bounding box center [44, 161] width 30 height 8
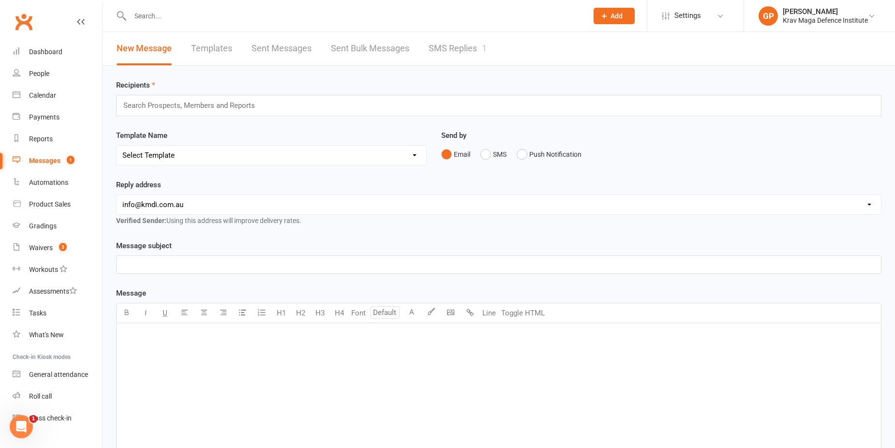
click at [438, 41] on link "SMS Replies 1" at bounding box center [457, 48] width 58 height 33
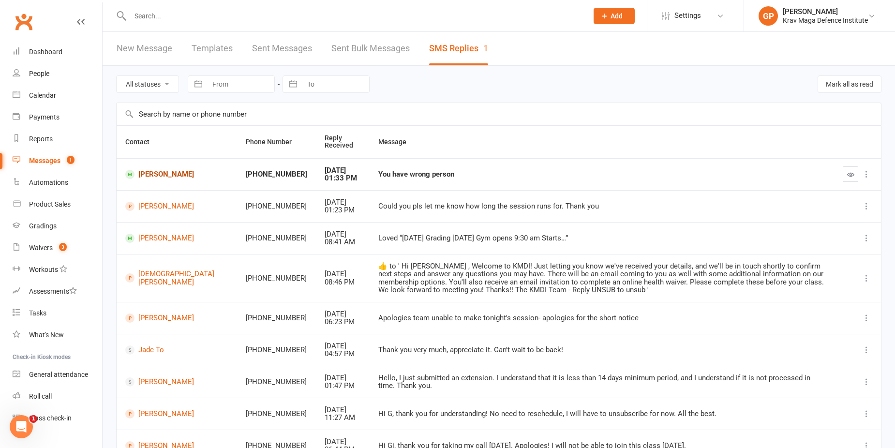
click at [146, 175] on link "[PERSON_NAME]" at bounding box center [176, 174] width 103 height 9
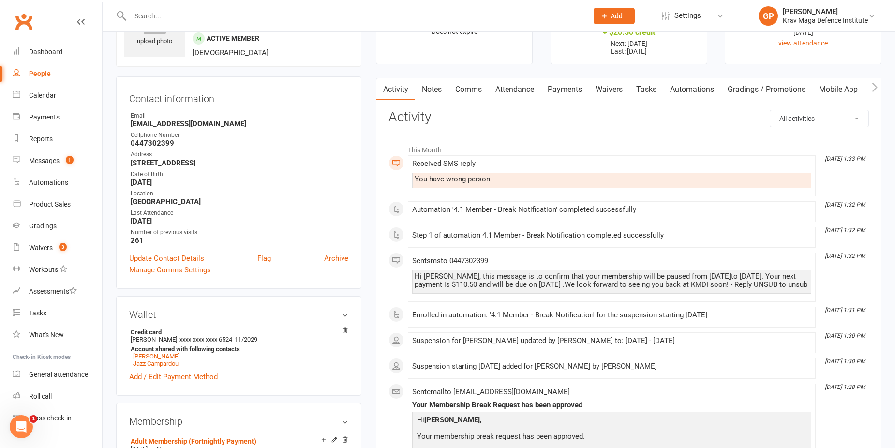
scroll to position [48, 0]
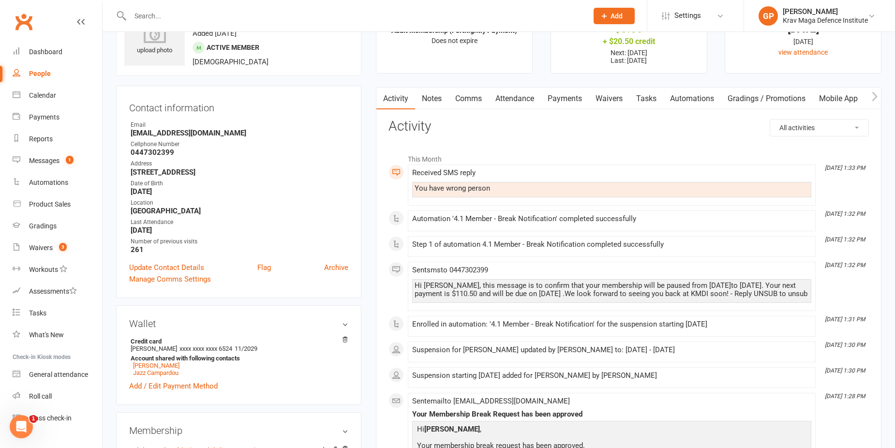
click at [434, 99] on link "Notes" at bounding box center [431, 99] width 33 height 22
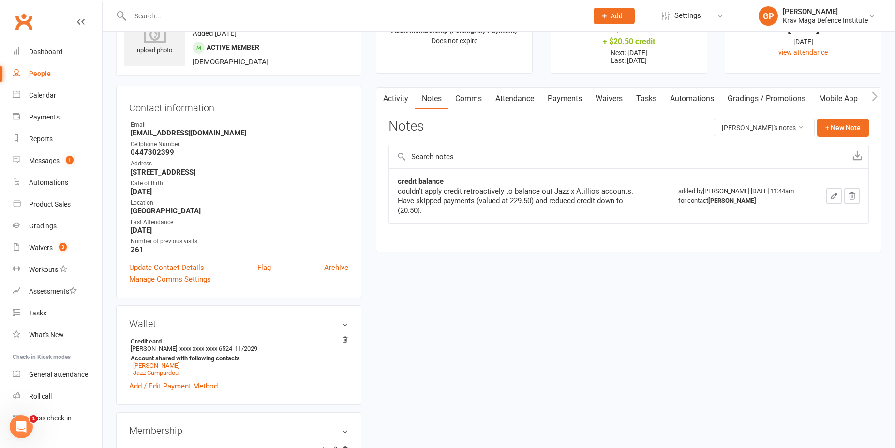
click at [408, 102] on link "Activity" at bounding box center [395, 99] width 39 height 22
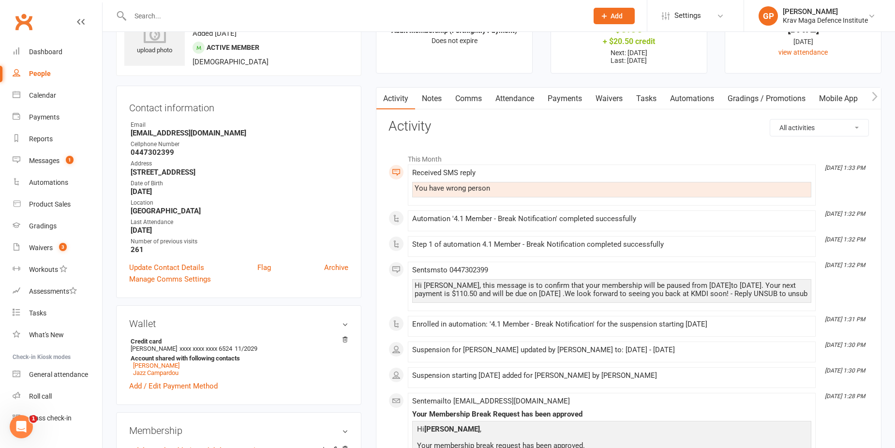
click at [428, 99] on link "Notes" at bounding box center [431, 99] width 33 height 22
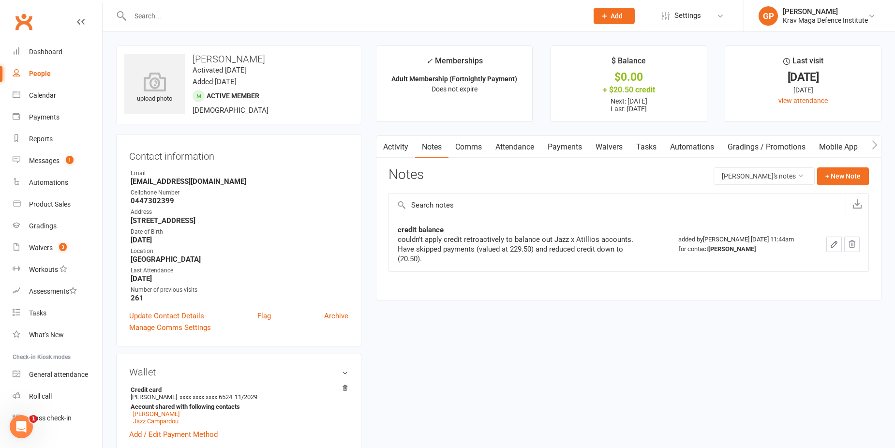
click at [399, 142] on link "Activity" at bounding box center [395, 147] width 39 height 22
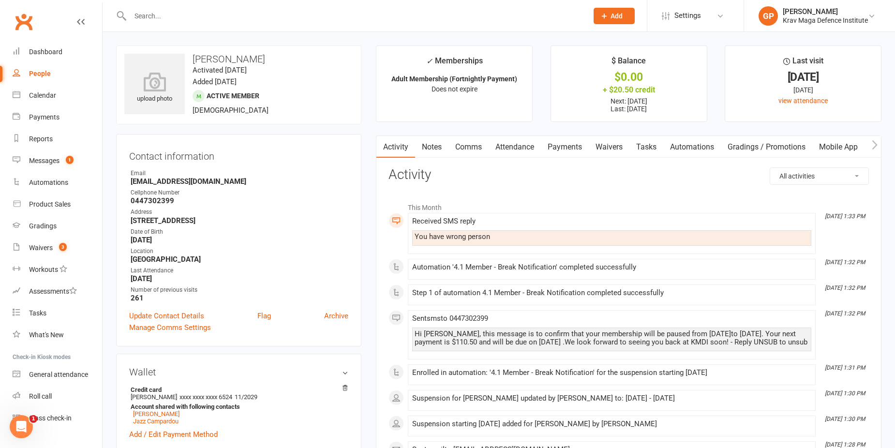
click at [475, 145] on link "Comms" at bounding box center [468, 147] width 40 height 22
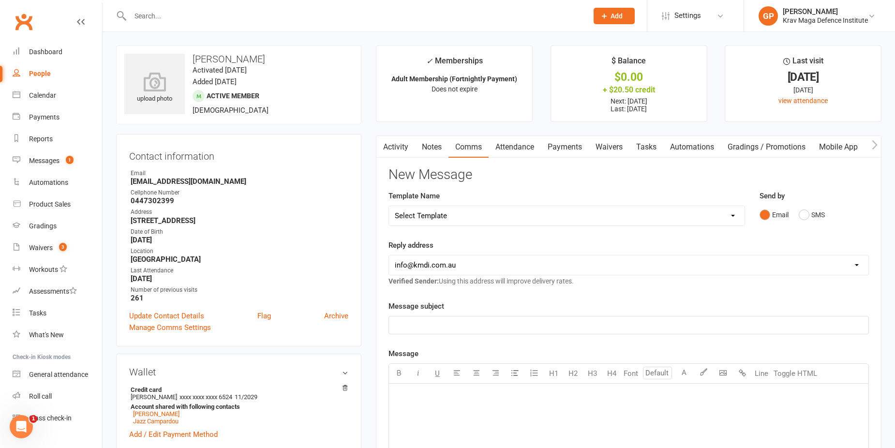
click at [445, 215] on select "Select Template [Email] Confirm Cancellation [SMS] Suspension confirmation [SMS…" at bounding box center [566, 215] width 355 height 19
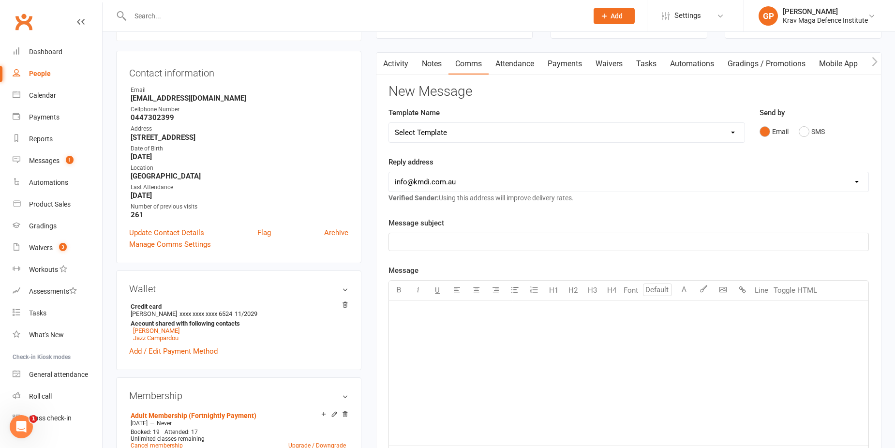
scroll to position [97, 0]
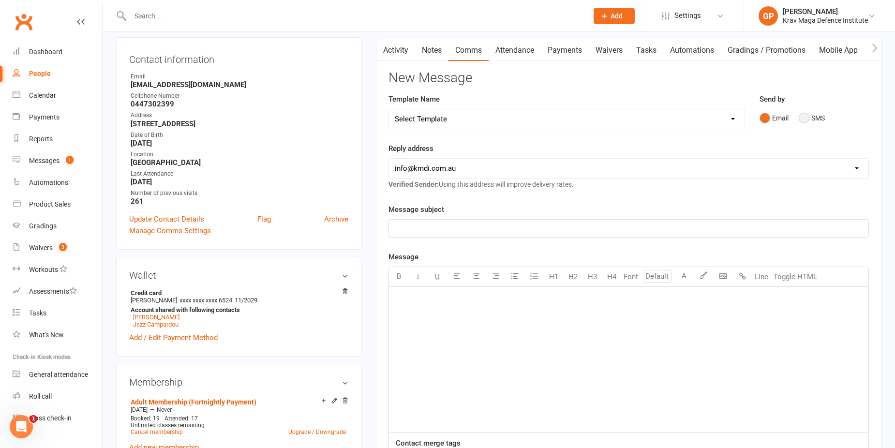
click at [802, 119] on button "SMS" at bounding box center [811, 118] width 26 height 18
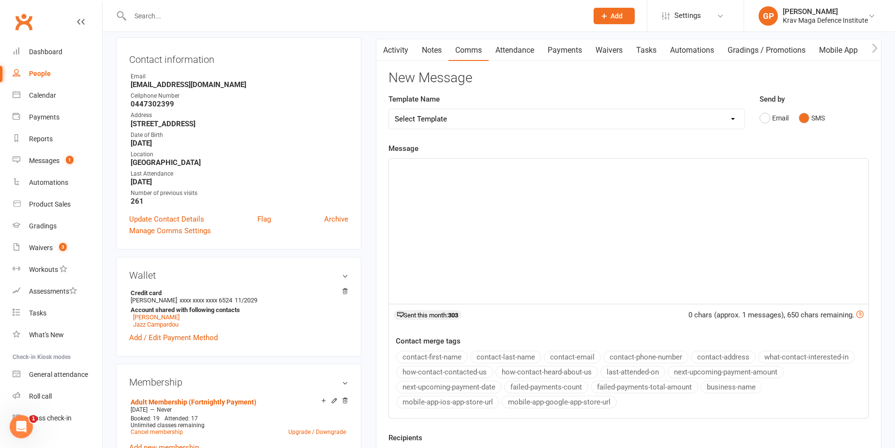
click at [523, 208] on div "﻿" at bounding box center [628, 231] width 479 height 145
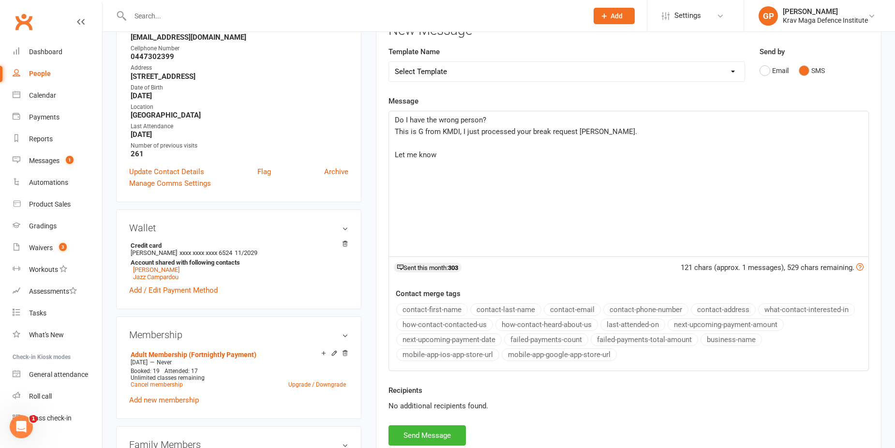
scroll to position [145, 0]
click at [512, 235] on div "Do I have the wrong person? This is G from KMDI, I just processed your break re…" at bounding box center [628, 182] width 479 height 145
click at [443, 209] on div "Do I have the wrong person? This is G from KMDI, I just processed your break re…" at bounding box center [628, 182] width 479 height 145
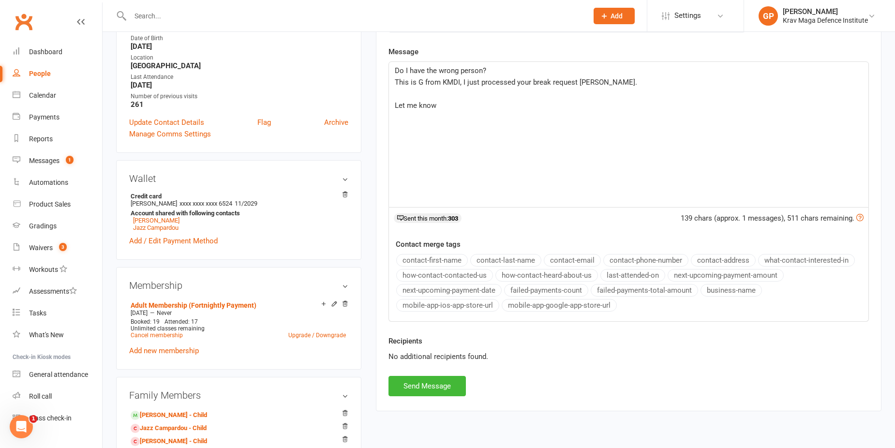
scroll to position [387, 0]
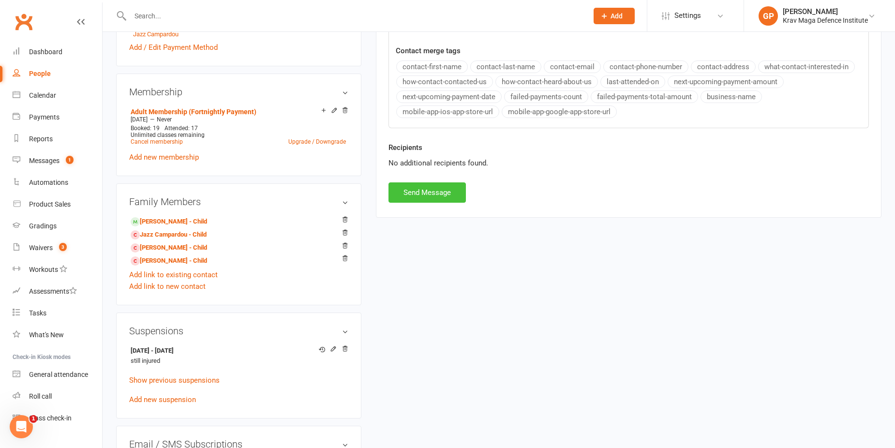
click at [436, 193] on button "Send Message" at bounding box center [426, 192] width 77 height 20
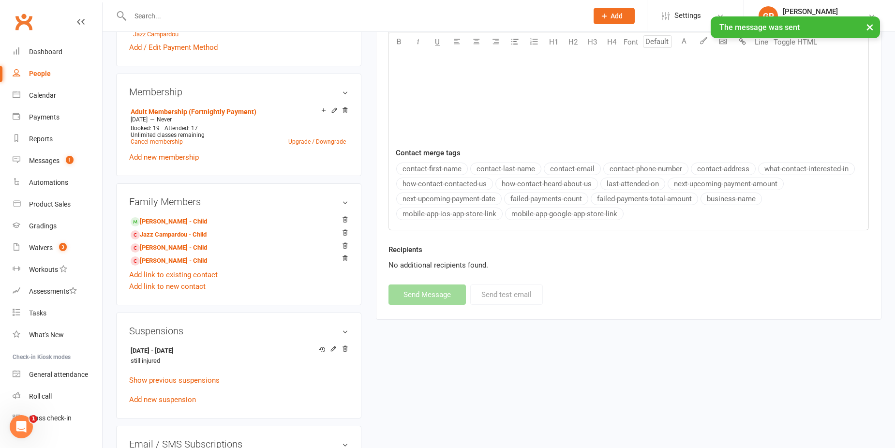
scroll to position [0, 0]
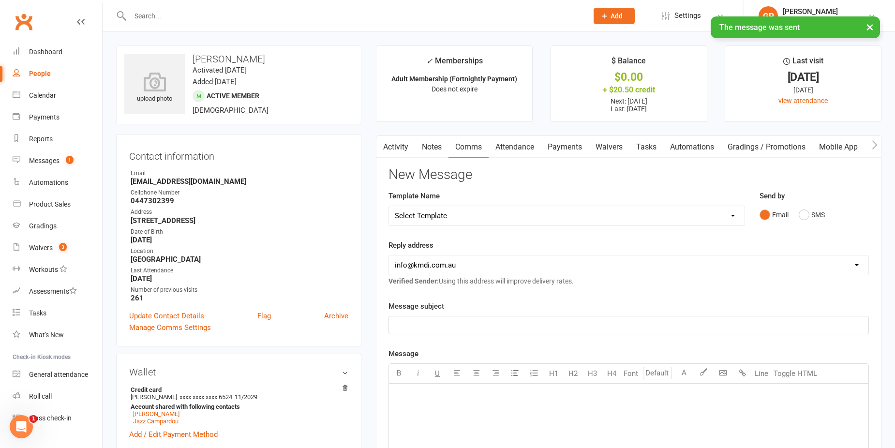
click at [609, 147] on link "Waivers" at bounding box center [609, 147] width 41 height 22
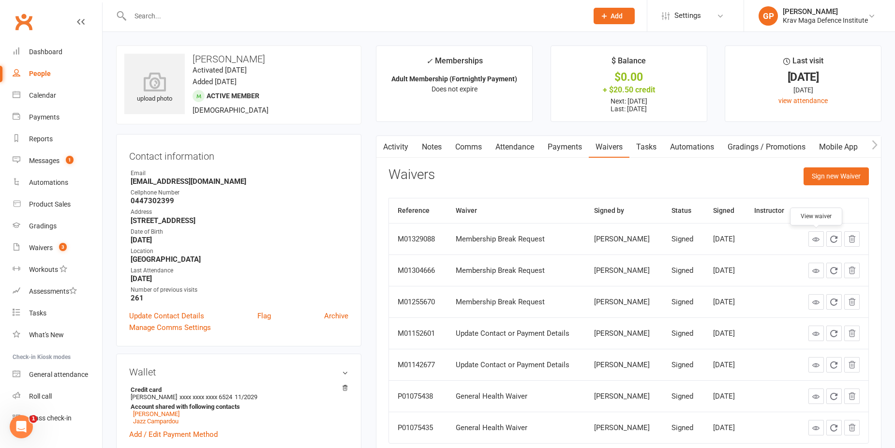
click at [815, 244] on link at bounding box center [815, 238] width 15 height 15
click at [431, 146] on link "Notes" at bounding box center [431, 147] width 33 height 22
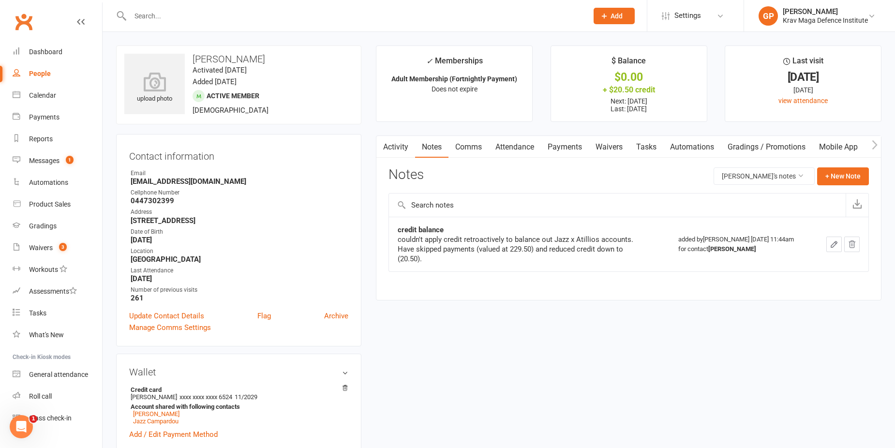
click at [411, 145] on link "Activity" at bounding box center [395, 147] width 39 height 22
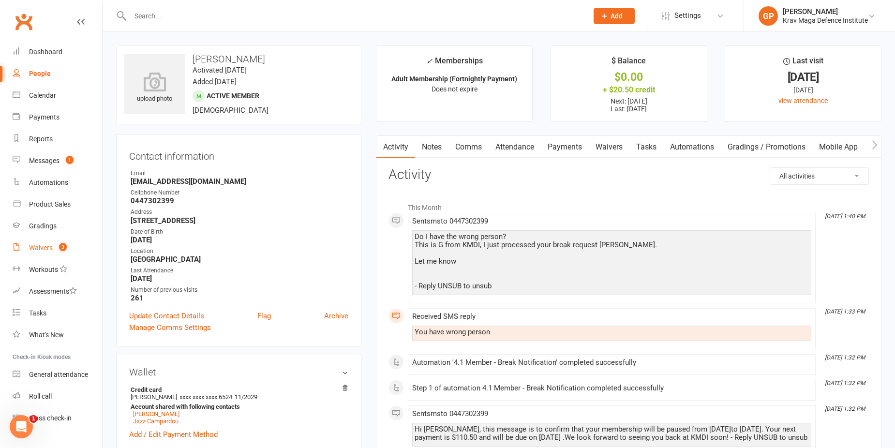
click at [58, 251] on count-badge "3" at bounding box center [60, 248] width 13 height 8
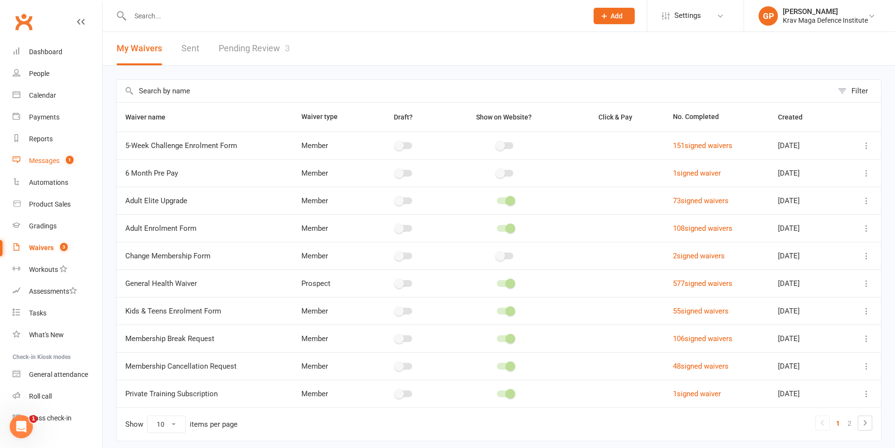
click at [51, 162] on div "Messages" at bounding box center [44, 161] width 30 height 8
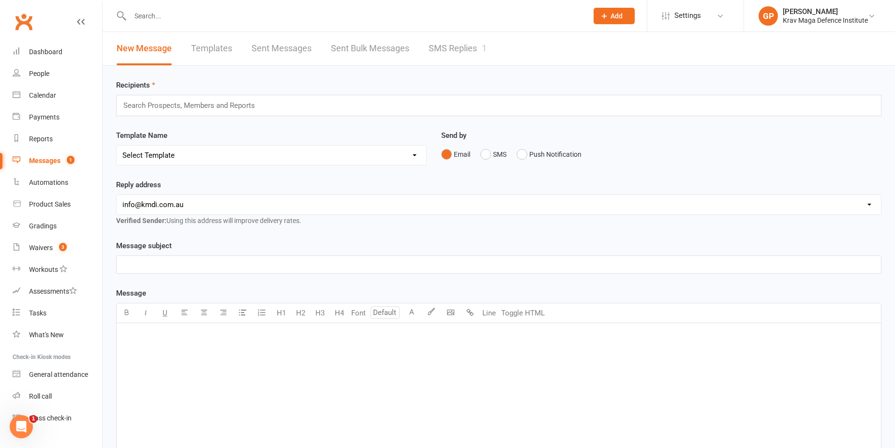
click at [435, 44] on link "SMS Replies 1" at bounding box center [457, 48] width 58 height 33
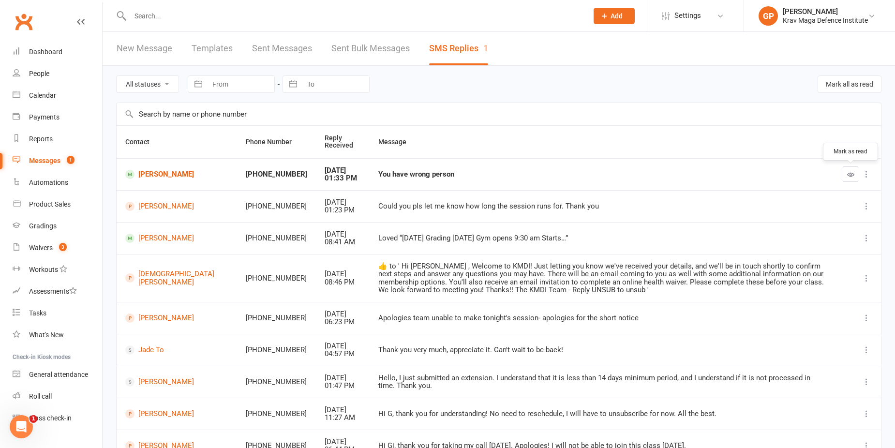
click at [844, 170] on button "button" at bounding box center [849, 173] width 15 height 15
click at [53, 253] on link "Waivers 3" at bounding box center [57, 248] width 89 height 22
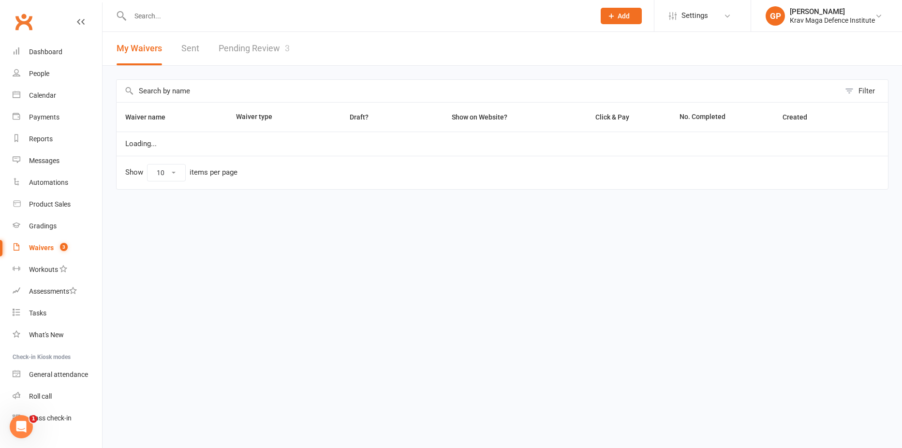
click at [248, 41] on link "Pending Review 3" at bounding box center [254, 48] width 71 height 33
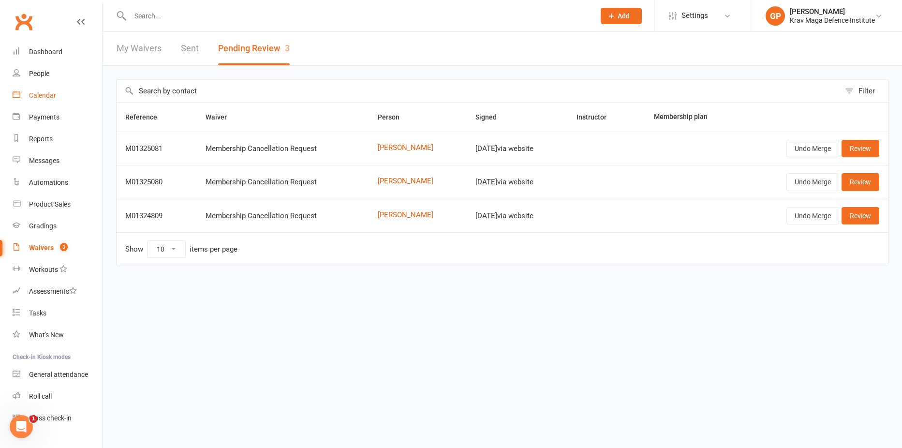
click at [35, 88] on link "Calendar" at bounding box center [57, 96] width 89 height 22
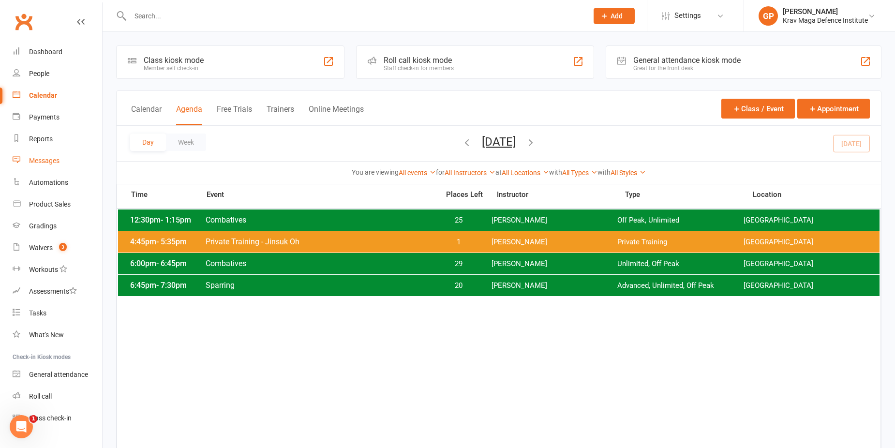
click at [57, 154] on link "Messages" at bounding box center [57, 161] width 89 height 22
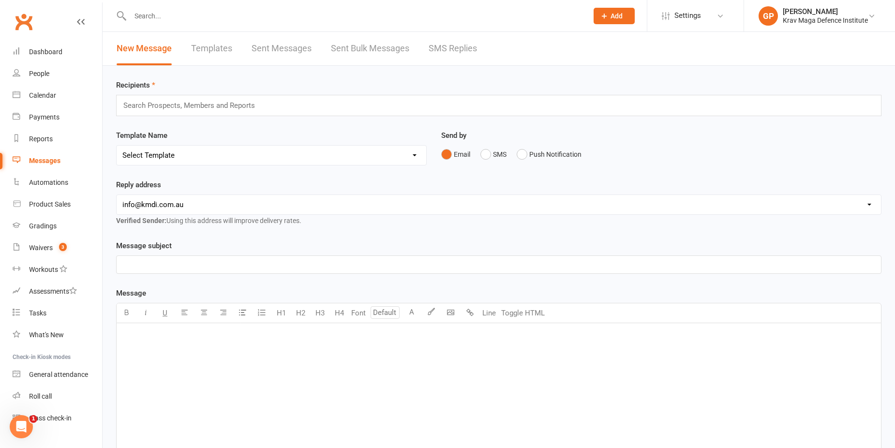
click at [470, 58] on link "SMS Replies" at bounding box center [452, 48] width 48 height 33
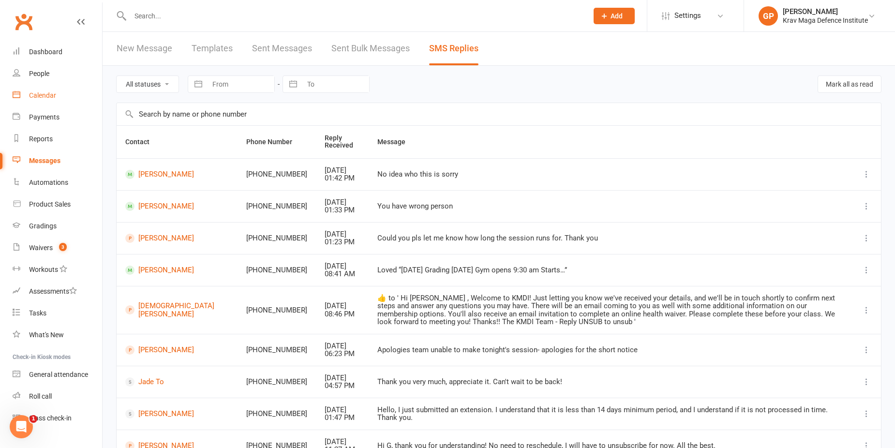
click at [53, 100] on link "Calendar" at bounding box center [57, 96] width 89 height 22
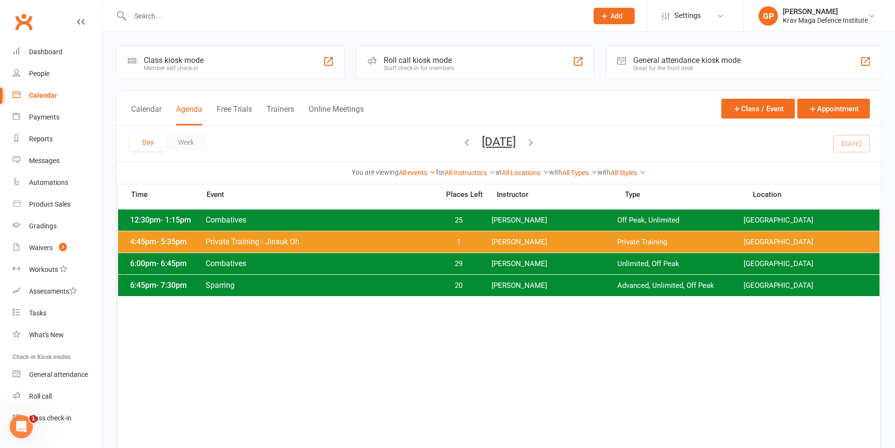
click at [163, 12] on input "text" at bounding box center [354, 16] width 454 height 14
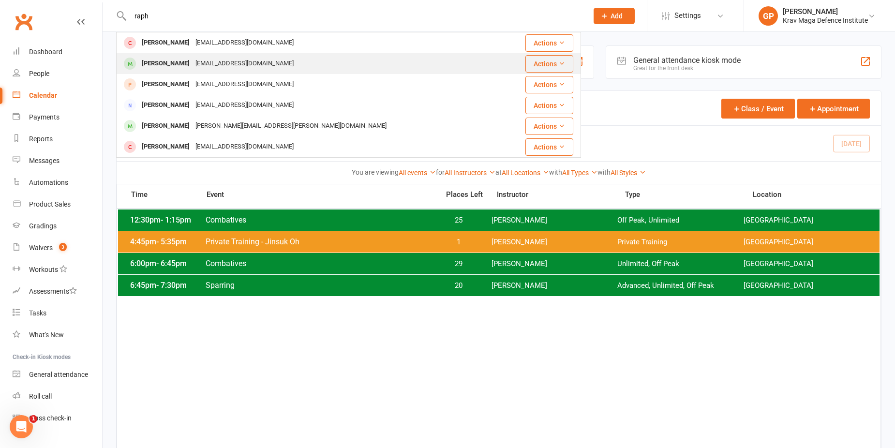
type input "raph"
click at [184, 62] on div "[PERSON_NAME]" at bounding box center [166, 64] width 54 height 14
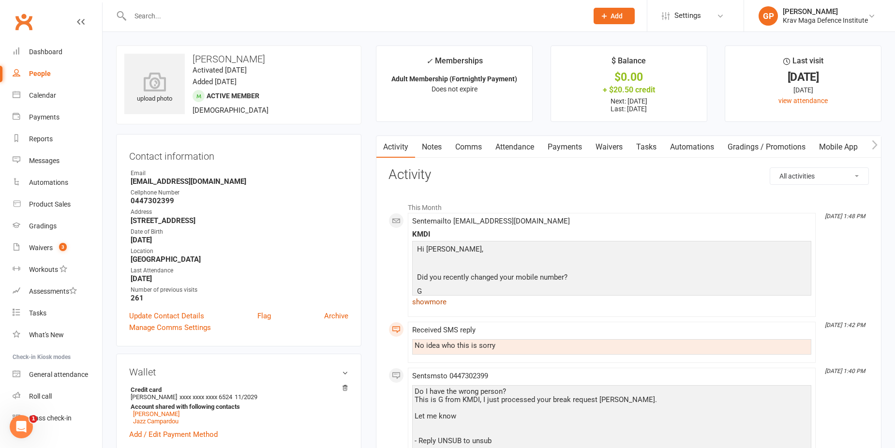
click at [442, 301] on link "show more" at bounding box center [611, 302] width 399 height 14
click at [439, 302] on link "show more" at bounding box center [611, 302] width 399 height 14
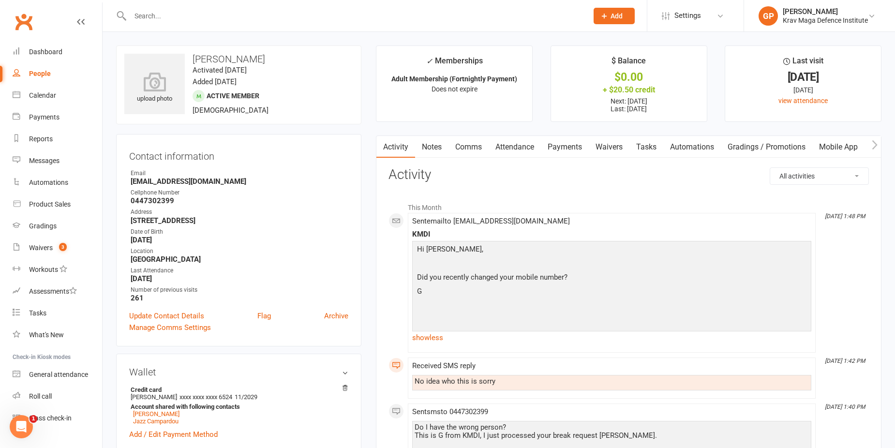
click at [616, 147] on link "Waivers" at bounding box center [609, 147] width 41 height 22
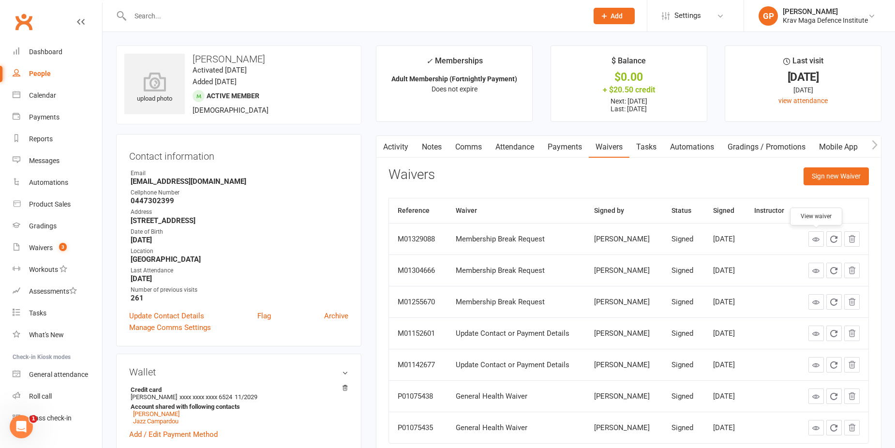
click at [814, 243] on link at bounding box center [815, 238] width 15 height 15
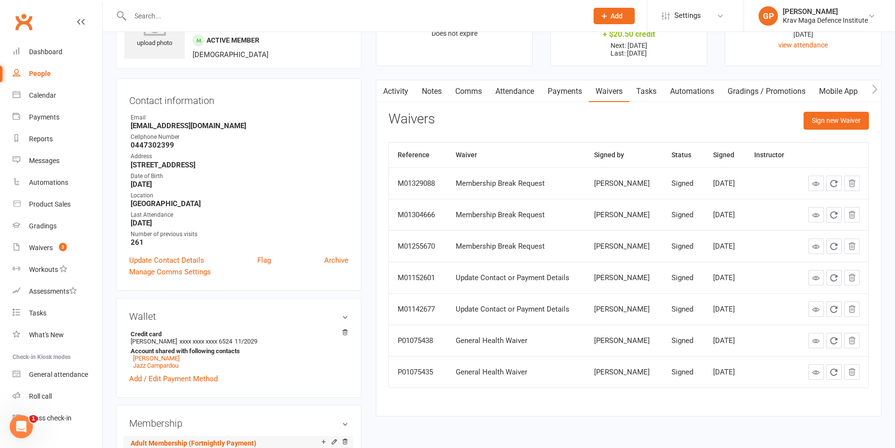
scroll to position [48, 0]
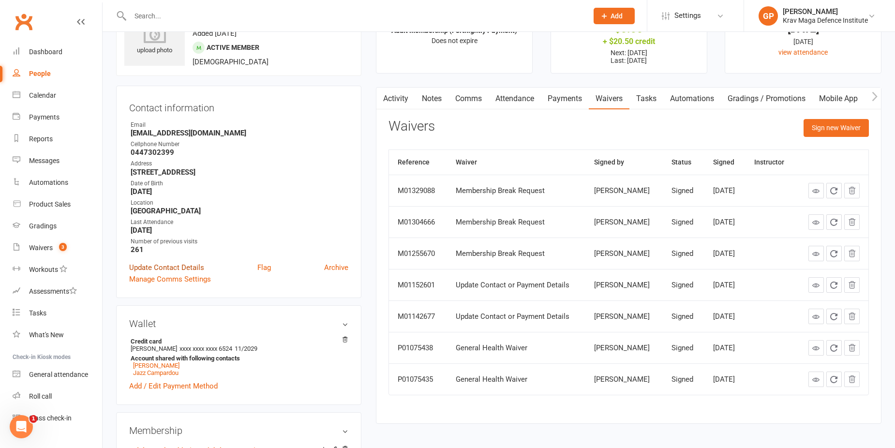
click at [173, 268] on link "Update Contact Details" at bounding box center [166, 268] width 75 height 12
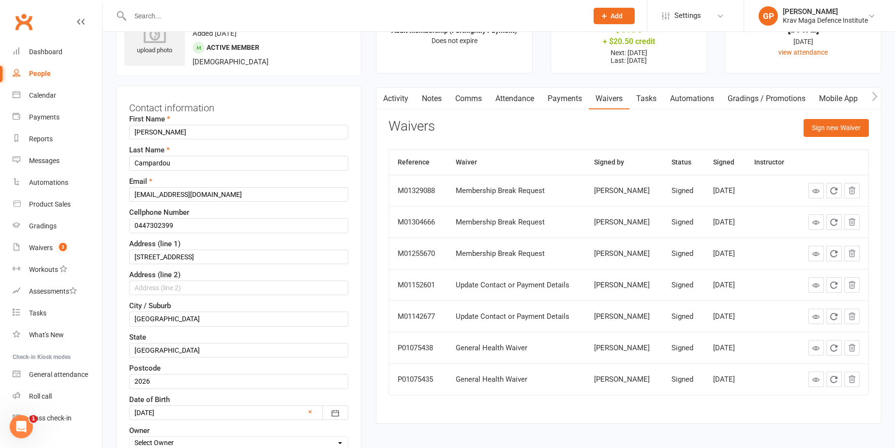
scroll to position [45, 0]
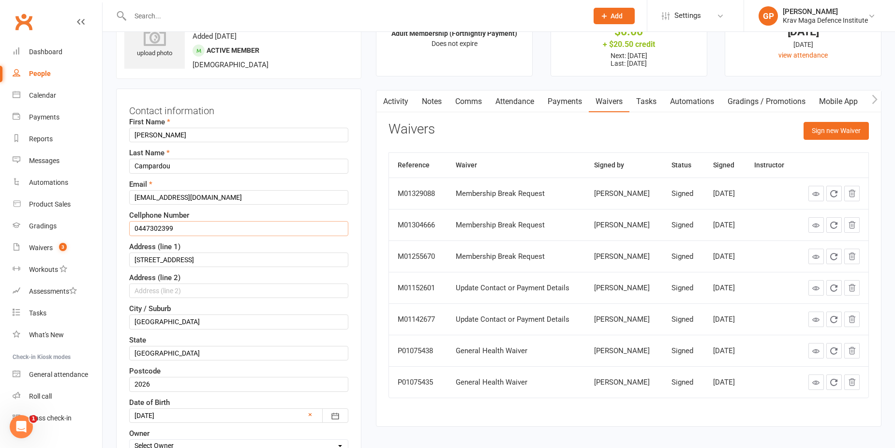
click at [161, 227] on input "0447302399" at bounding box center [238, 228] width 219 height 15
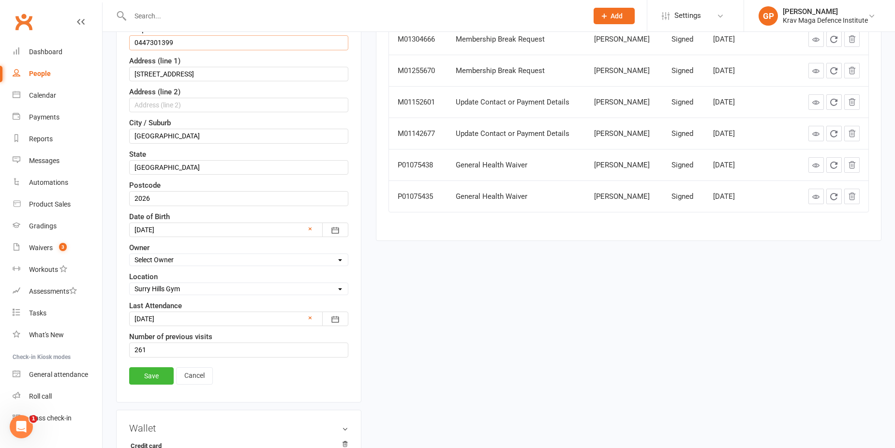
scroll to position [287, 0]
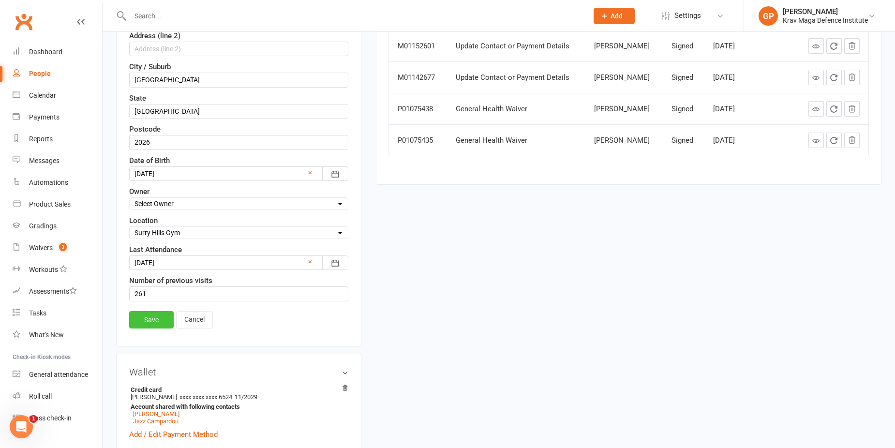
type input "0447301399"
click at [158, 326] on link "Save" at bounding box center [151, 319] width 44 height 17
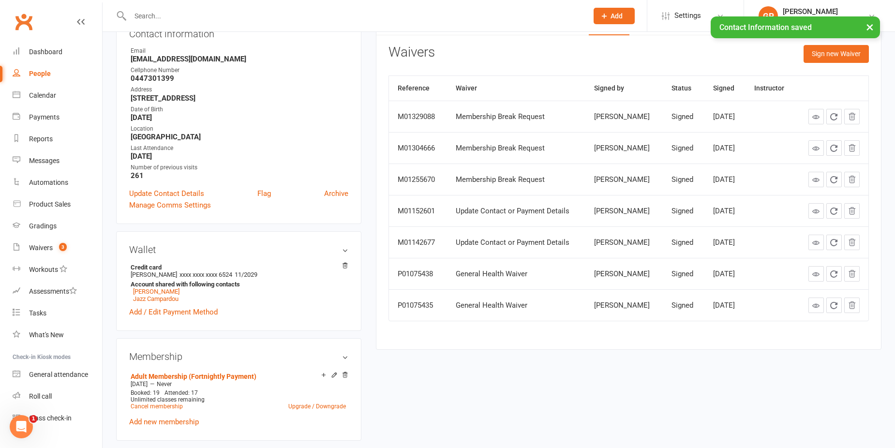
scroll to position [0, 0]
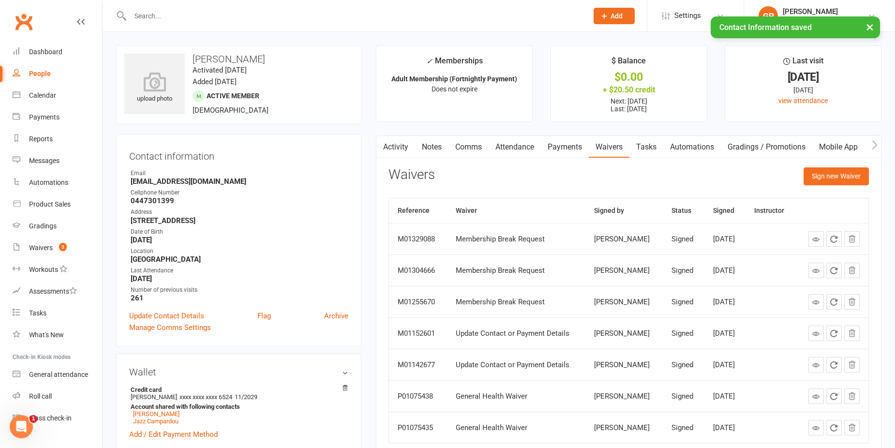
click at [408, 147] on link "Activity" at bounding box center [395, 147] width 39 height 22
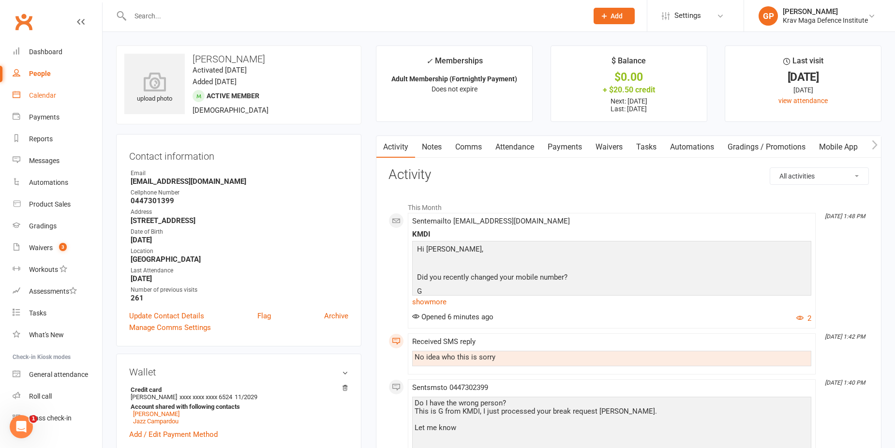
click at [55, 98] on div "Calendar" at bounding box center [42, 95] width 27 height 8
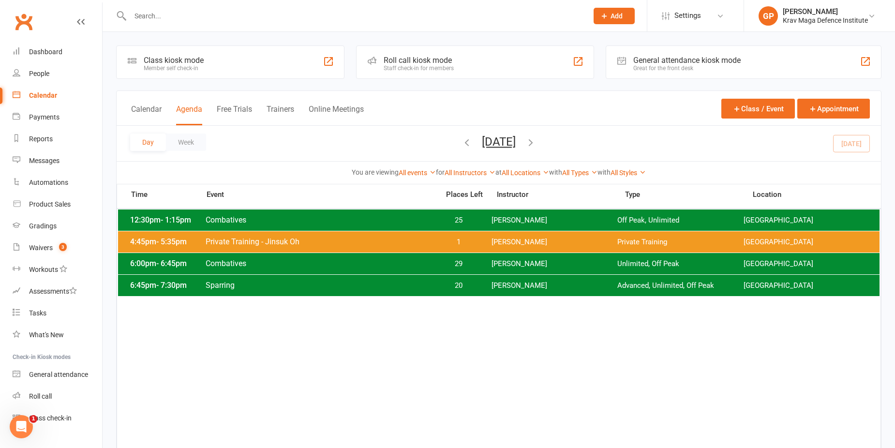
click at [536, 140] on icon "button" at bounding box center [530, 142] width 11 height 11
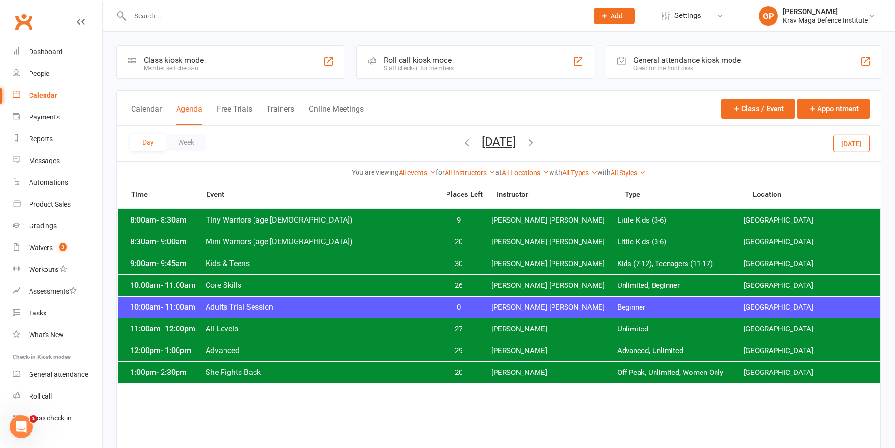
click at [496, 368] on span "[PERSON_NAME]" at bounding box center [554, 372] width 126 height 9
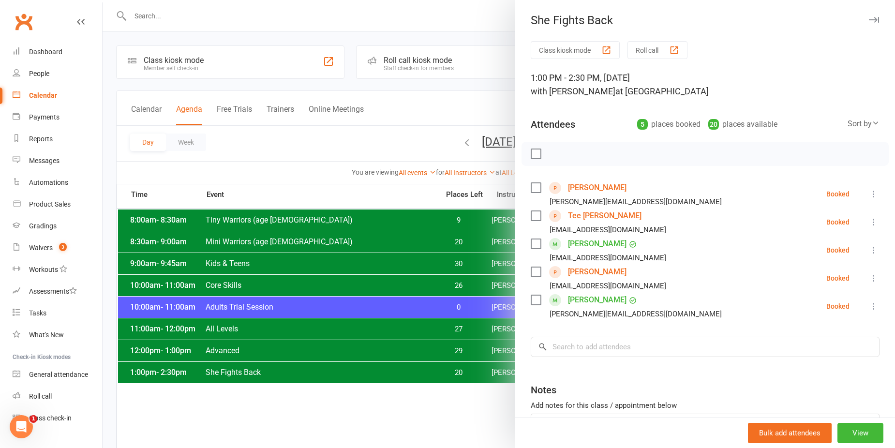
click at [322, 163] on div at bounding box center [499, 224] width 792 height 448
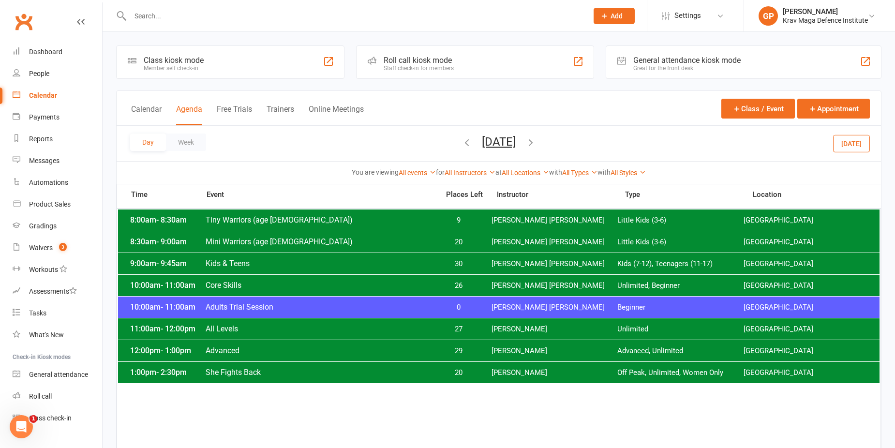
click at [489, 135] on button "[DATE]" at bounding box center [499, 142] width 34 height 14
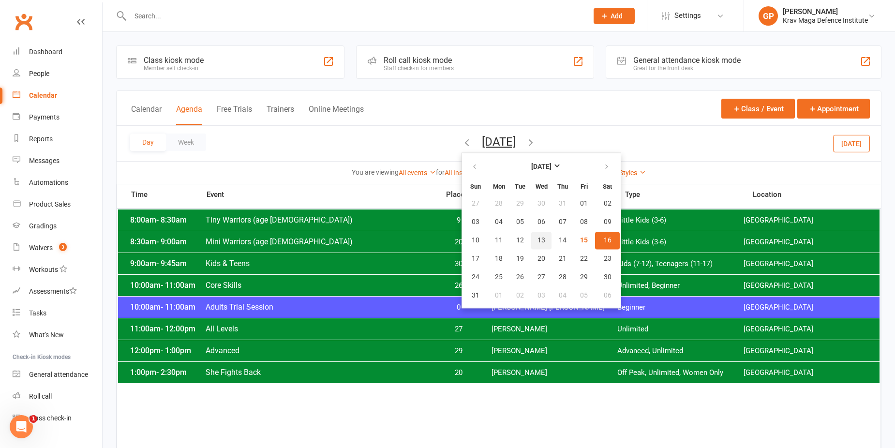
click at [537, 236] on span "13" at bounding box center [541, 240] width 8 height 8
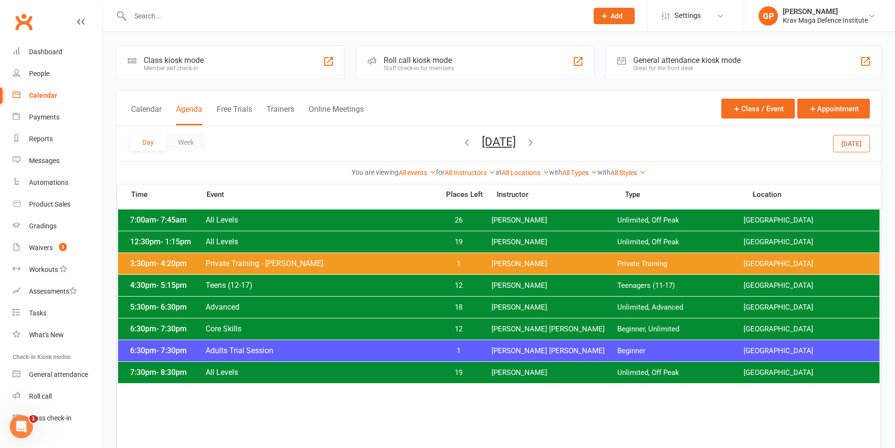
click at [867, 147] on button "Today" at bounding box center [851, 142] width 37 height 17
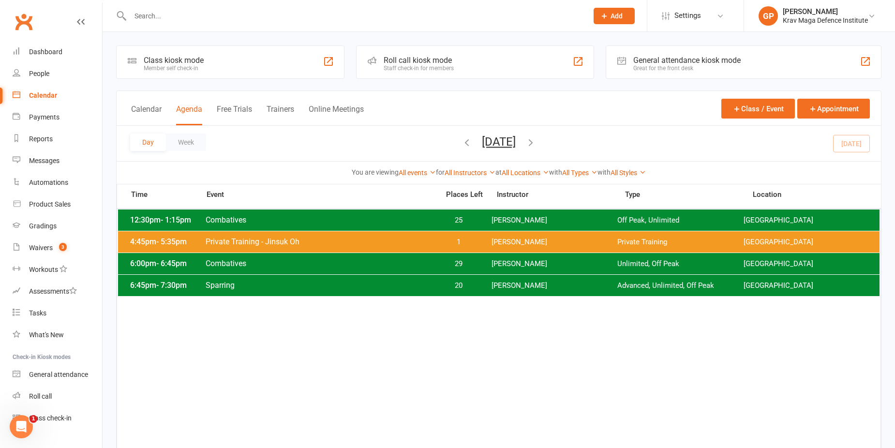
click at [536, 143] on icon "button" at bounding box center [530, 142] width 11 height 11
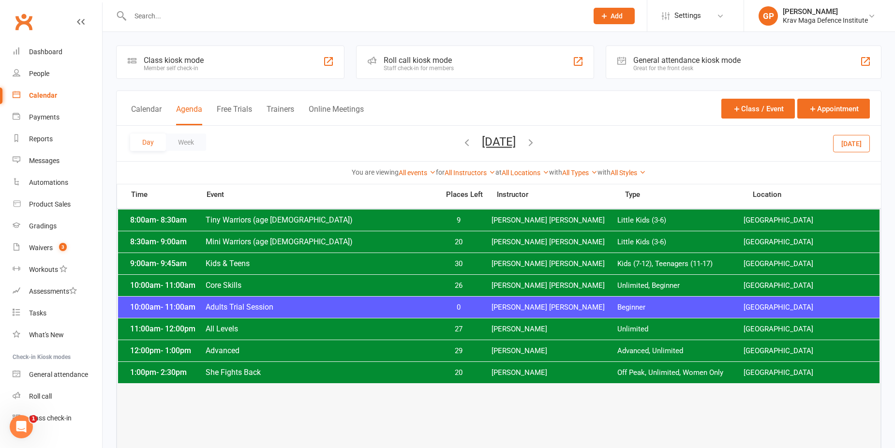
click at [525, 135] on button "button" at bounding box center [530, 143] width 11 height 17
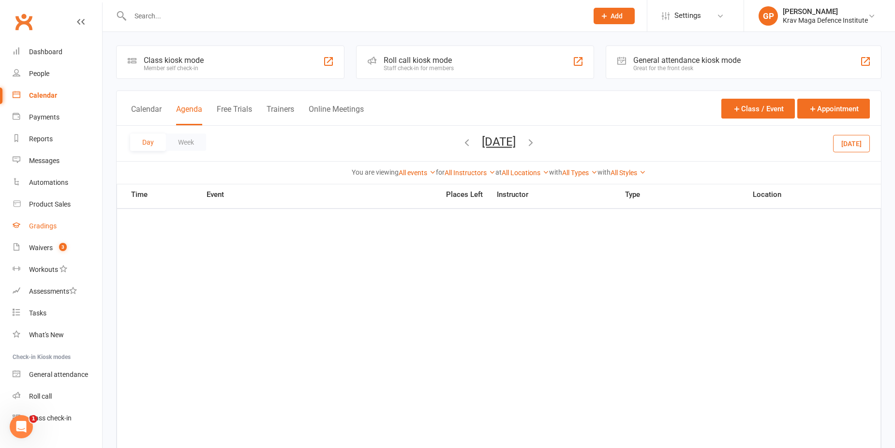
click at [48, 236] on link "Gradings" at bounding box center [57, 226] width 89 height 22
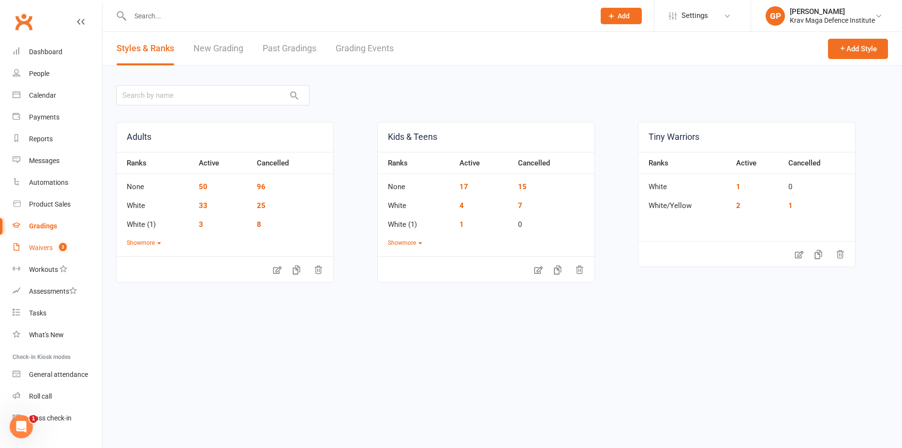
click at [54, 254] on link "Waivers 3" at bounding box center [57, 248] width 89 height 22
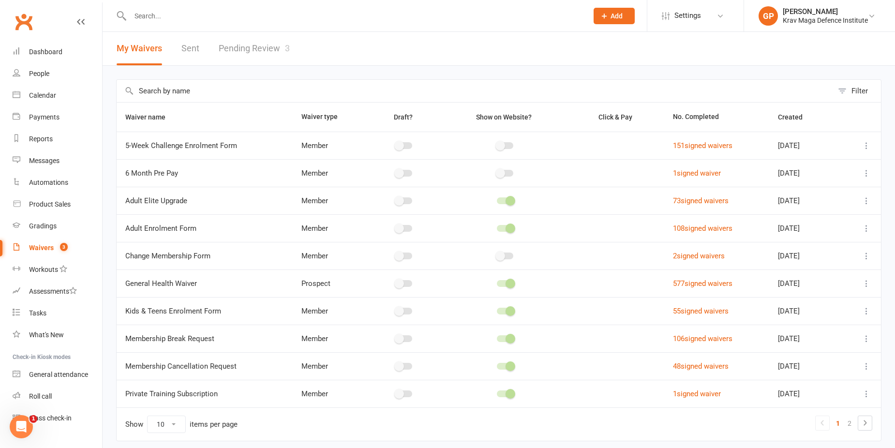
click at [269, 45] on link "Pending Review 3" at bounding box center [254, 48] width 71 height 33
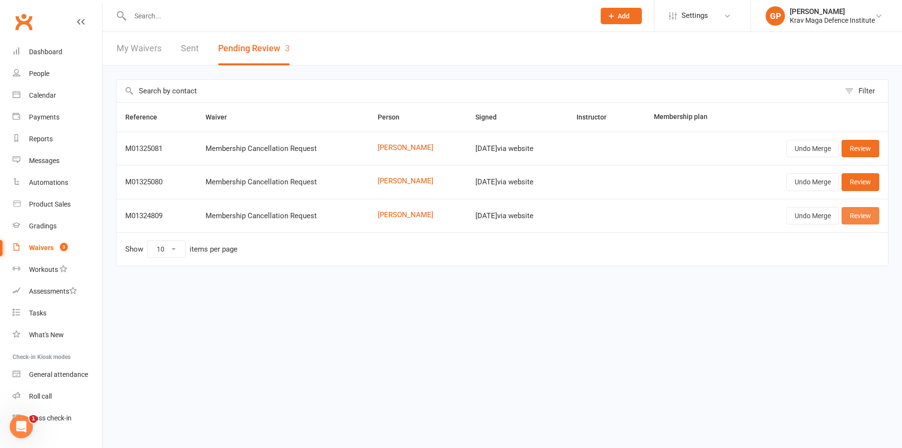
click at [856, 217] on link "Review" at bounding box center [860, 215] width 38 height 17
click at [856, 215] on link "Review" at bounding box center [860, 215] width 38 height 17
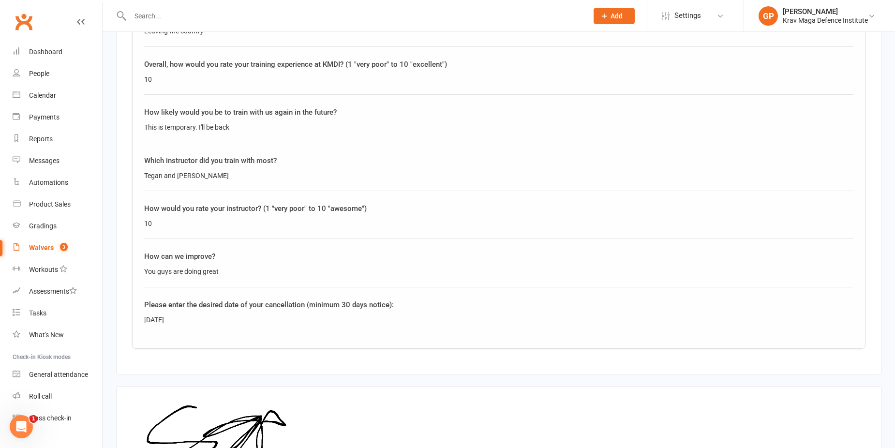
scroll to position [604, 0]
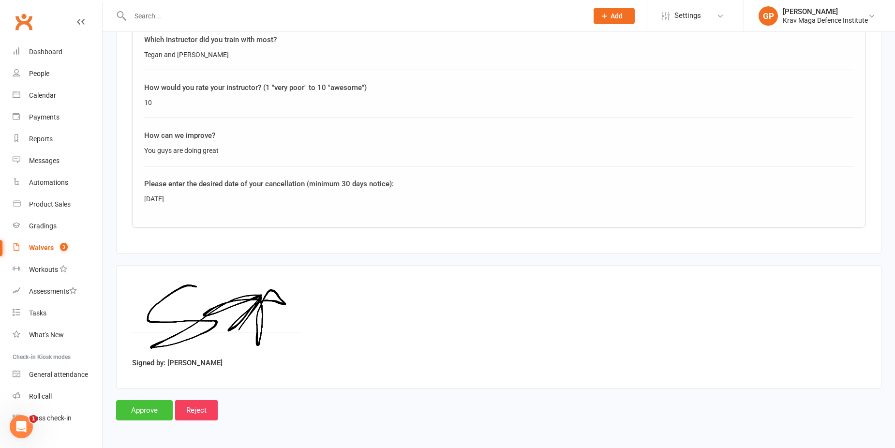
click at [147, 420] on input "Approve" at bounding box center [144, 410] width 57 height 20
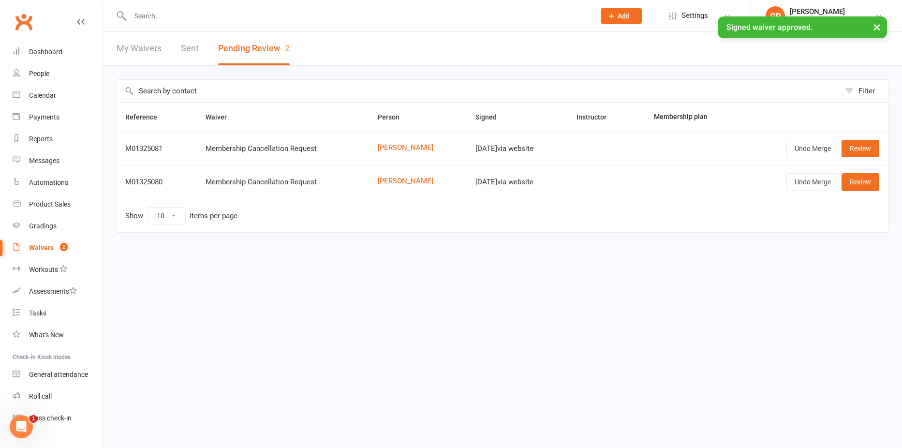
click at [159, 12] on input "text" at bounding box center [357, 16] width 461 height 14
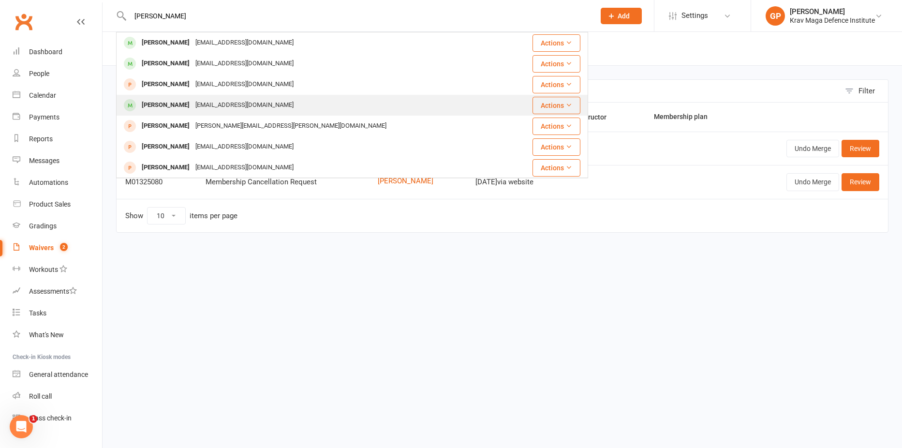
type input "sam"
click at [192, 102] on div "snscott119@gmail.com" at bounding box center [244, 105] width 104 height 14
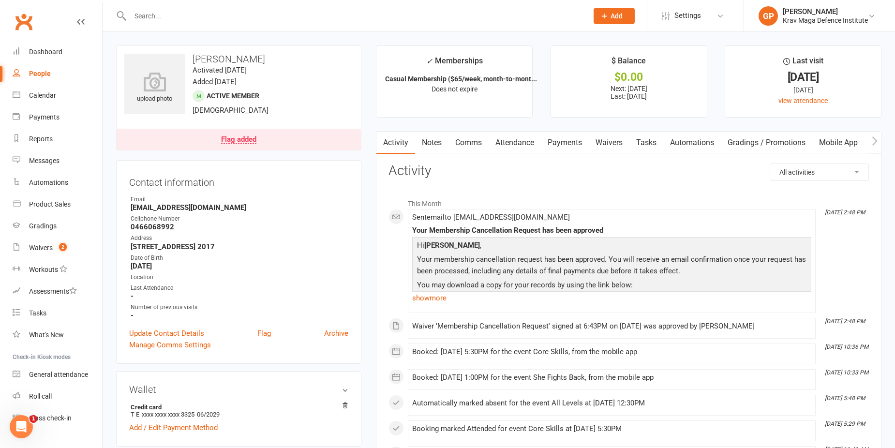
click at [566, 142] on link "Payments" at bounding box center [565, 143] width 48 height 22
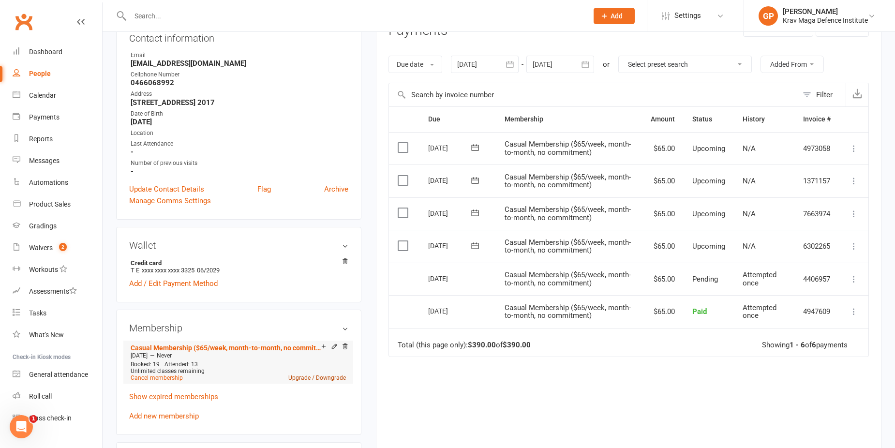
scroll to position [242, 0]
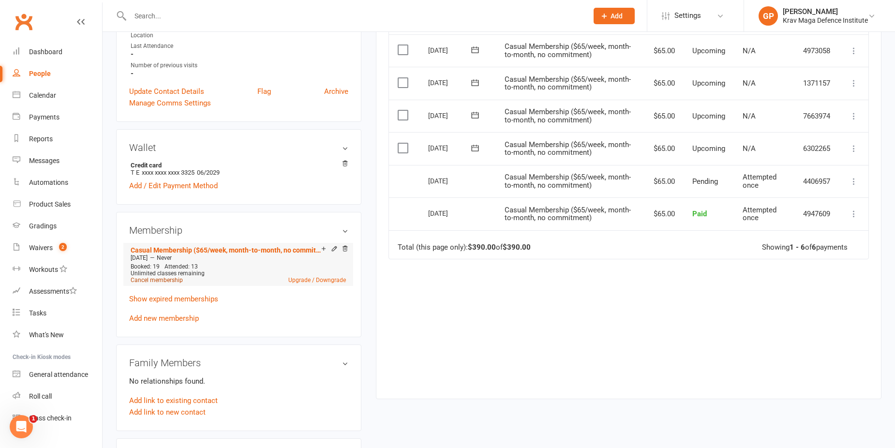
click at [146, 281] on link "Cancel membership" at bounding box center [157, 280] width 52 height 7
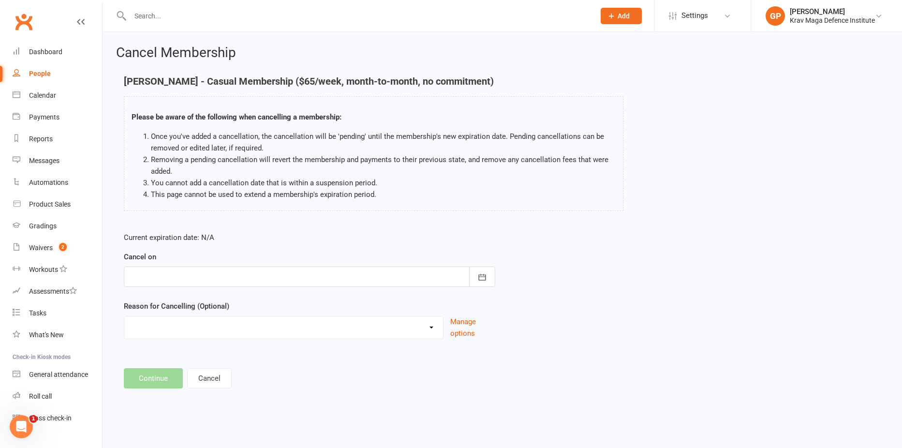
click at [228, 281] on div at bounding box center [309, 276] width 371 height 20
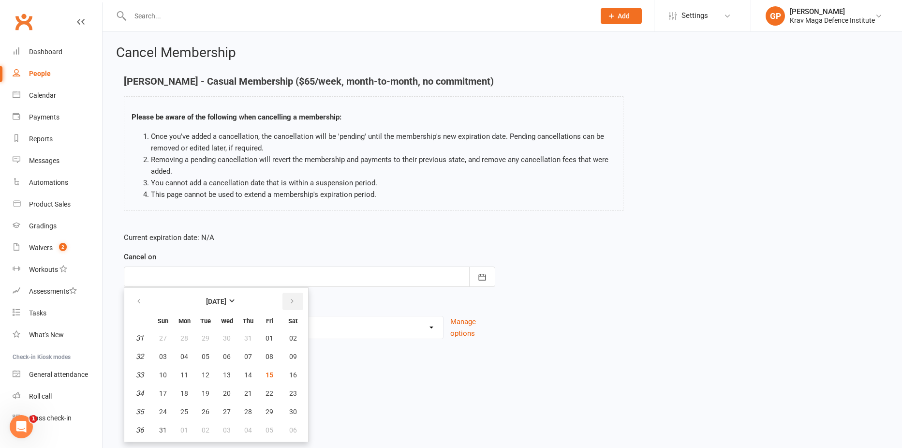
click at [293, 302] on icon "button" at bounding box center [292, 301] width 7 height 8
click at [204, 358] on span "09" at bounding box center [206, 357] width 8 height 8
type input "09 Sep 2025"
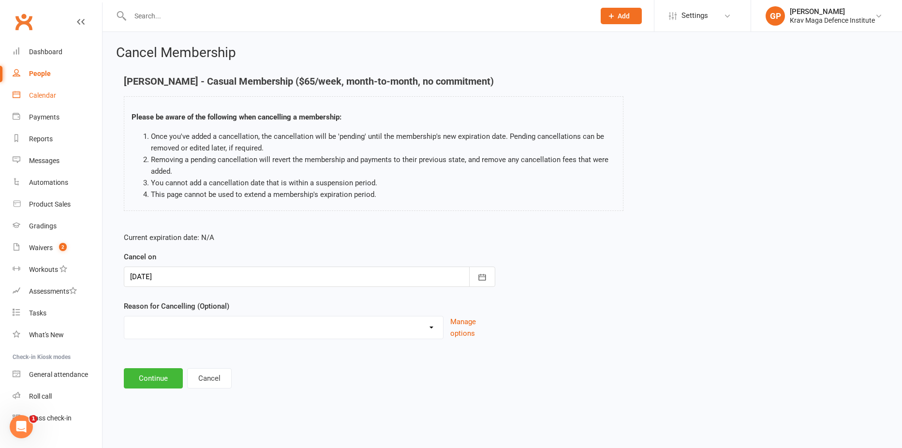
click at [43, 97] on div "Calendar" at bounding box center [42, 95] width 27 height 8
click at [165, 324] on select "Financial Injury sustained at KMDI Medical Membership Downgrade Membership Upgr…" at bounding box center [283, 325] width 319 height 19
select select "11"
click at [124, 316] on select "Financial Injury sustained at KMDI Medical Membership Downgrade Membership Upgr…" at bounding box center [283, 325] width 319 height 19
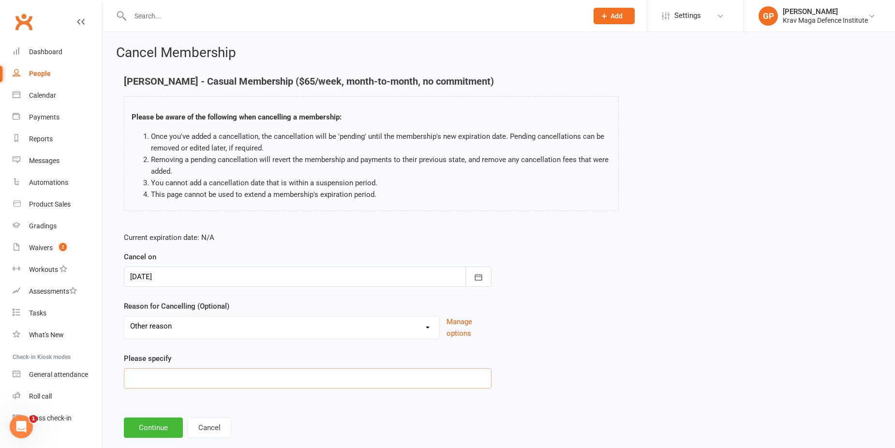
click at [158, 381] on input at bounding box center [308, 378] width 368 height 20
paste input "Leaving the country"
type input "Leaving the country"
click at [144, 426] on button "Continue" at bounding box center [153, 427] width 59 height 20
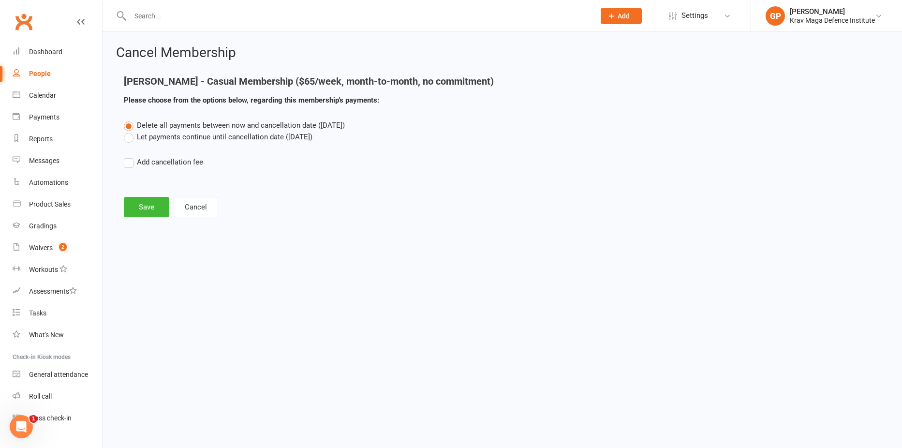
click at [129, 138] on label "Let payments continue until cancellation date (Sep 9, 2025)" at bounding box center [218, 137] width 189 height 12
click at [129, 131] on input "Let payments continue until cancellation date (Sep 9, 2025)" at bounding box center [127, 131] width 6 height 0
click at [147, 213] on button "Save" at bounding box center [146, 207] width 45 height 20
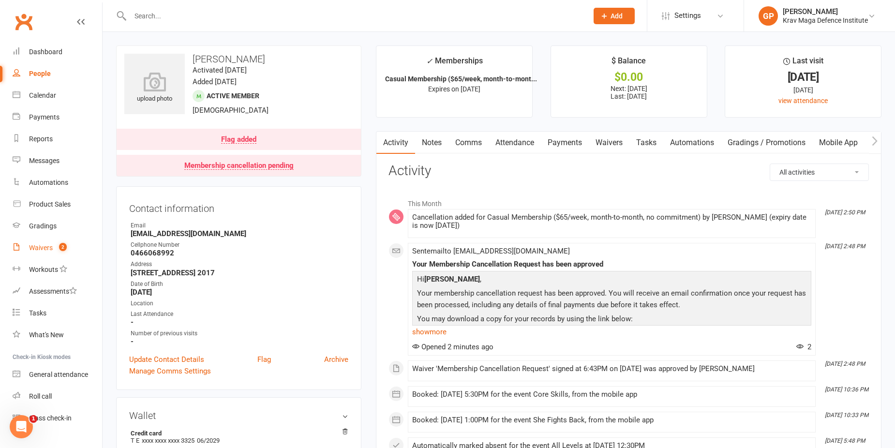
click at [41, 250] on div "Waivers" at bounding box center [41, 248] width 24 height 8
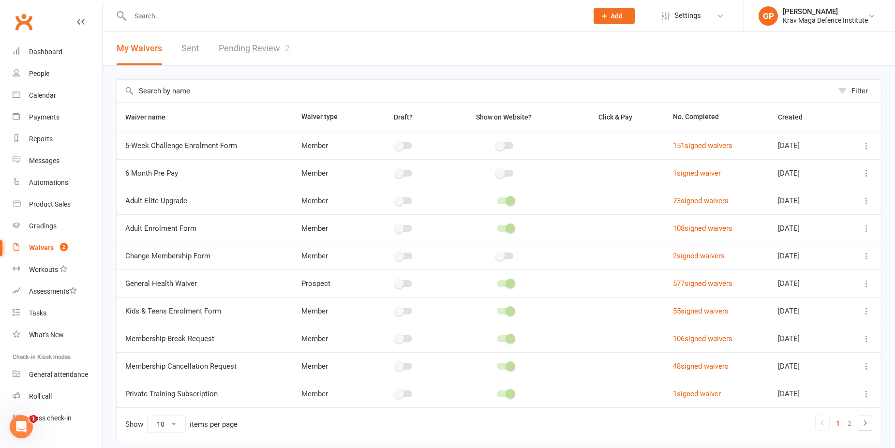
click at [239, 43] on link "Pending Review 2" at bounding box center [254, 48] width 71 height 33
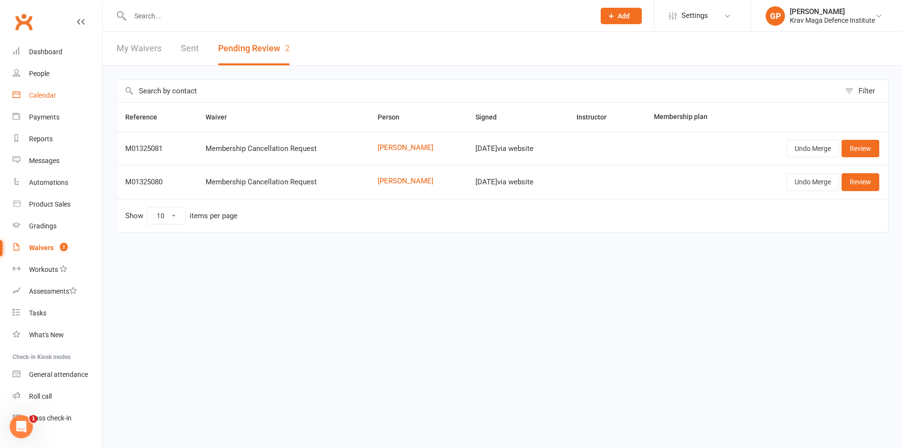
click at [29, 92] on div "Calendar" at bounding box center [42, 95] width 27 height 8
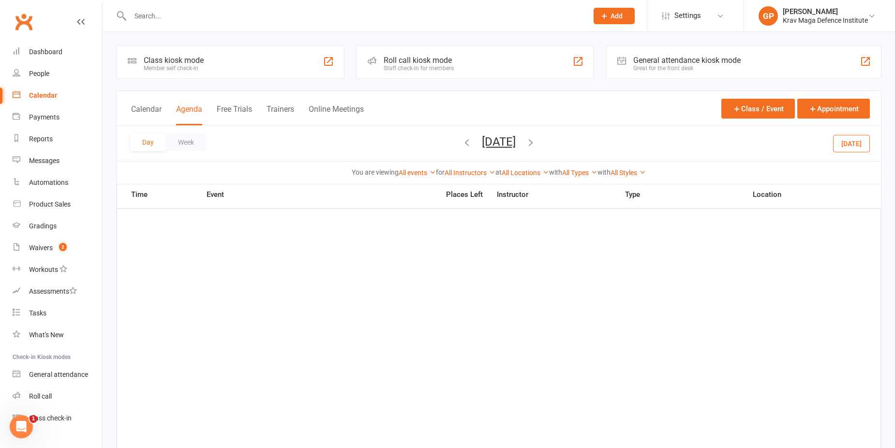
click at [853, 140] on button "Today" at bounding box center [851, 142] width 37 height 17
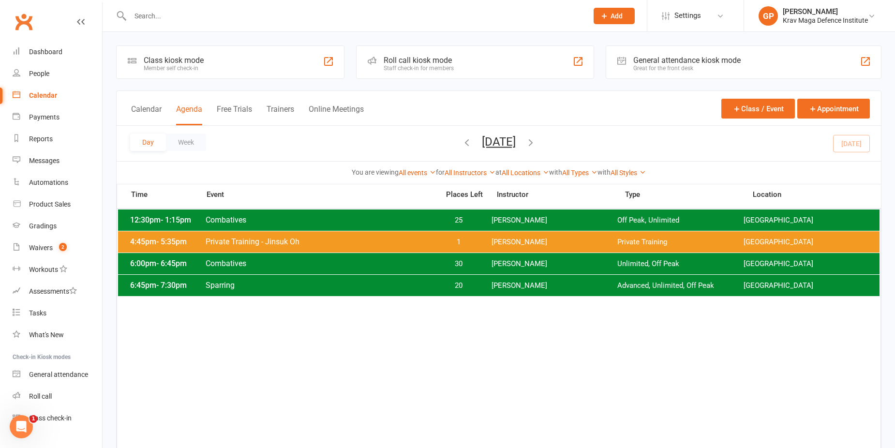
click at [536, 146] on icon "button" at bounding box center [530, 142] width 11 height 11
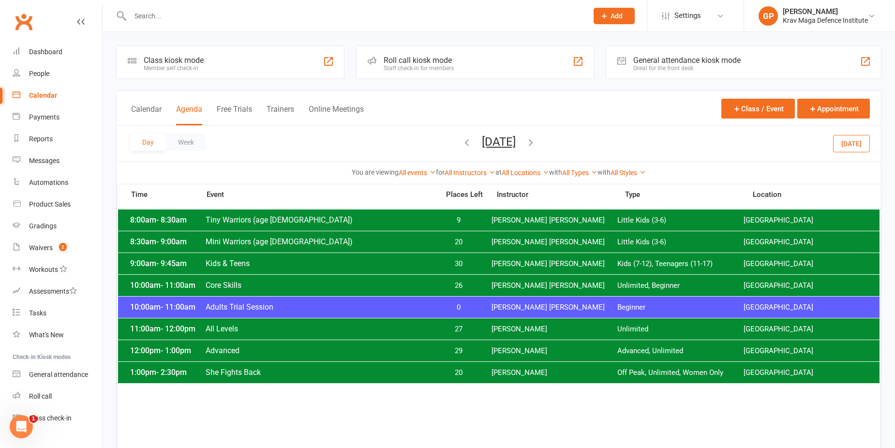
click at [241, 325] on span "All Levels" at bounding box center [319, 328] width 228 height 9
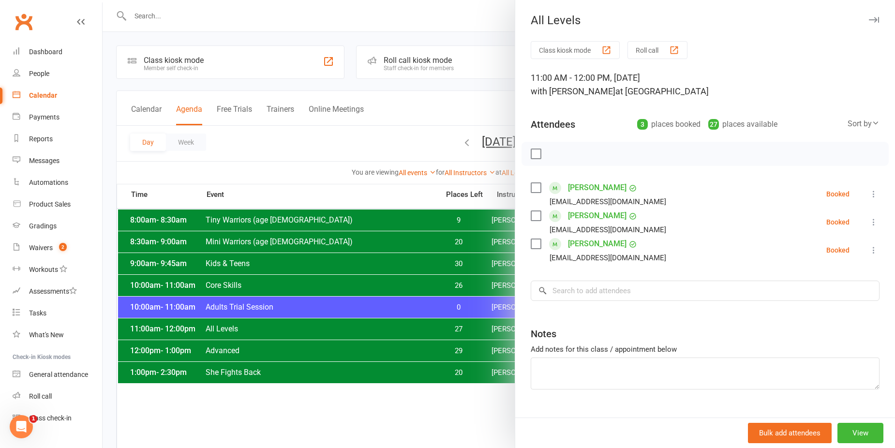
click at [289, 337] on div at bounding box center [499, 224] width 792 height 448
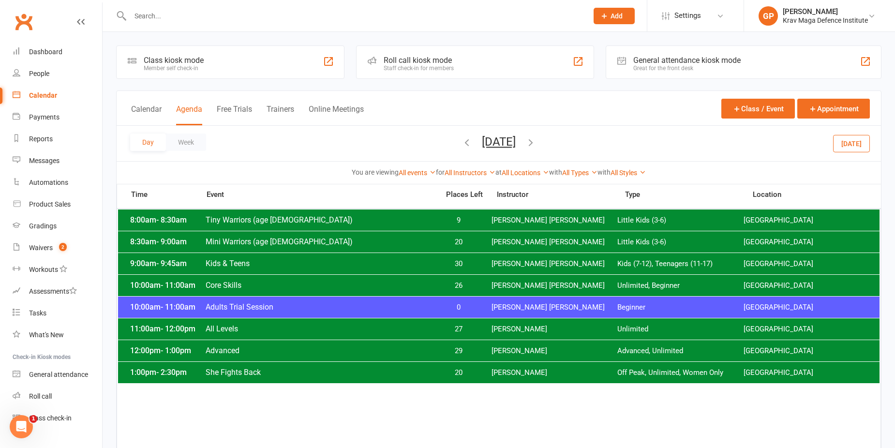
click at [241, 330] on span "All Levels" at bounding box center [319, 328] width 228 height 9
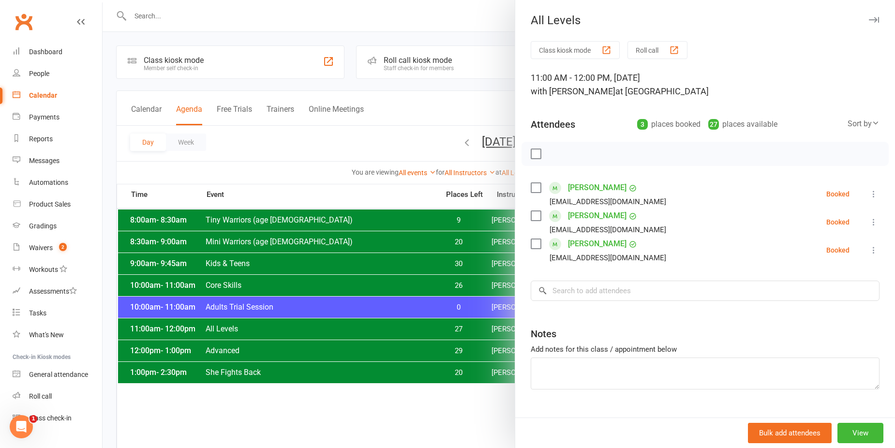
click at [289, 362] on div at bounding box center [499, 224] width 792 height 448
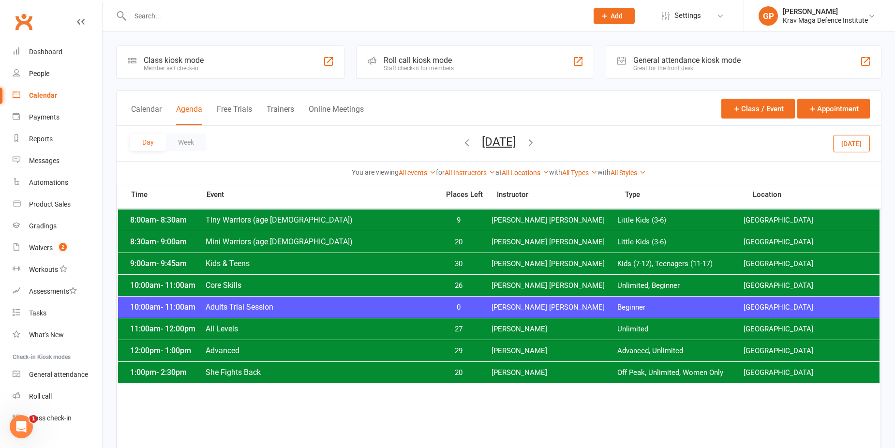
click at [256, 347] on span "Advanced" at bounding box center [319, 350] width 228 height 9
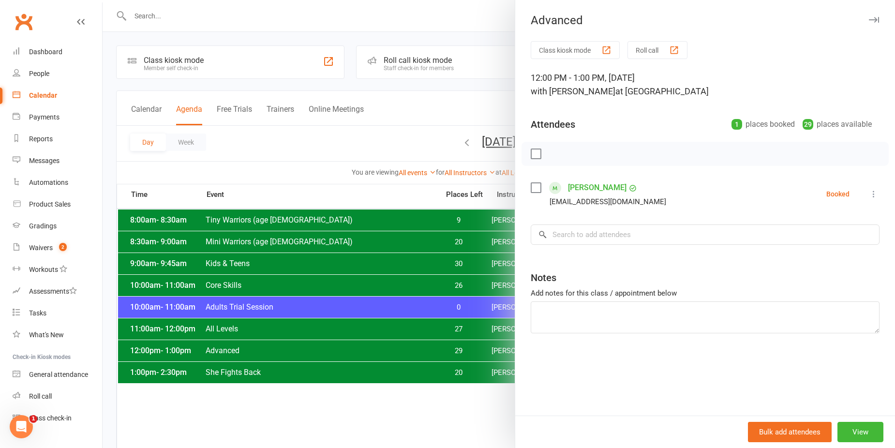
click at [321, 138] on div at bounding box center [499, 224] width 792 height 448
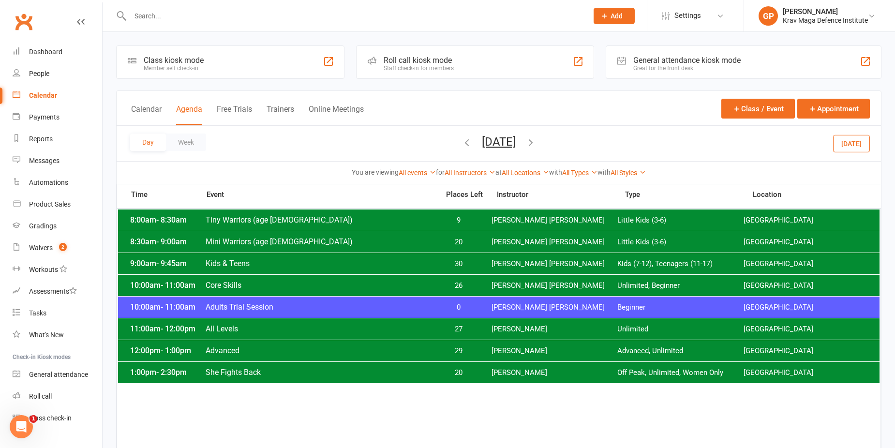
click at [225, 278] on div "10:00am - 11:00am Core Skills 26 Ben Edward Unlimited, Beginner Surry Hills Gym" at bounding box center [498, 285] width 761 height 21
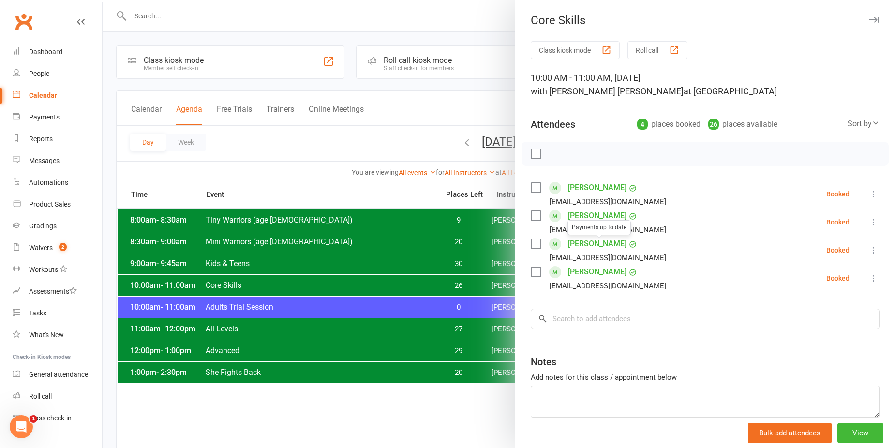
click at [314, 236] on div at bounding box center [499, 224] width 792 height 448
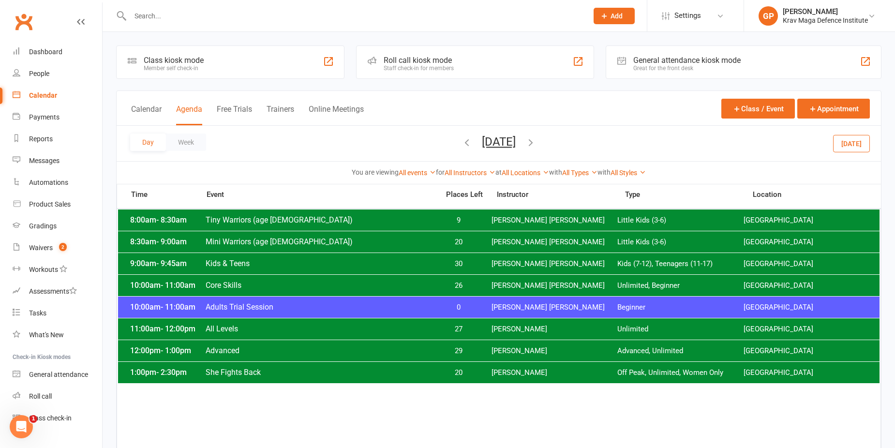
click at [235, 243] on span "Mini Warriors (age 4-6)" at bounding box center [319, 241] width 228 height 9
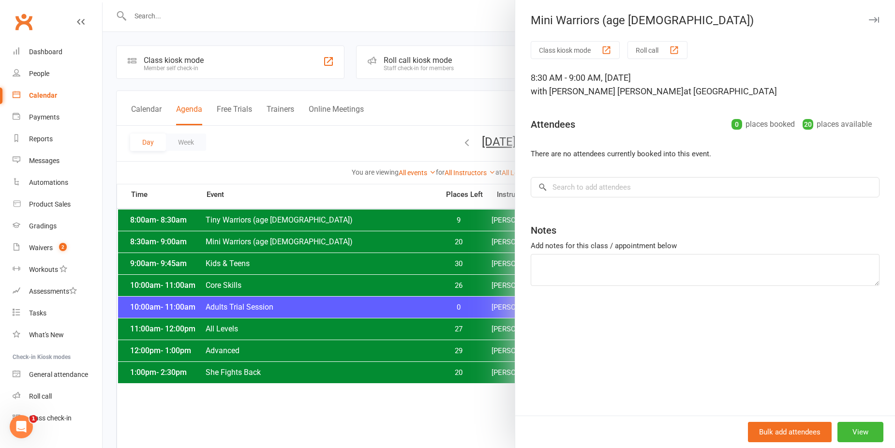
click at [261, 273] on div at bounding box center [499, 224] width 792 height 448
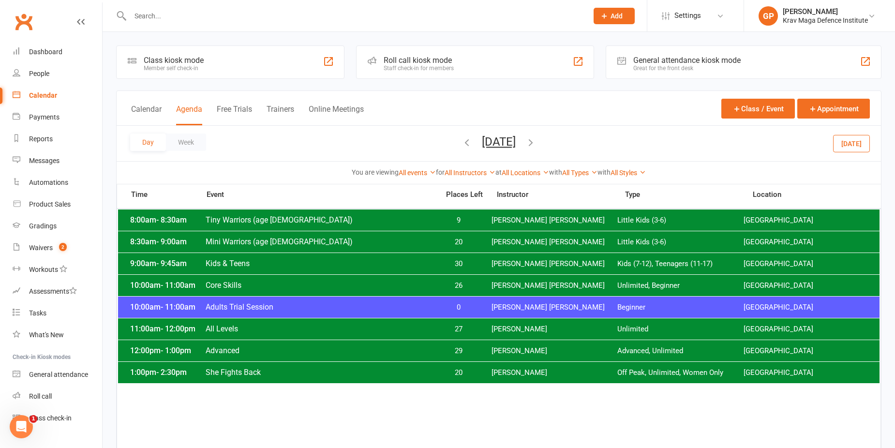
click at [259, 260] on span "Kids & Teens" at bounding box center [319, 263] width 228 height 9
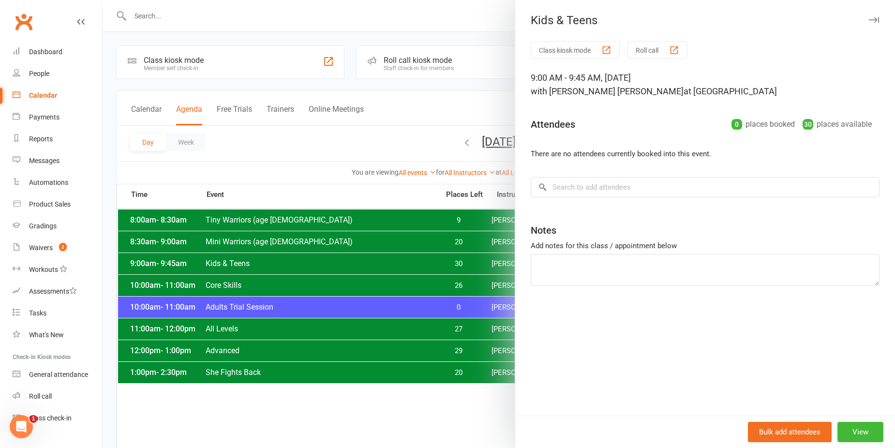
click at [259, 268] on div at bounding box center [499, 224] width 792 height 448
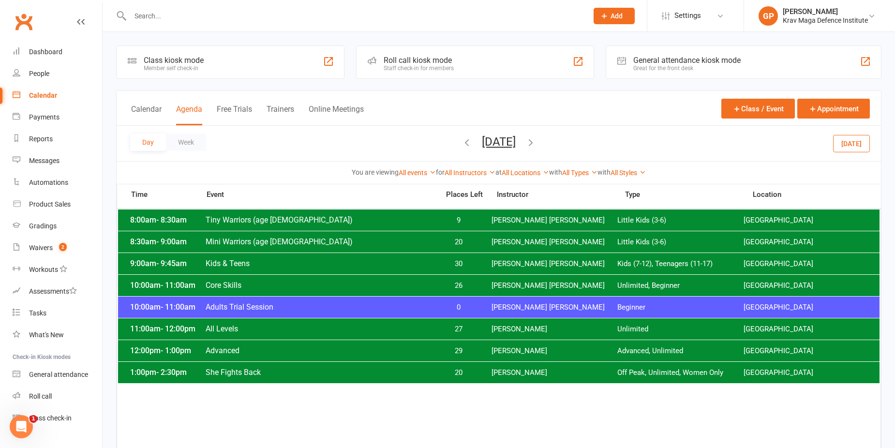
click at [276, 218] on span "Tiny Warriors (age 3-5)" at bounding box center [319, 219] width 228 height 9
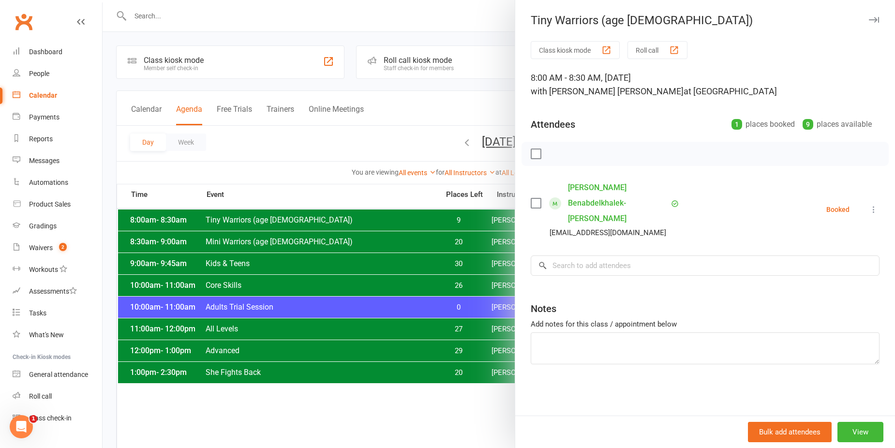
click at [272, 278] on div at bounding box center [499, 224] width 792 height 448
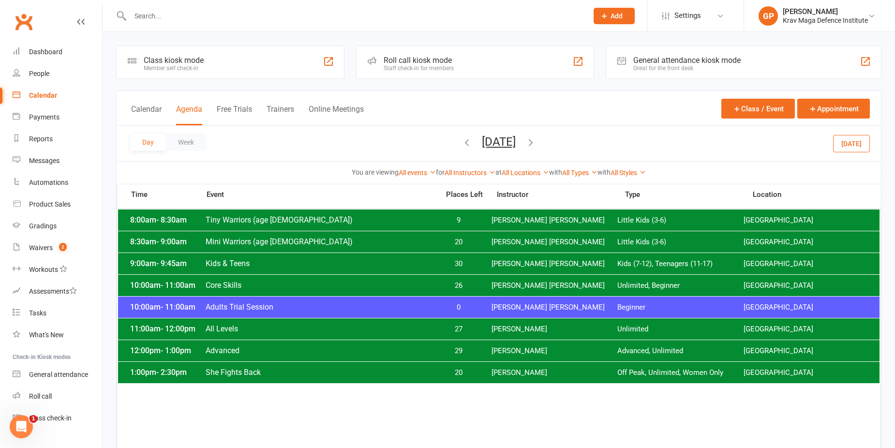
click at [507, 371] on span "Tegan Tandek" at bounding box center [554, 372] width 126 height 9
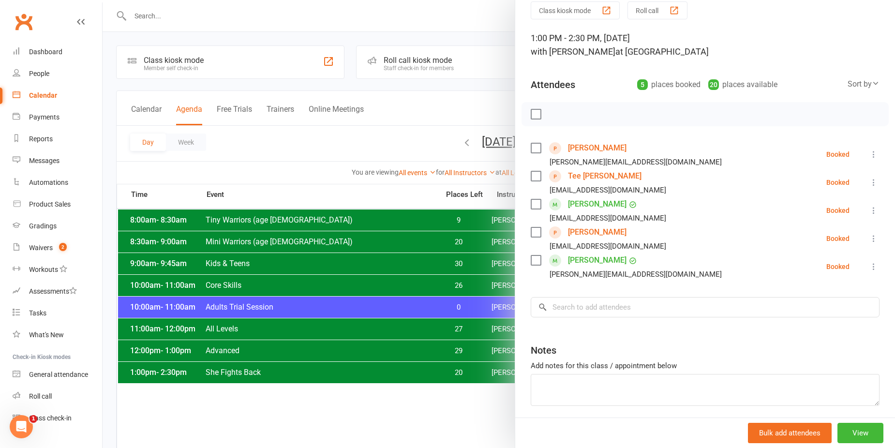
scroll to position [76, 0]
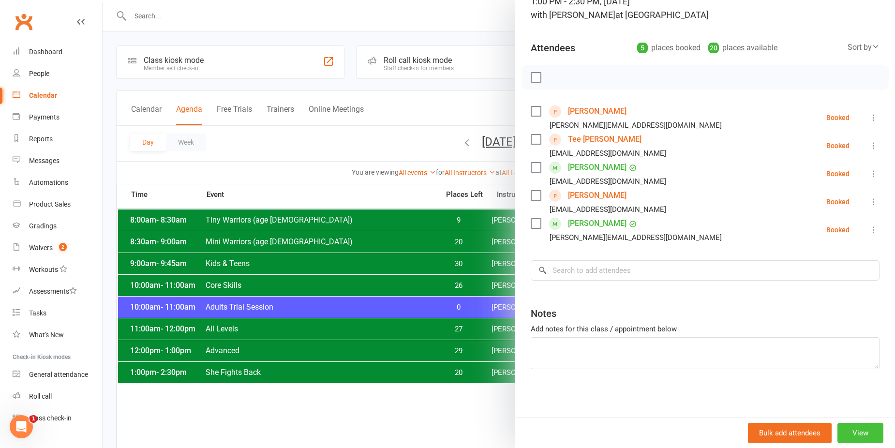
click at [854, 427] on button "View" at bounding box center [860, 433] width 46 height 20
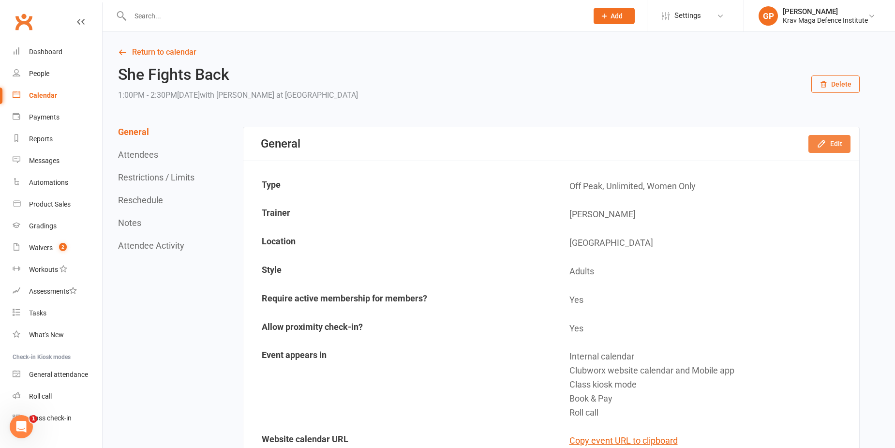
click at [819, 149] on button "Edit" at bounding box center [829, 143] width 42 height 17
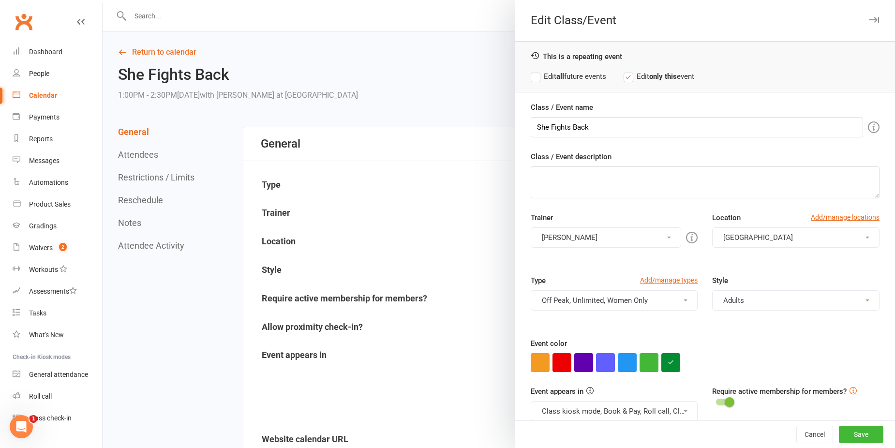
click at [579, 244] on button "Tegan Tandek" at bounding box center [605, 237] width 151 height 20
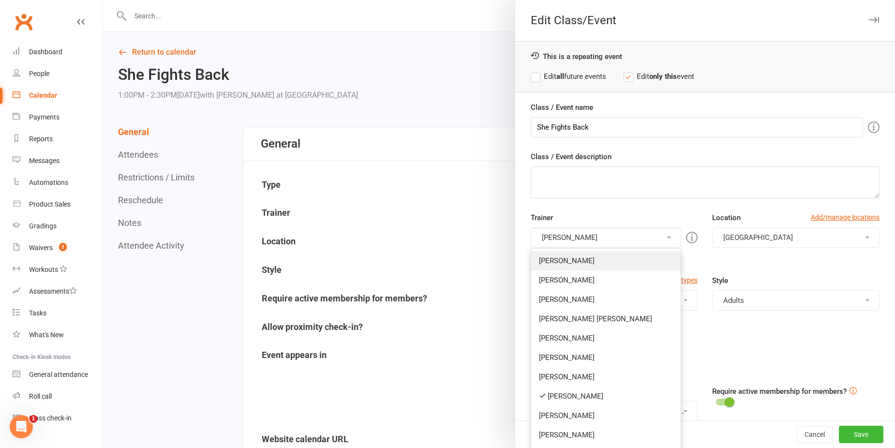
scroll to position [55, 0]
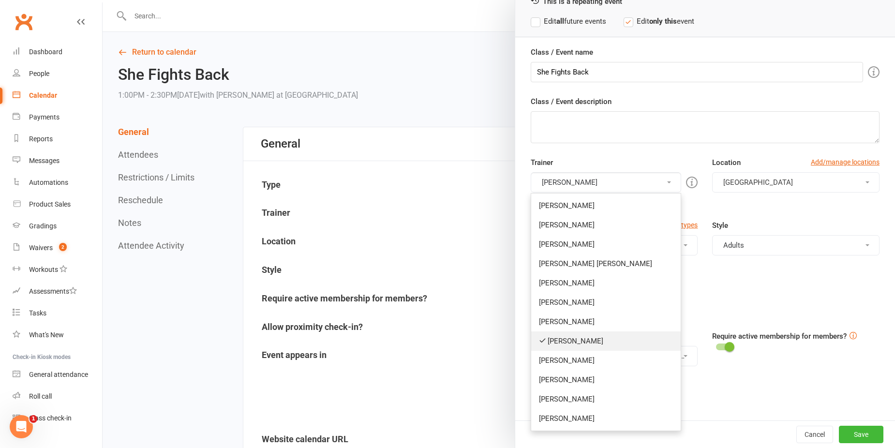
click at [556, 339] on link "Tegan Tandek" at bounding box center [606, 340] width 150 height 19
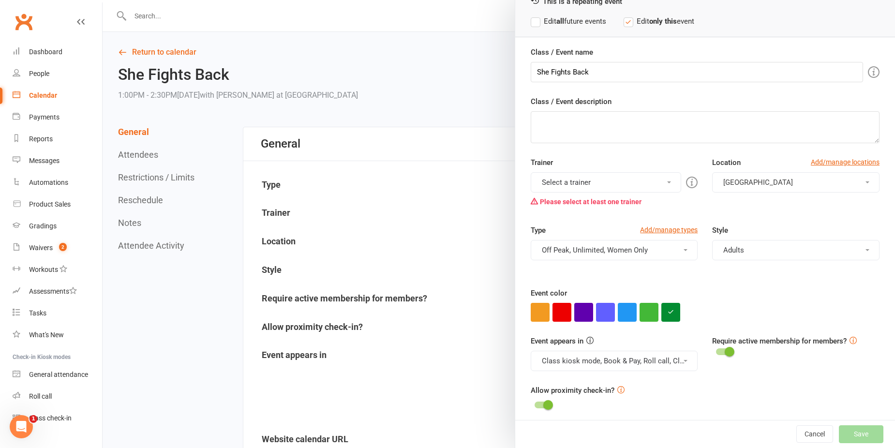
click at [607, 179] on button "Select a trainer" at bounding box center [605, 182] width 151 height 20
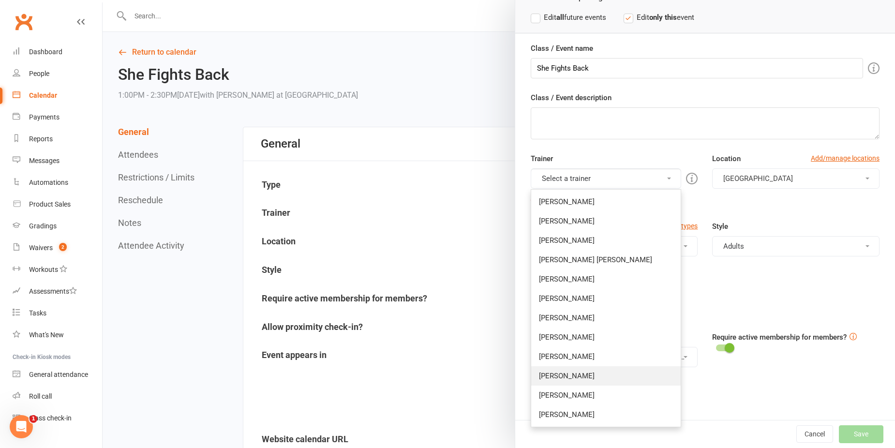
scroll to position [60, 0]
click at [567, 251] on link "Ben Edward" at bounding box center [606, 258] width 150 height 19
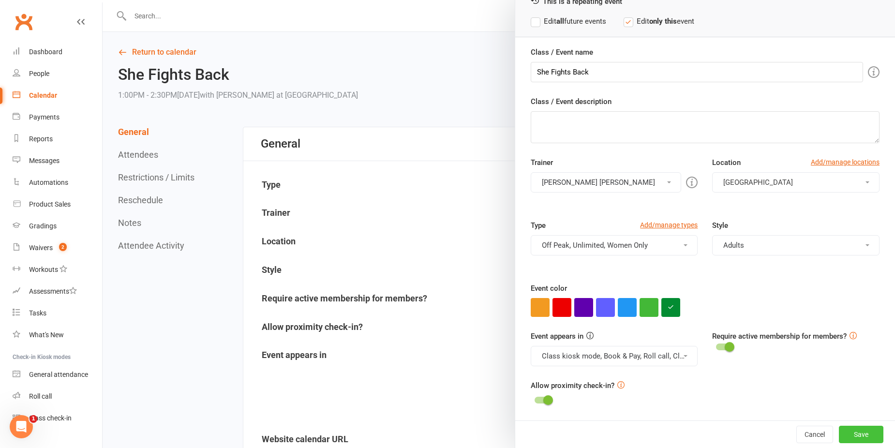
click at [851, 432] on button "Save" at bounding box center [861, 434] width 44 height 17
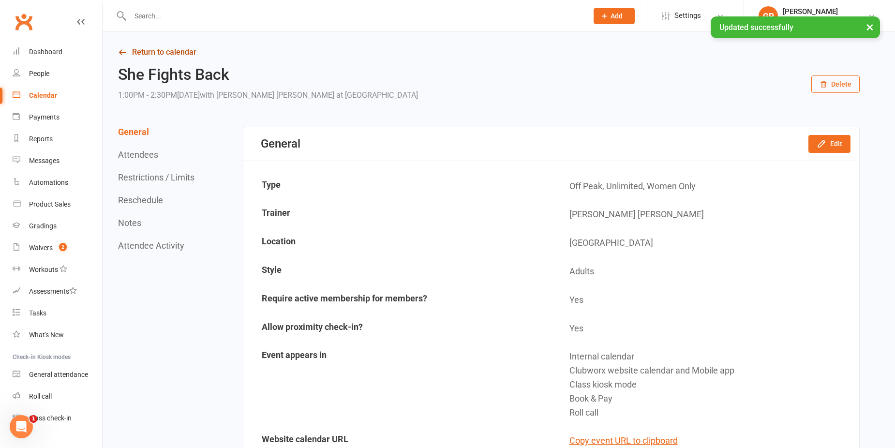
click at [161, 56] on link "Return to calendar" at bounding box center [488, 52] width 741 height 14
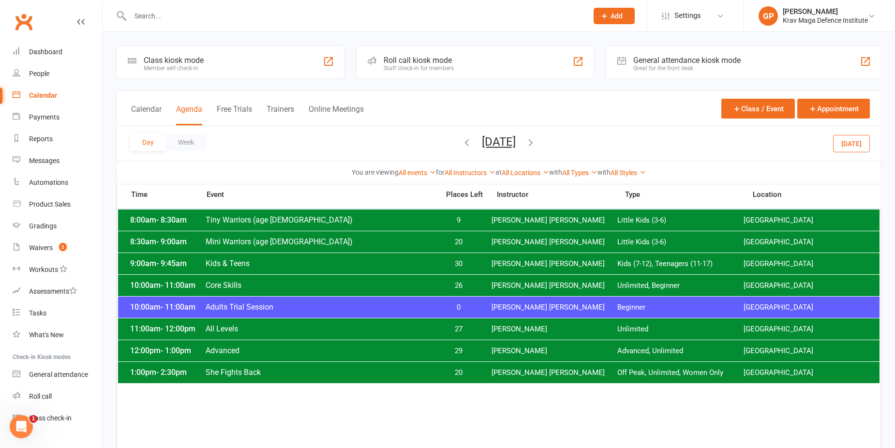
click at [43, 95] on div "Calendar" at bounding box center [43, 95] width 28 height 8
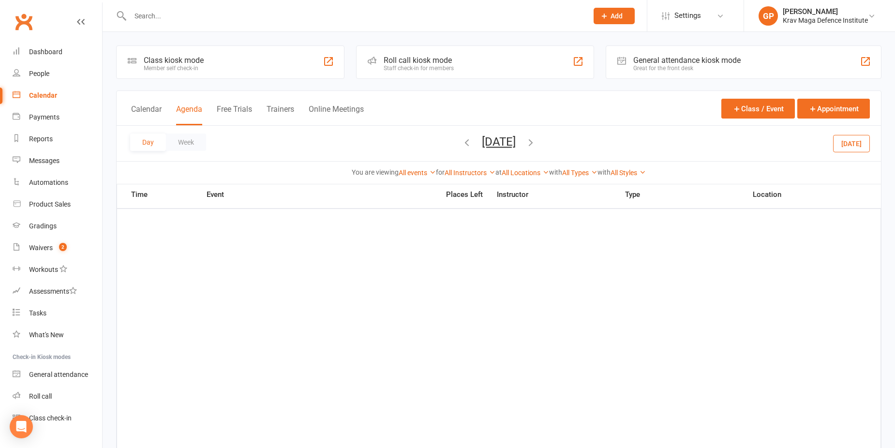
click at [171, 17] on input "text" at bounding box center [354, 16] width 454 height 14
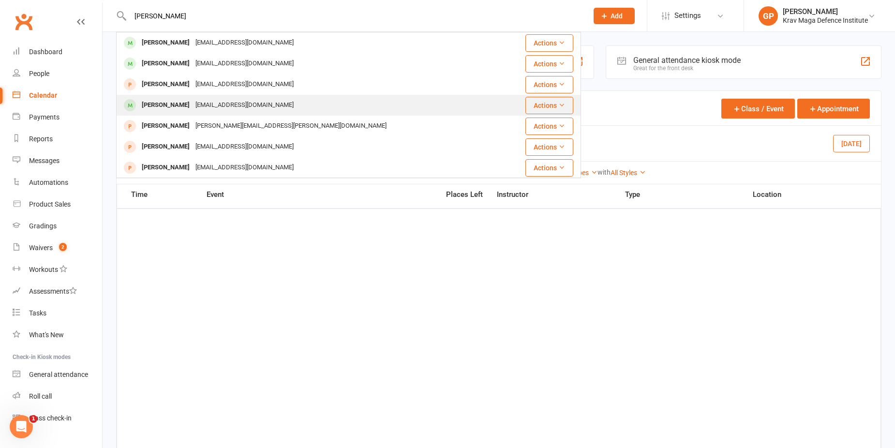
type input "sam"
click at [180, 102] on div "[PERSON_NAME]" at bounding box center [166, 105] width 54 height 14
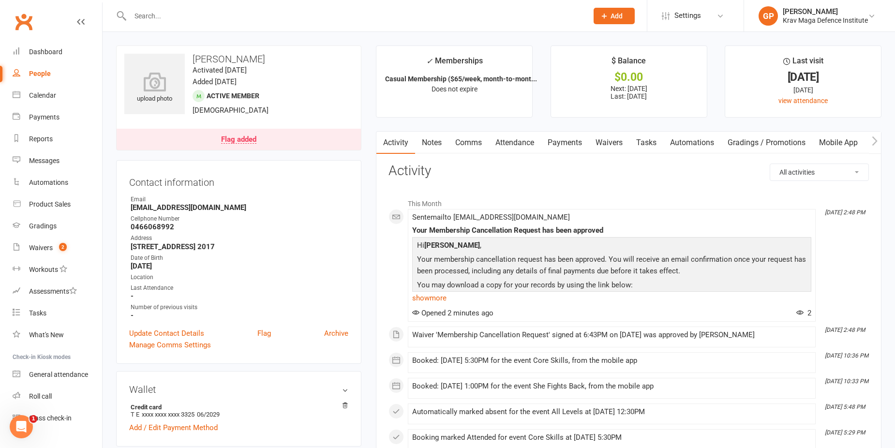
click at [622, 142] on link "Waivers" at bounding box center [609, 143] width 41 height 22
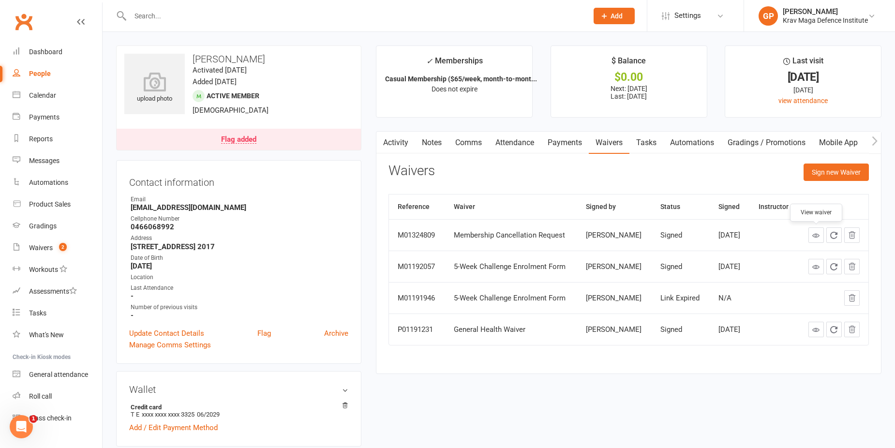
click at [817, 238] on icon at bounding box center [815, 235] width 7 height 7
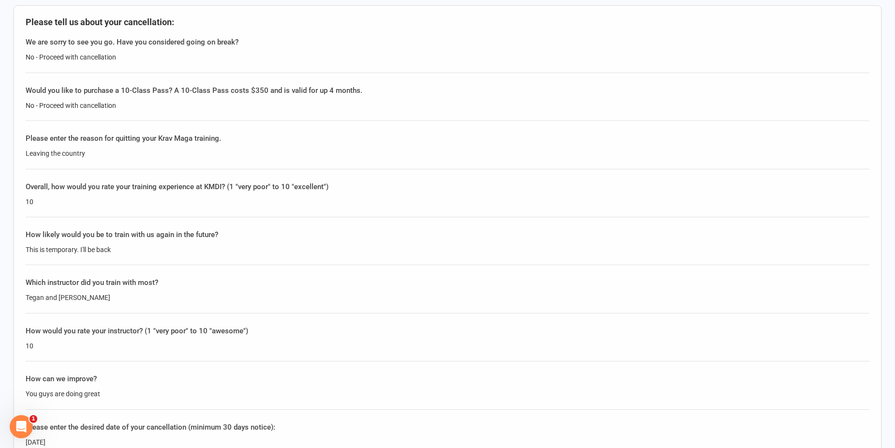
scroll to position [290, 0]
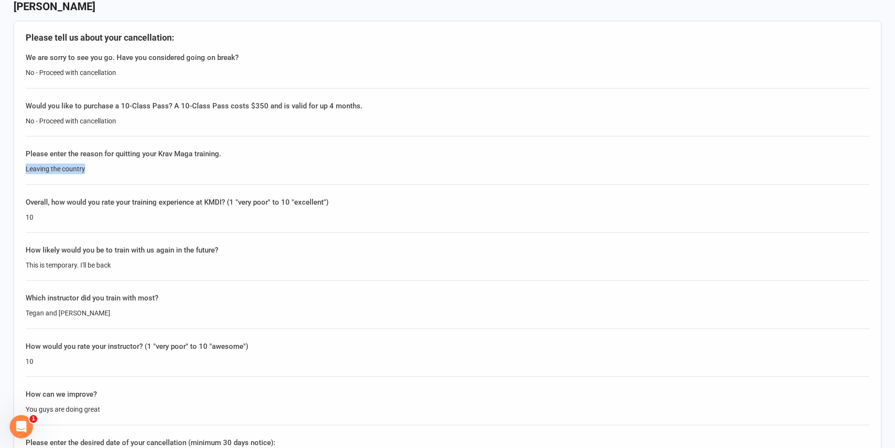
drag, startPoint x: 97, startPoint y: 163, endPoint x: 12, endPoint y: 168, distance: 85.3
click at [12, 168] on div "[GEOGRAPHIC_DATA] ACN 11134517767 p: 0432 672 005 [EMAIL_ADDRESS][DOMAIN_NAME] …" at bounding box center [447, 295] width 895 height 1170
copy div "Leaving the country"
